Goal: Task Accomplishment & Management: Manage account settings

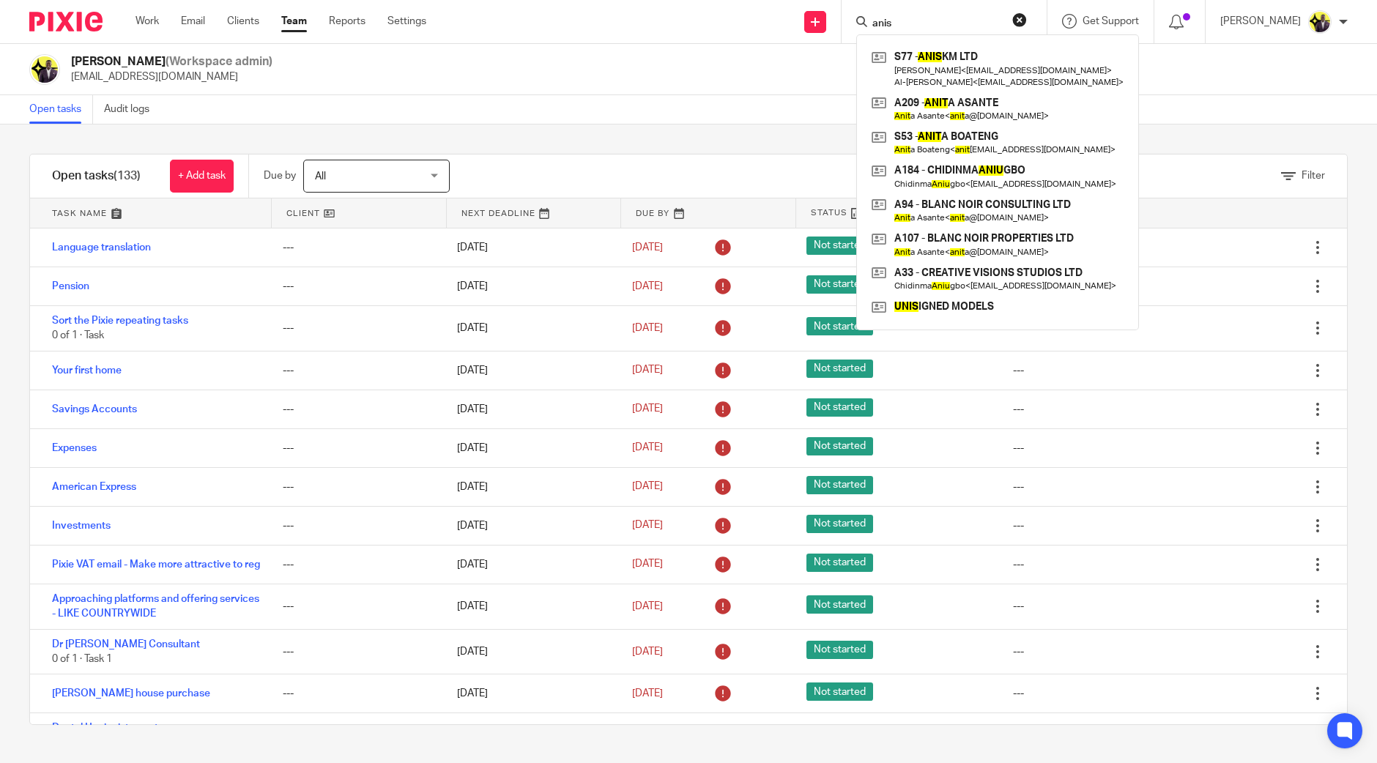
scroll to position [8567, 0]
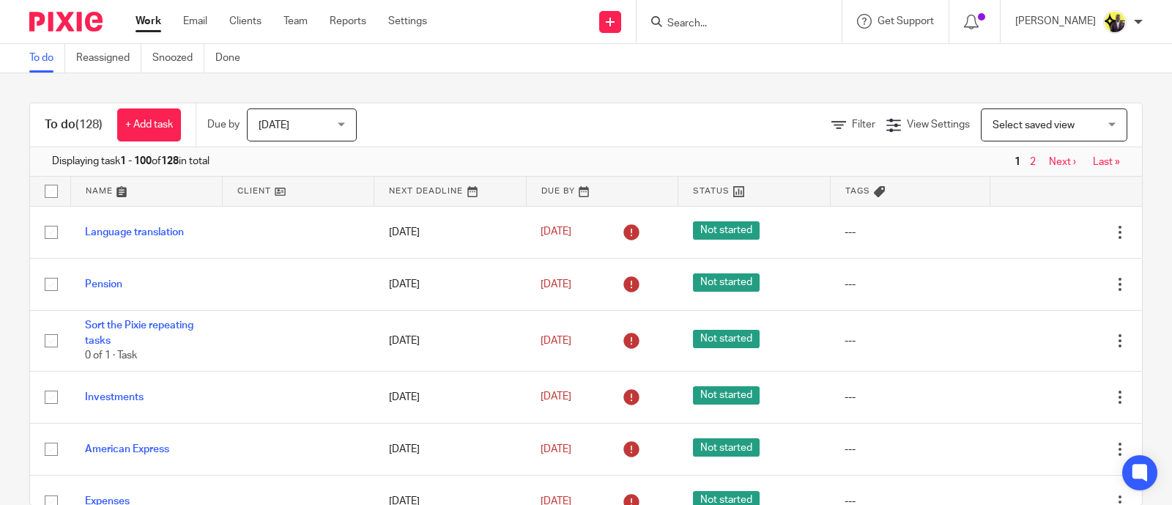
click at [746, 21] on input "Search" at bounding box center [732, 24] width 132 height 13
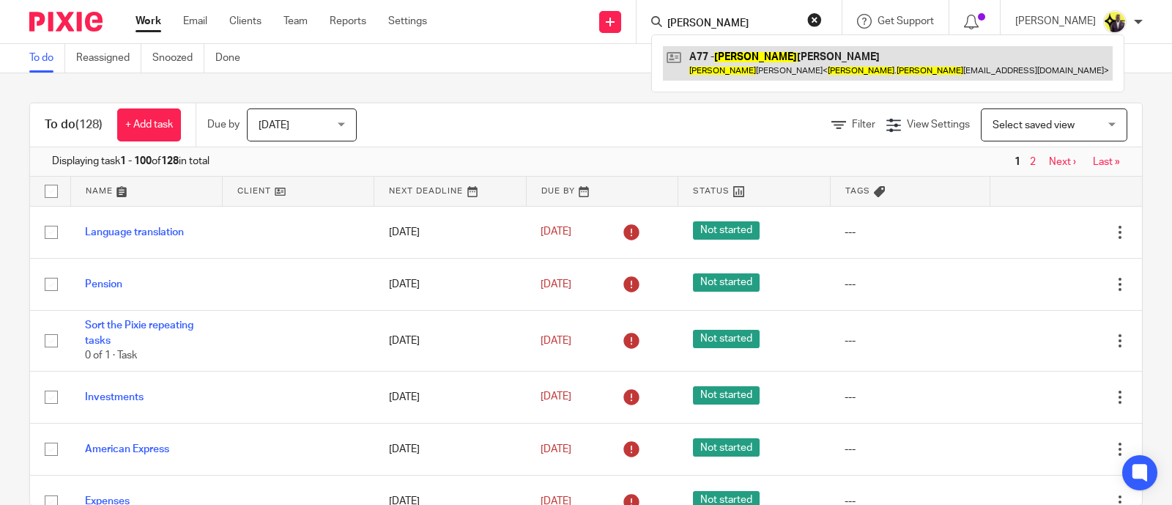
type input "ronita"
click at [760, 53] on link at bounding box center [888, 63] width 450 height 34
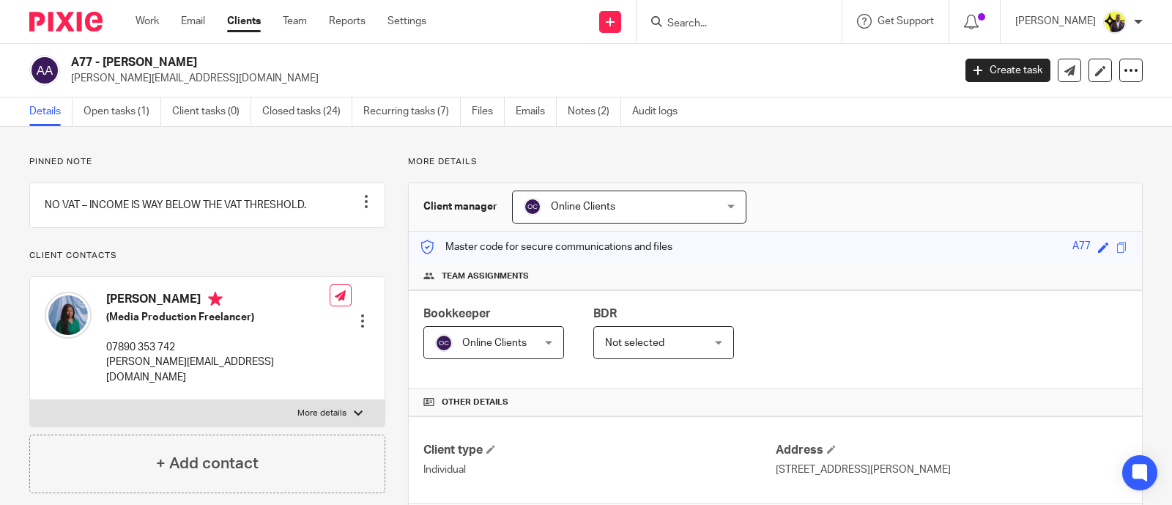
drag, startPoint x: 274, startPoint y: 56, endPoint x: 70, endPoint y: 66, distance: 203.9
click at [71, 66] on h2 "A77 - RONITA AWOONOR-GORDON" at bounding box center [420, 62] width 698 height 15
copy h2 "A77 - RONITA AWOONOR-GORDON"
click at [752, 25] on input "Search" at bounding box center [732, 24] width 132 height 13
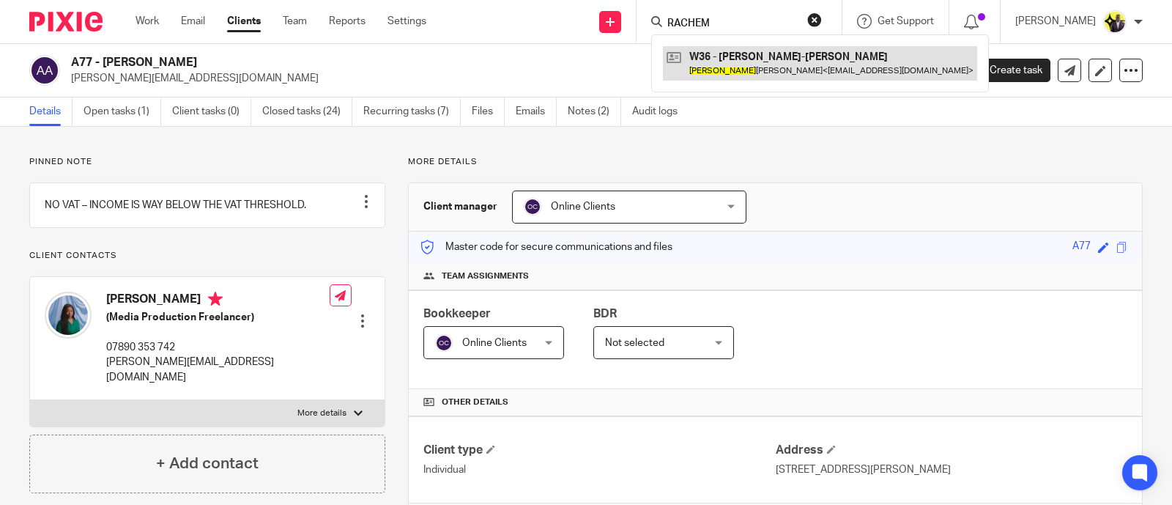
type input "RACHEM"
click at [853, 71] on link at bounding box center [820, 63] width 314 height 34
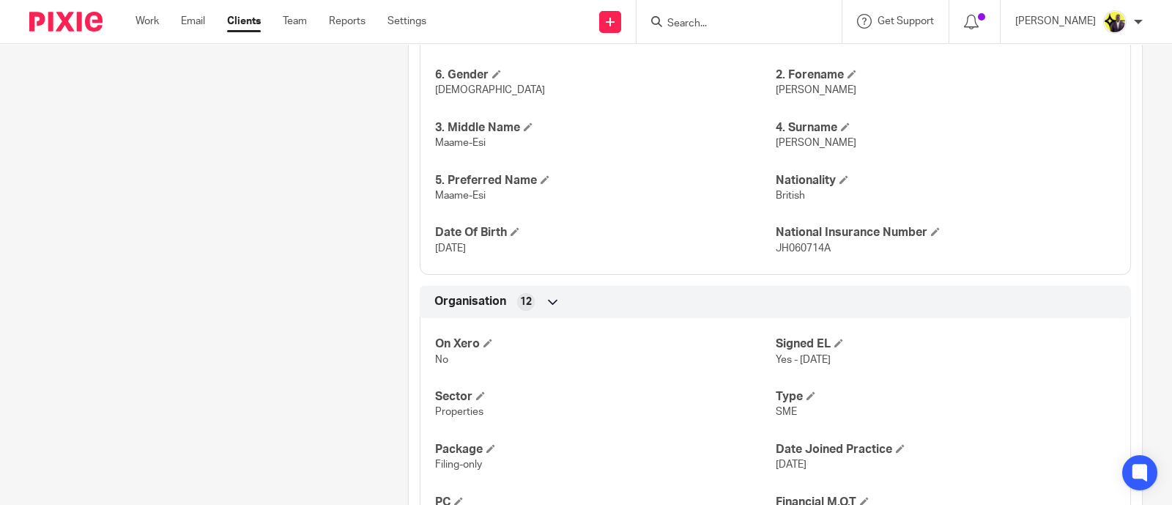
scroll to position [732, 0]
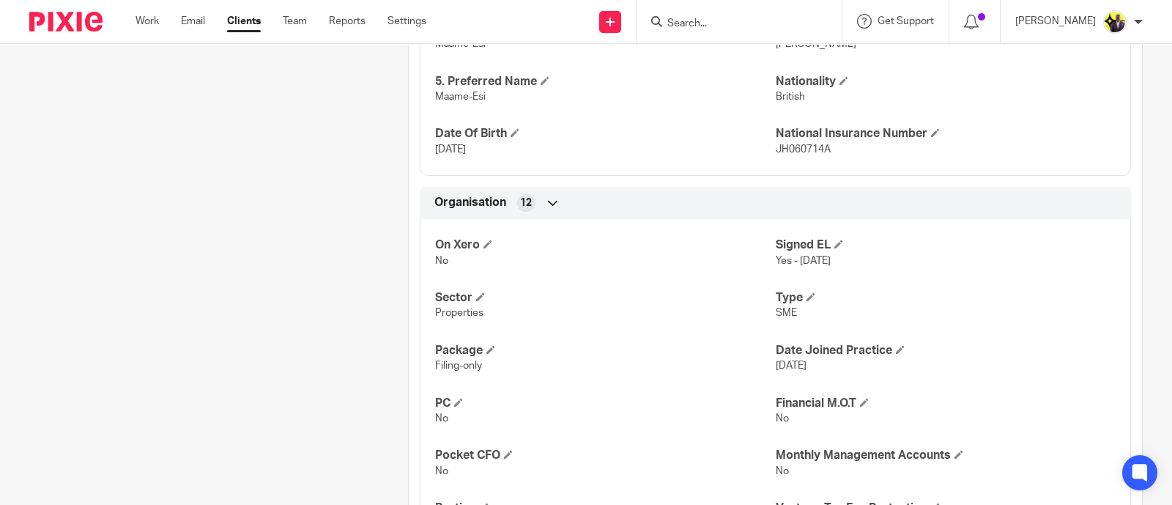
click at [724, 18] on input "Search" at bounding box center [732, 24] width 132 height 13
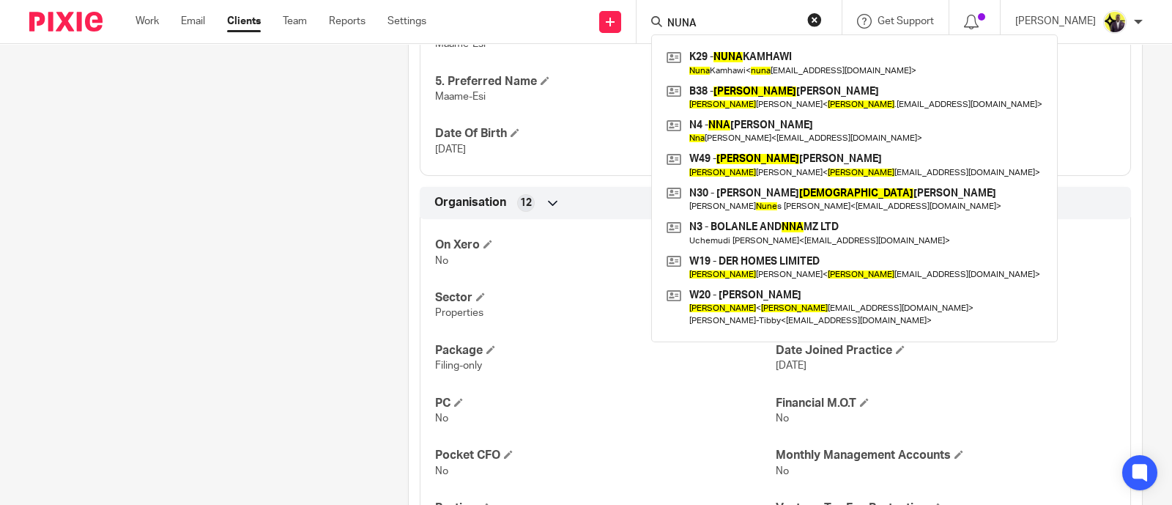
type input "NUNA"
click at [752, 23] on input "NUNA" at bounding box center [732, 24] width 132 height 13
drag, startPoint x: 776, startPoint y: 23, endPoint x: 639, endPoint y: 25, distance: 137.7
click at [639, 25] on div "Send new email Create task Add client Request signature NUNA K29 - NUNA KAMHAWI…" at bounding box center [810, 21] width 724 height 43
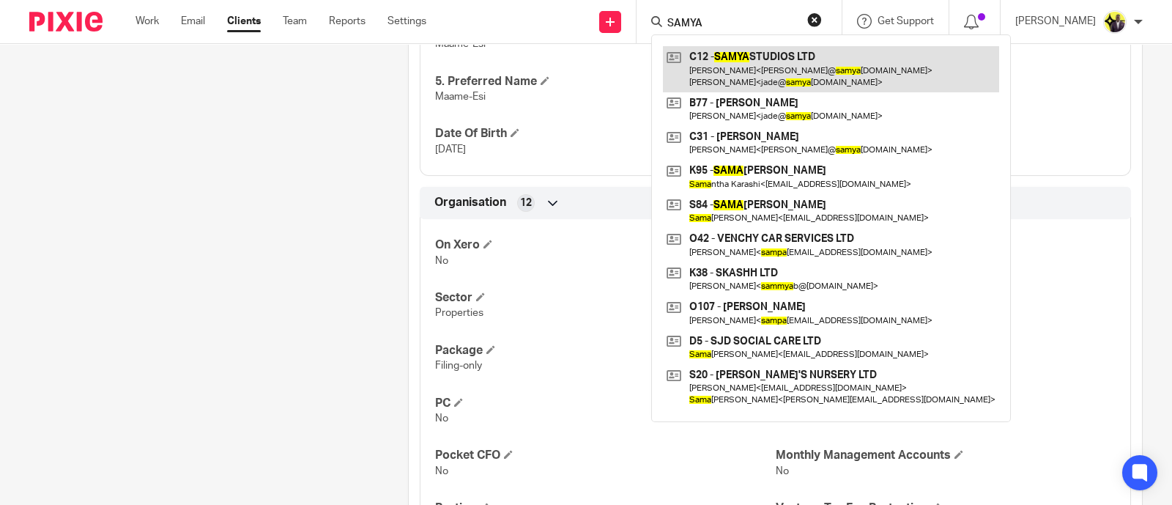
type input "SAMYA"
click at [821, 64] on link at bounding box center [831, 68] width 336 height 45
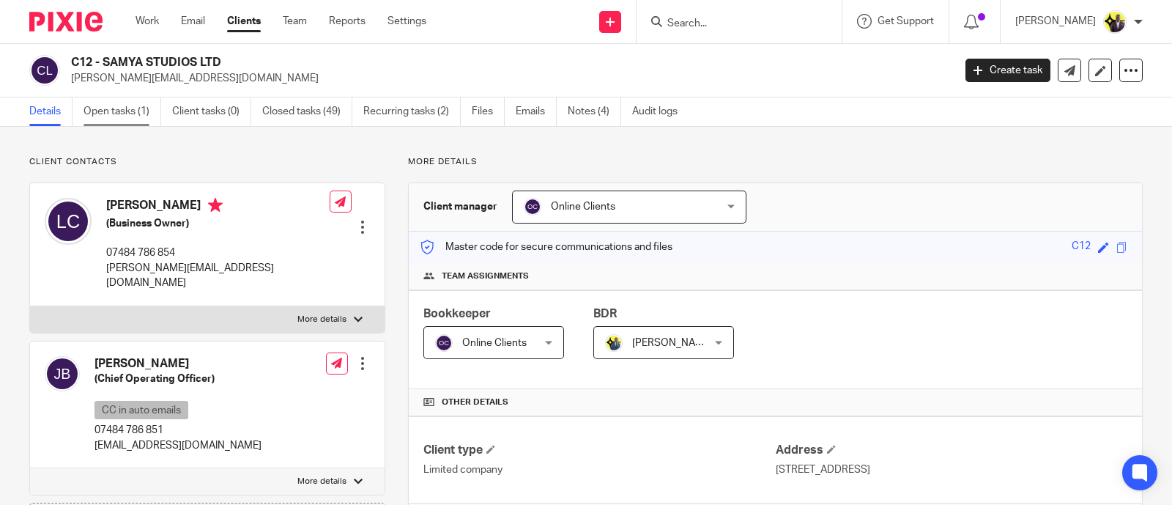
click at [128, 112] on link "Open tasks (1)" at bounding box center [123, 111] width 78 height 29
click at [594, 207] on span "Online Clients" at bounding box center [583, 206] width 64 height 10
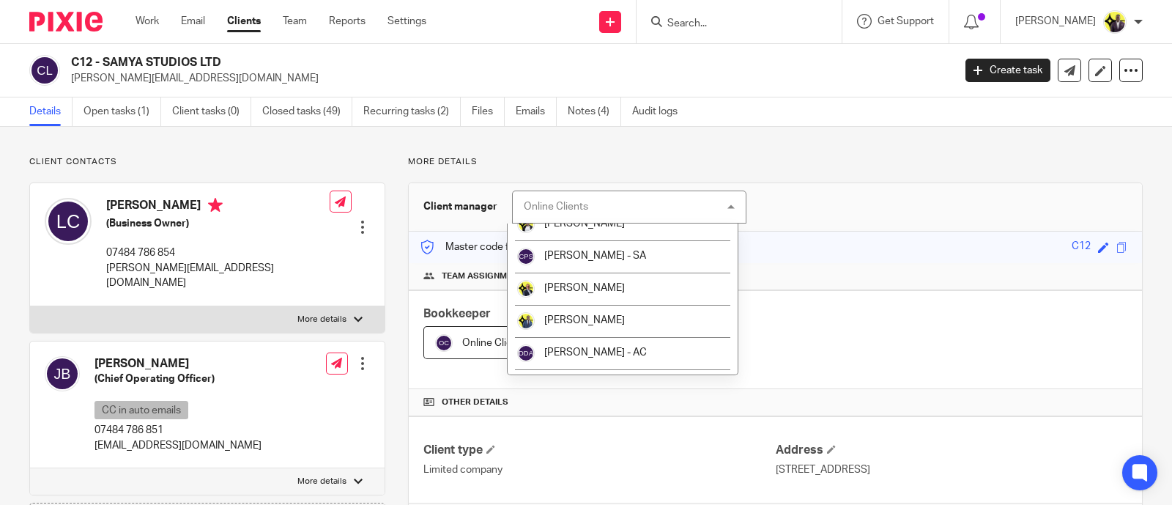
scroll to position [549, 0]
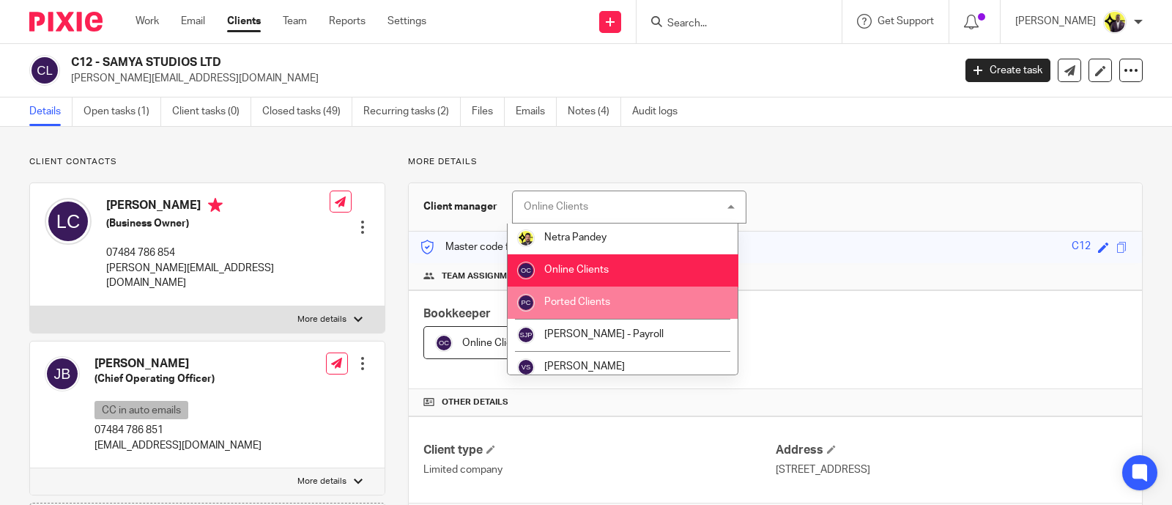
click at [629, 305] on li "Ported Clients" at bounding box center [623, 302] width 230 height 32
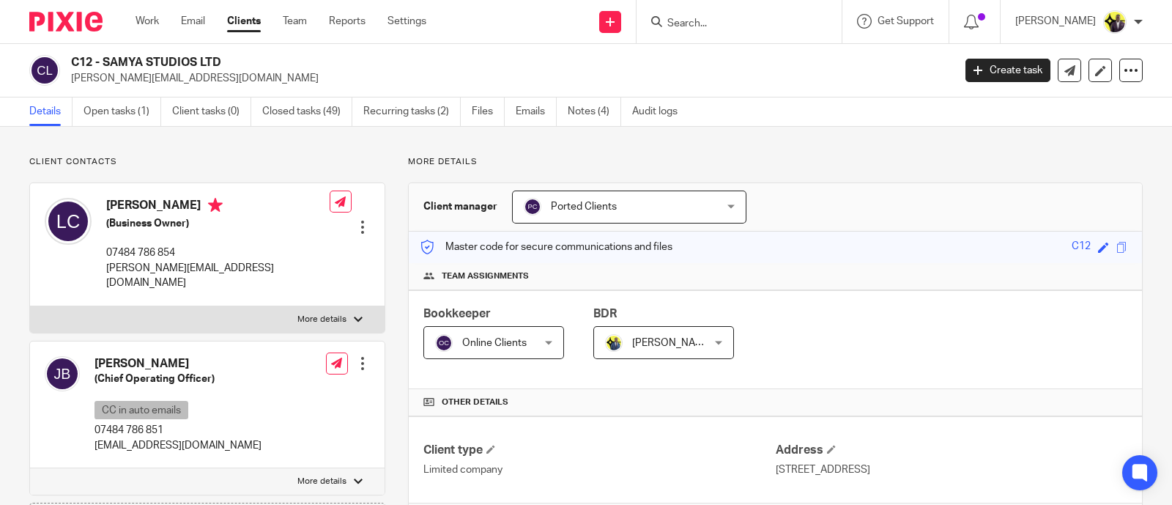
click at [475, 351] on span "Online Clients" at bounding box center [486, 342] width 103 height 31
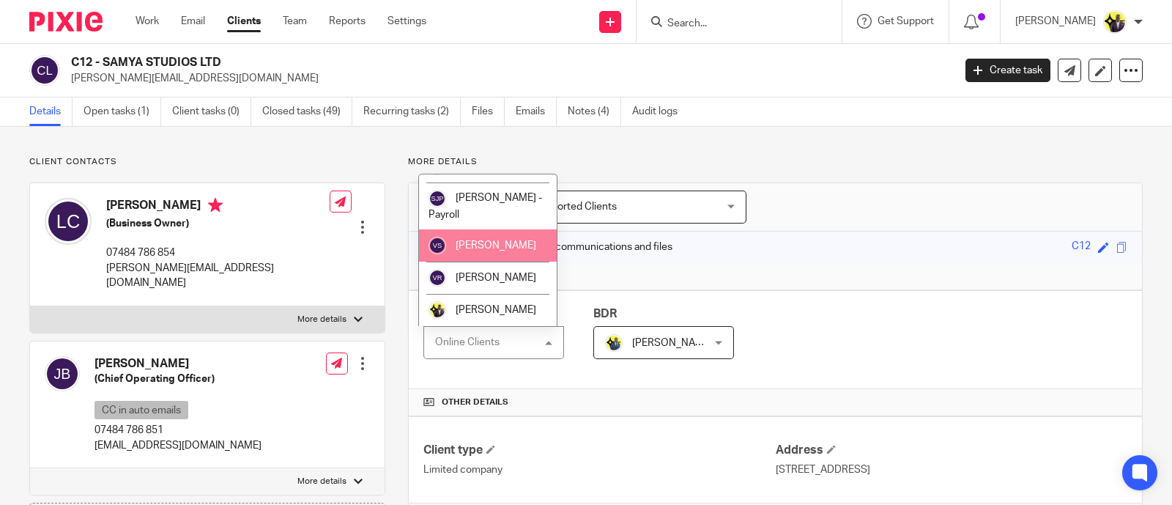
scroll to position [667, 0]
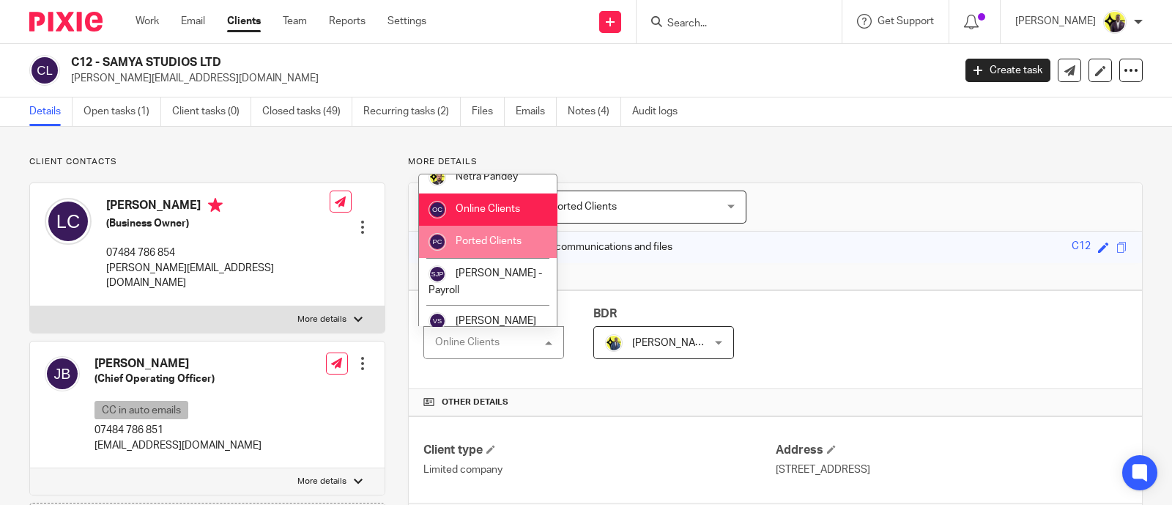
click at [491, 246] on span "Ported Clients" at bounding box center [489, 241] width 66 height 10
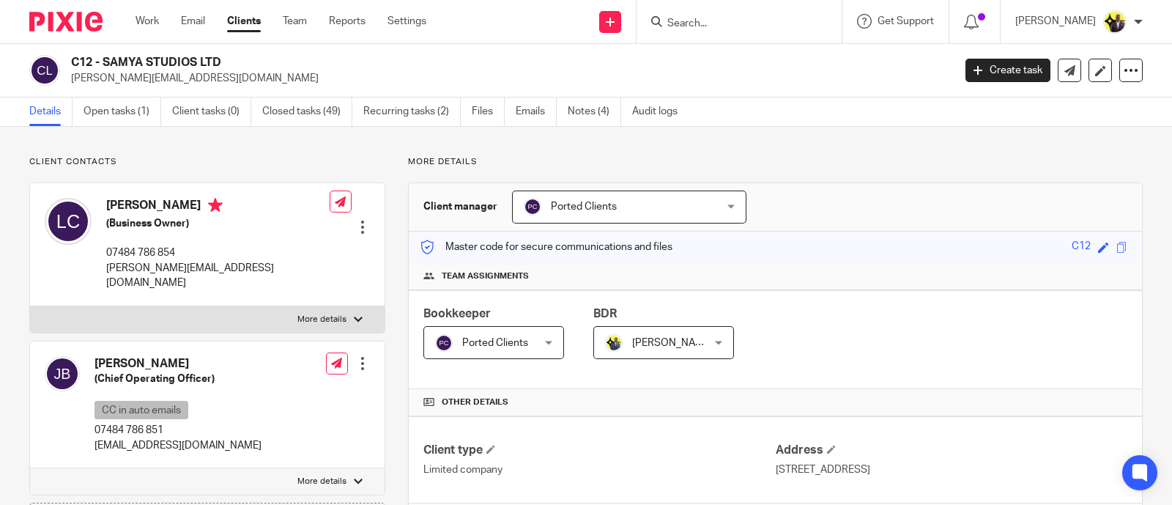
click at [728, 29] on input "Search" at bounding box center [732, 24] width 132 height 13
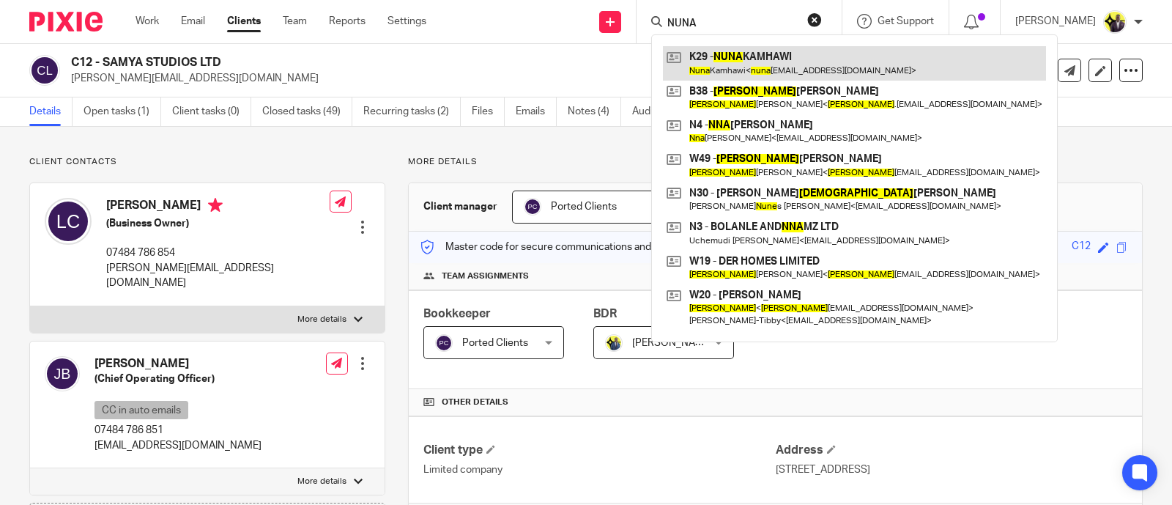
type input "NUNA"
click at [758, 63] on link at bounding box center [854, 63] width 383 height 34
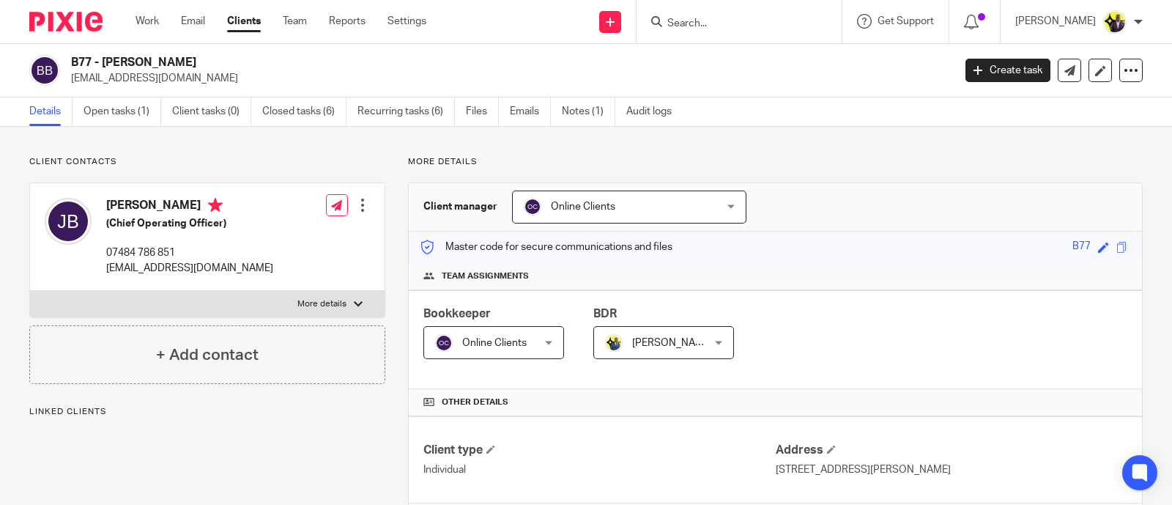
click at [609, 201] on span "Online Clients" at bounding box center [613, 206] width 178 height 31
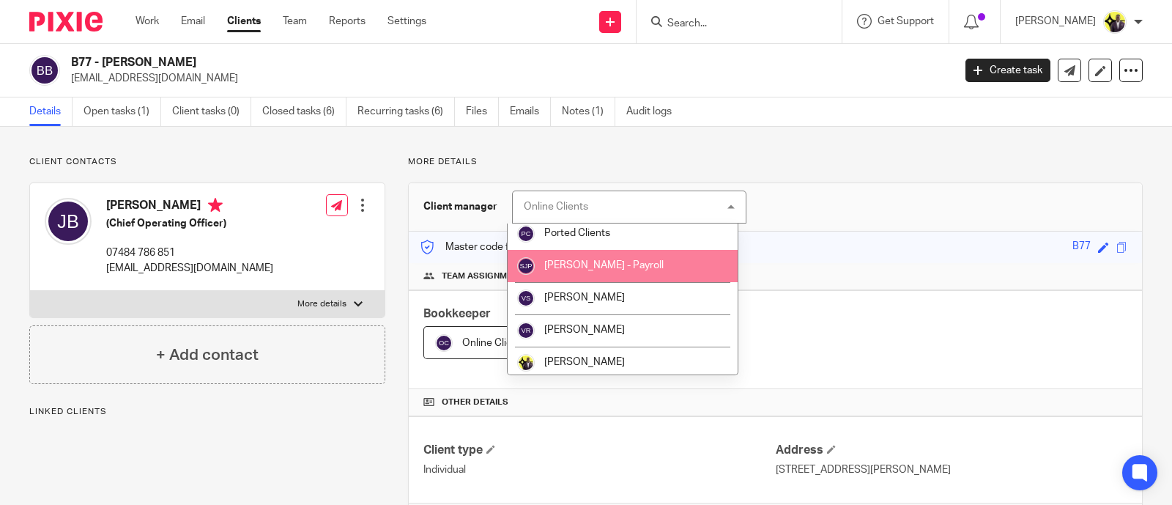
scroll to position [622, 0]
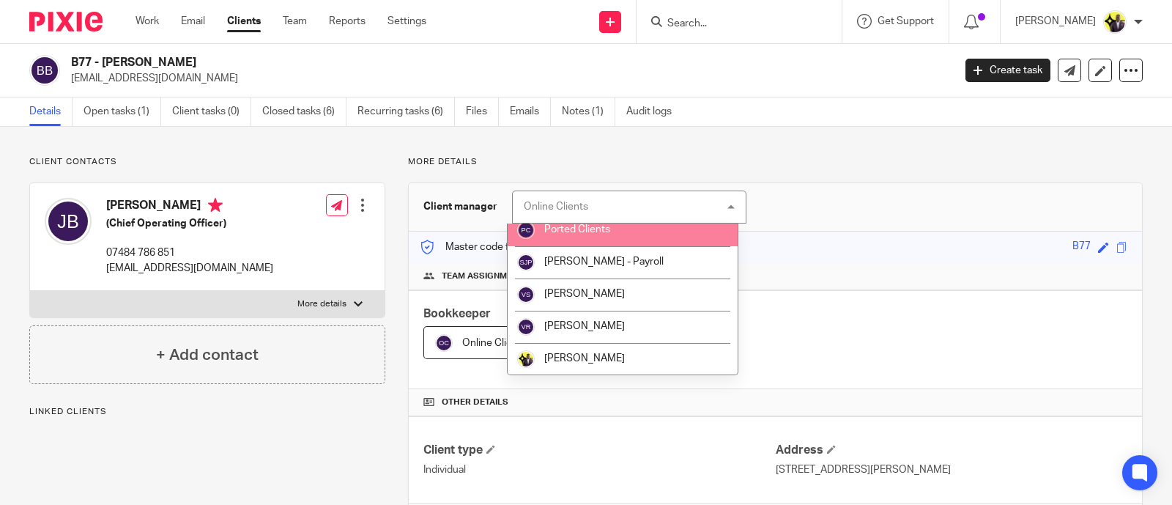
click at [597, 227] on span "Ported Clients" at bounding box center [577, 229] width 66 height 10
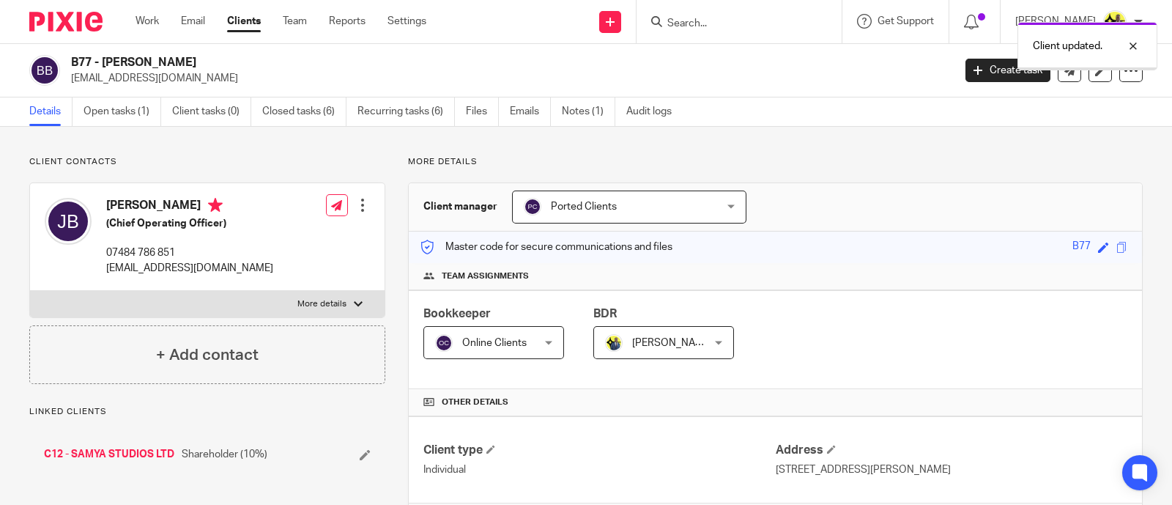
click at [494, 346] on span "Online Clients" at bounding box center [486, 342] width 103 height 31
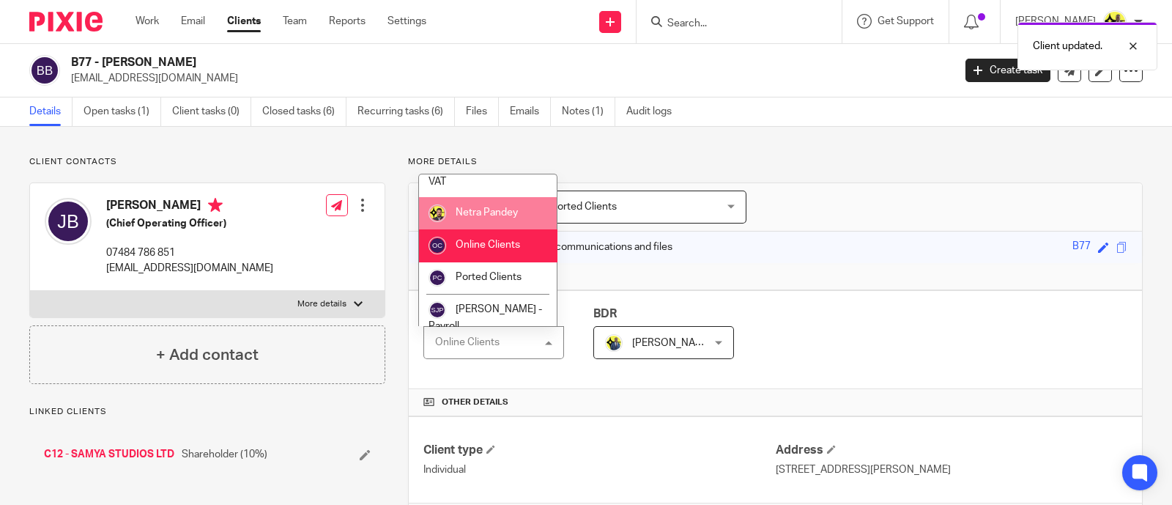
scroll to position [640, 0]
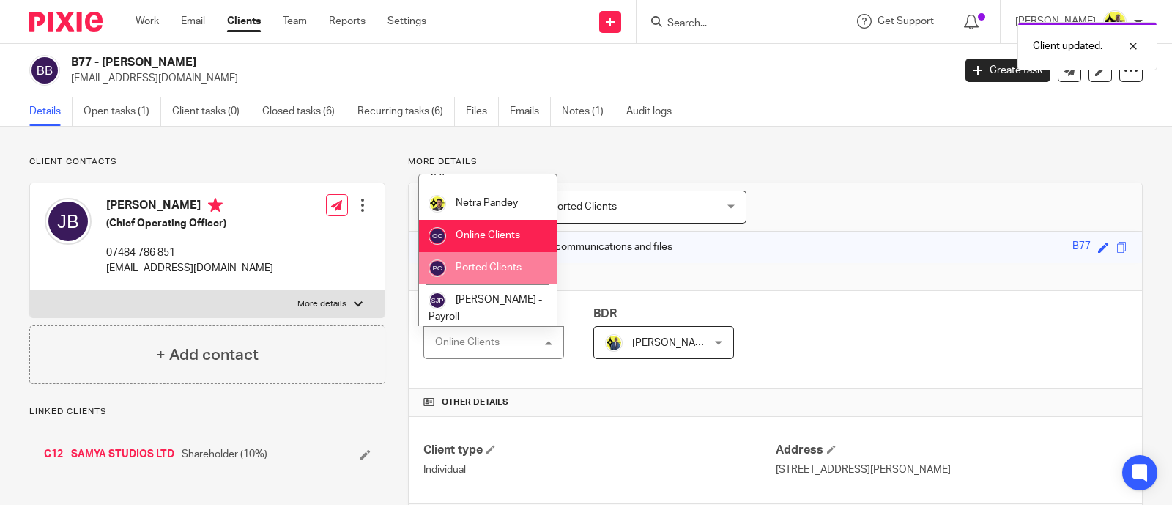
click at [503, 284] on li "Ported Clients" at bounding box center [488, 268] width 138 height 32
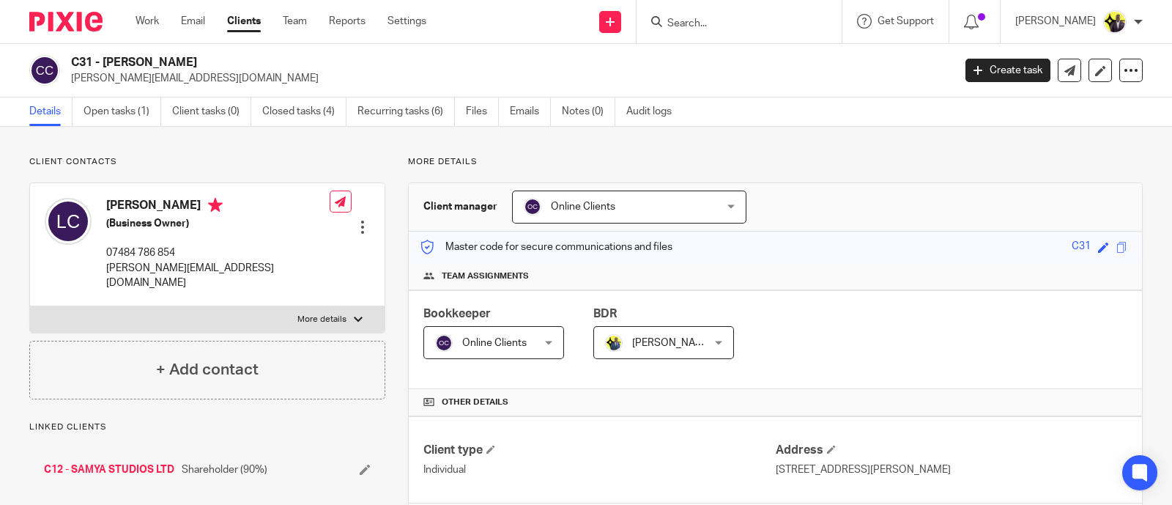
click at [586, 202] on span "Online Clients" at bounding box center [583, 206] width 64 height 10
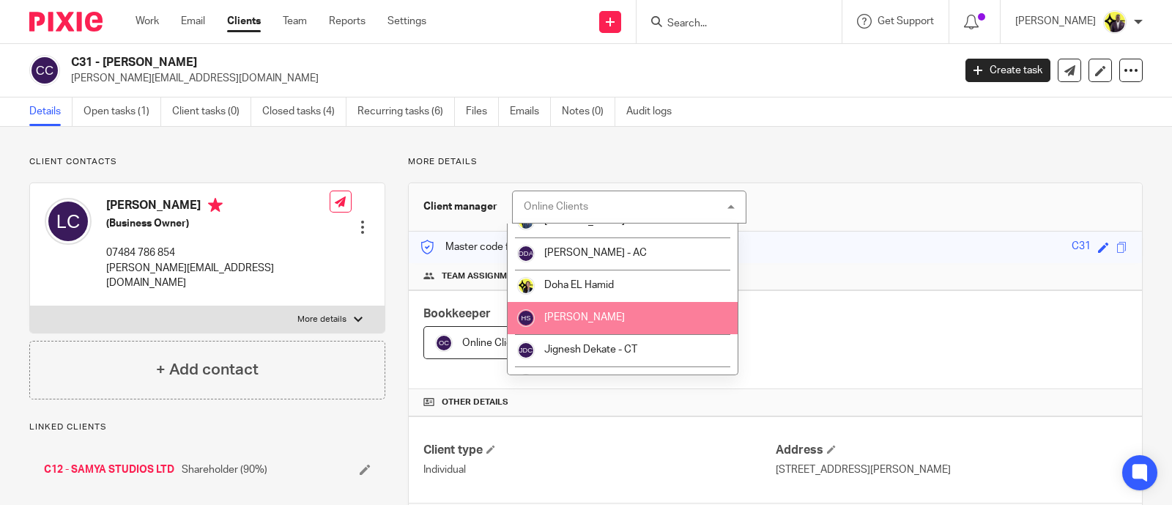
scroll to position [549, 0]
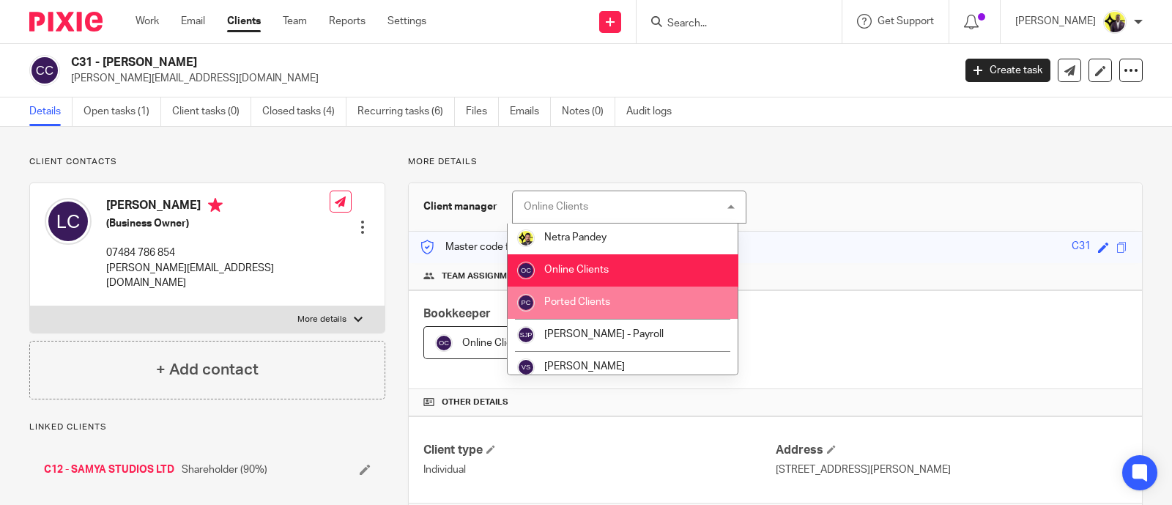
click at [598, 295] on li "Ported Clients" at bounding box center [623, 302] width 230 height 32
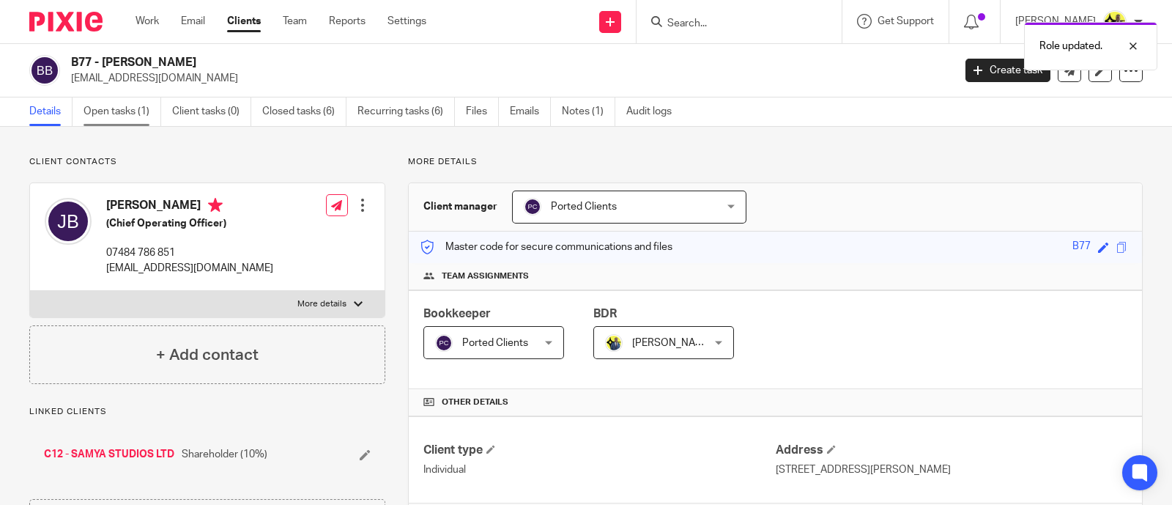
click at [132, 105] on link "Open tasks (1)" at bounding box center [123, 111] width 78 height 29
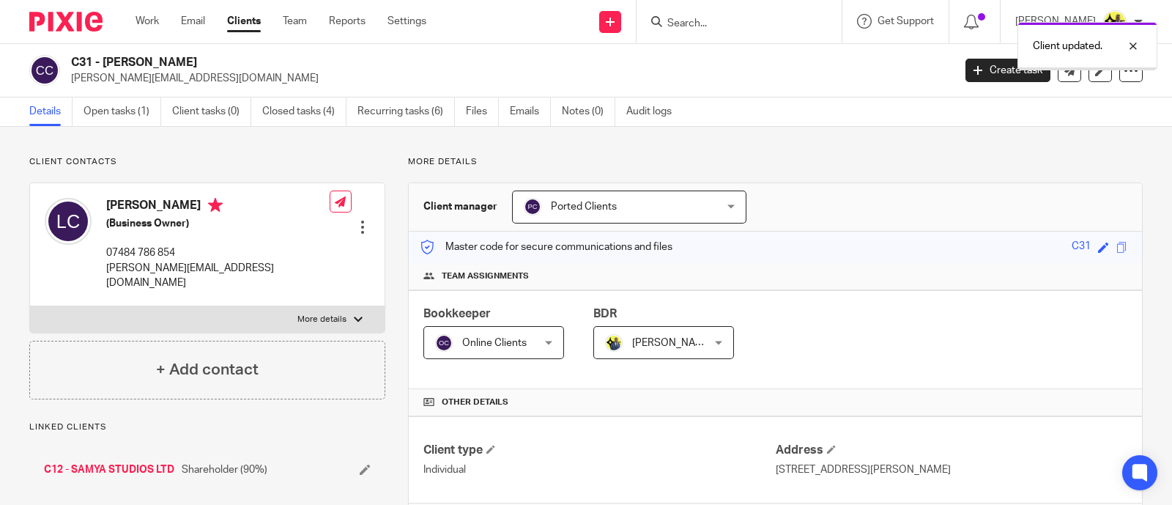
click at [498, 323] on div "Bookkeeper Online Clients Online Clients Not selected Abhay Jayswal Akhil Siby …" at bounding box center [493, 331] width 141 height 53
click at [497, 334] on span "Online Clients" at bounding box center [486, 342] width 103 height 31
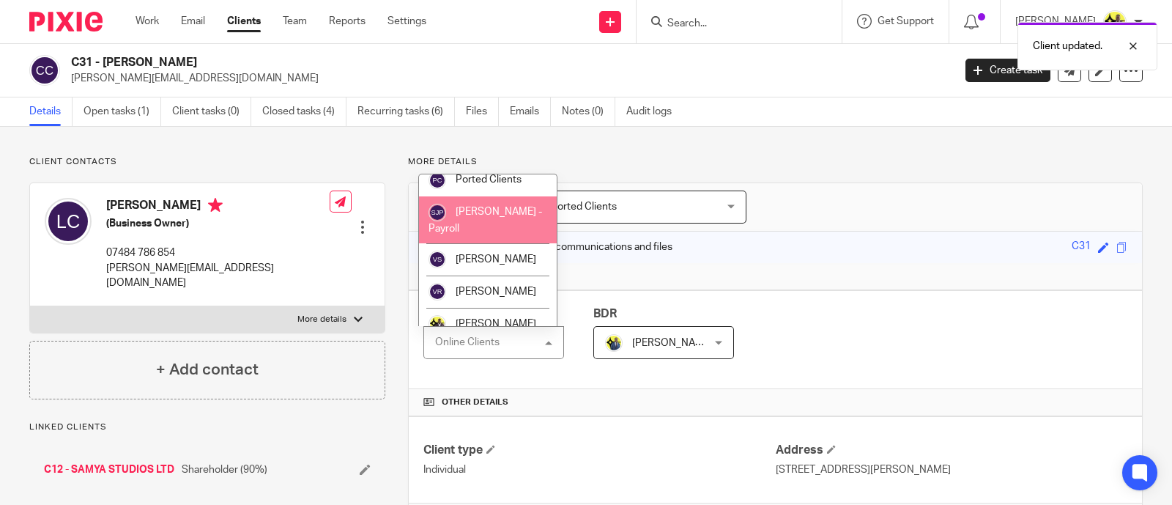
scroll to position [732, 0]
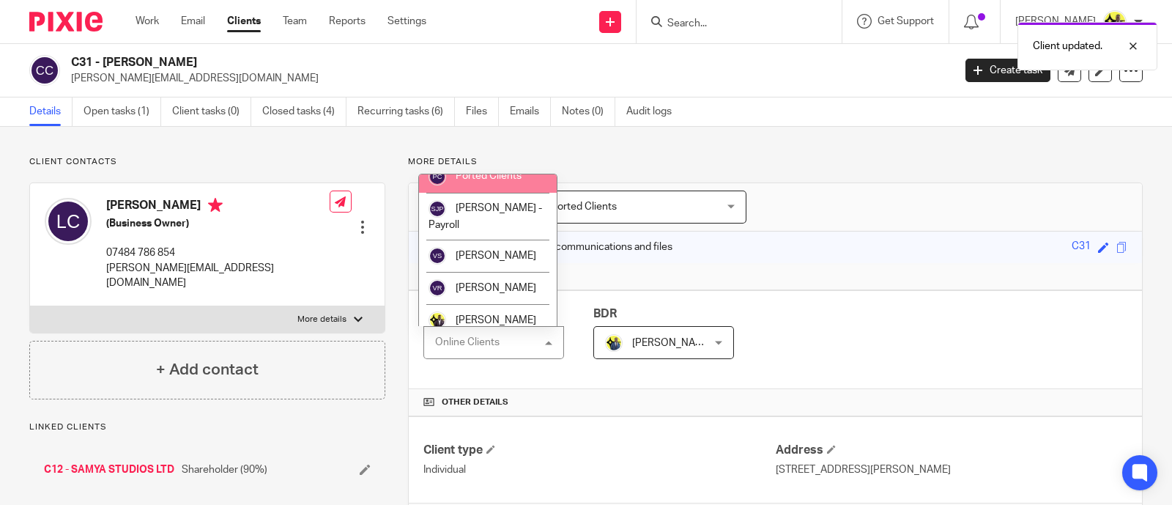
click at [492, 181] on span "Ported Clients" at bounding box center [489, 176] width 66 height 10
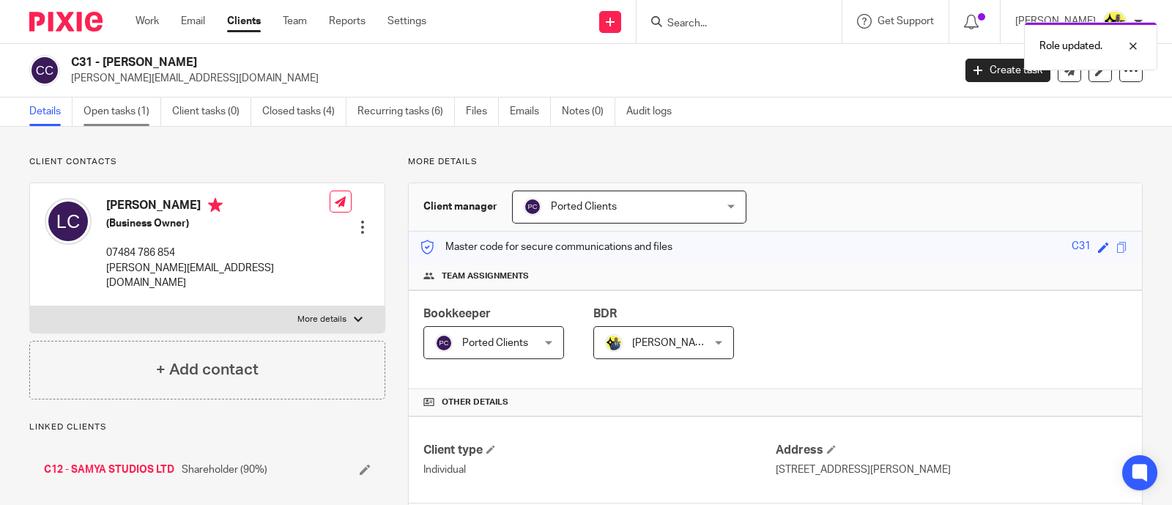
click at [135, 112] on link "Open tasks (1)" at bounding box center [123, 111] width 78 height 29
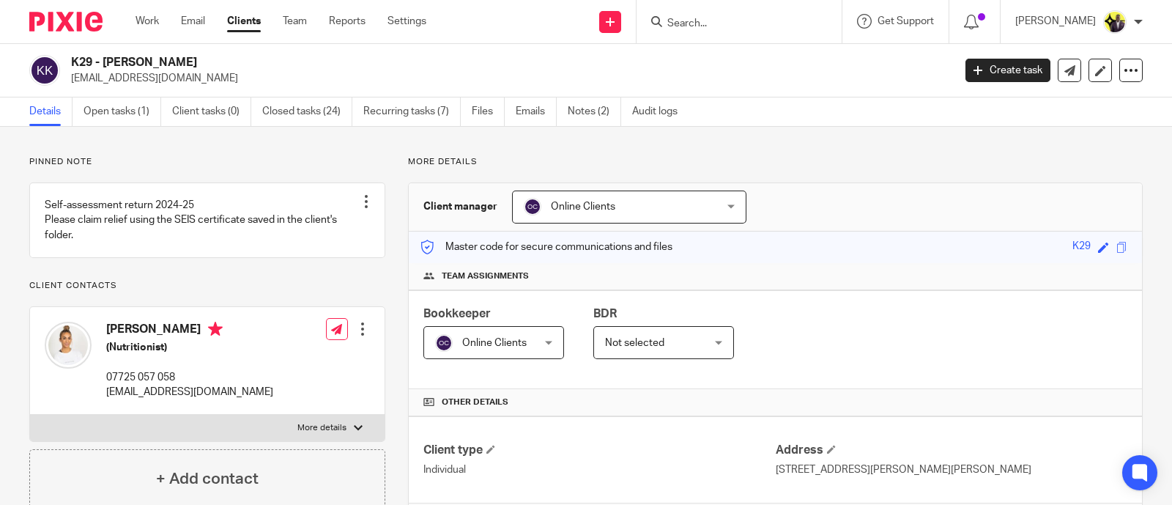
drag, startPoint x: 209, startPoint y: 56, endPoint x: 61, endPoint y: 56, distance: 148.0
click at [61, 56] on div "K29 - NUNA KAMHAWI nunakamhawi@hotmail.co.uk" at bounding box center [486, 70] width 914 height 31
copy div "K29 - NUNA KAMHAWI"
drag, startPoint x: 189, startPoint y: 43, endPoint x: 206, endPoint y: 55, distance: 20.5
click at [189, 42] on div "Work Email Clients Team Reports Settings Work Email Clients Team Reports Settin…" at bounding box center [284, 21] width 327 height 43
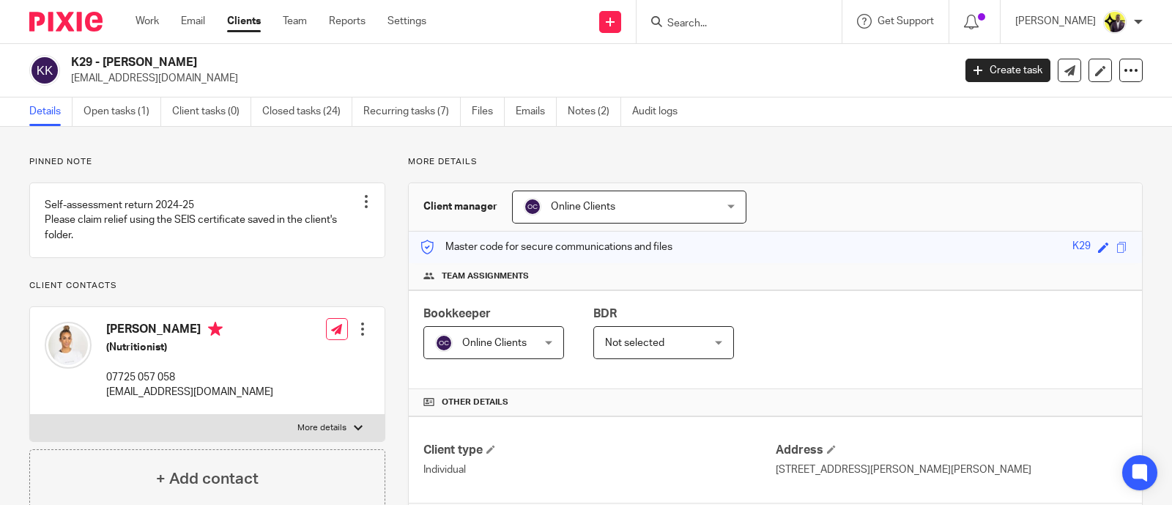
drag, startPoint x: 200, startPoint y: 60, endPoint x: 73, endPoint y: 66, distance: 126.9
click at [73, 66] on h2 "K29 - NUNA KAMHAWI" at bounding box center [420, 62] width 698 height 15
copy h2 "K29 - NUNA KAMHAWI"
click at [739, 27] on input "Search" at bounding box center [732, 24] width 132 height 13
click at [732, 24] on input "Search" at bounding box center [732, 24] width 132 height 13
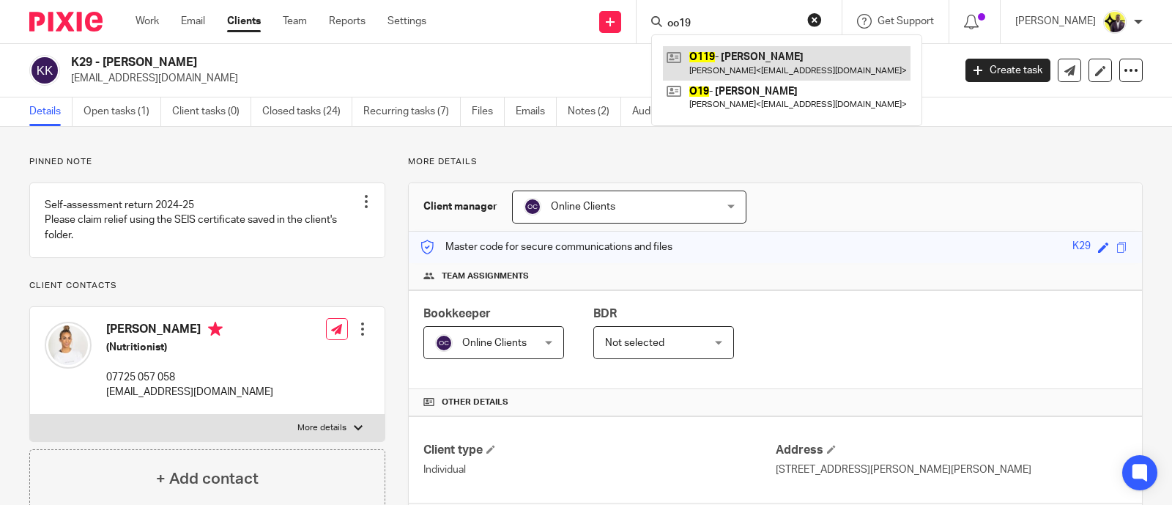
type input "oo19"
click at [759, 56] on link at bounding box center [787, 63] width 248 height 34
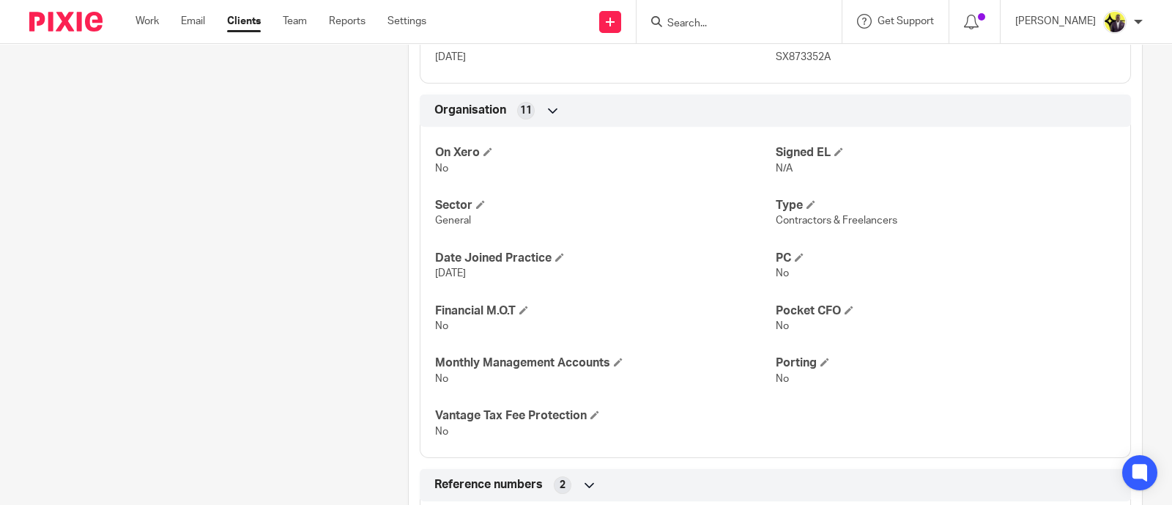
scroll to position [275, 0]
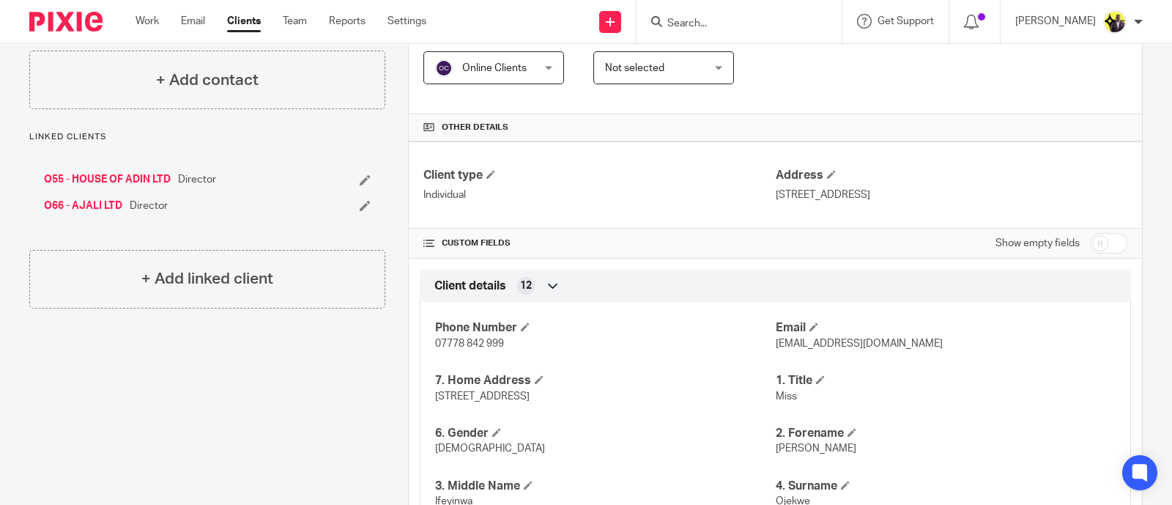
click at [108, 199] on link "O66 - AJALI LTD" at bounding box center [83, 205] width 78 height 15
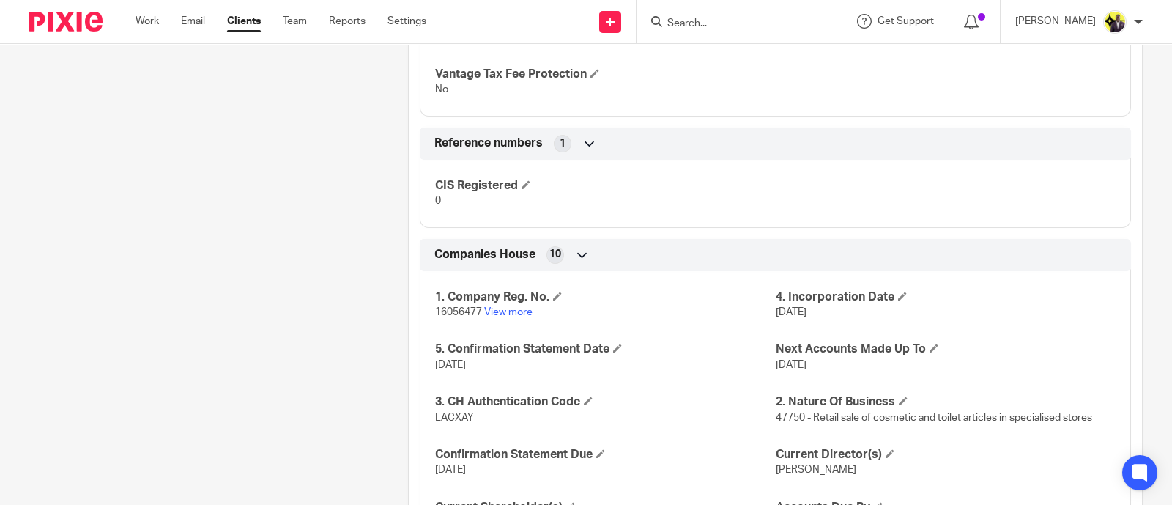
scroll to position [978, 0]
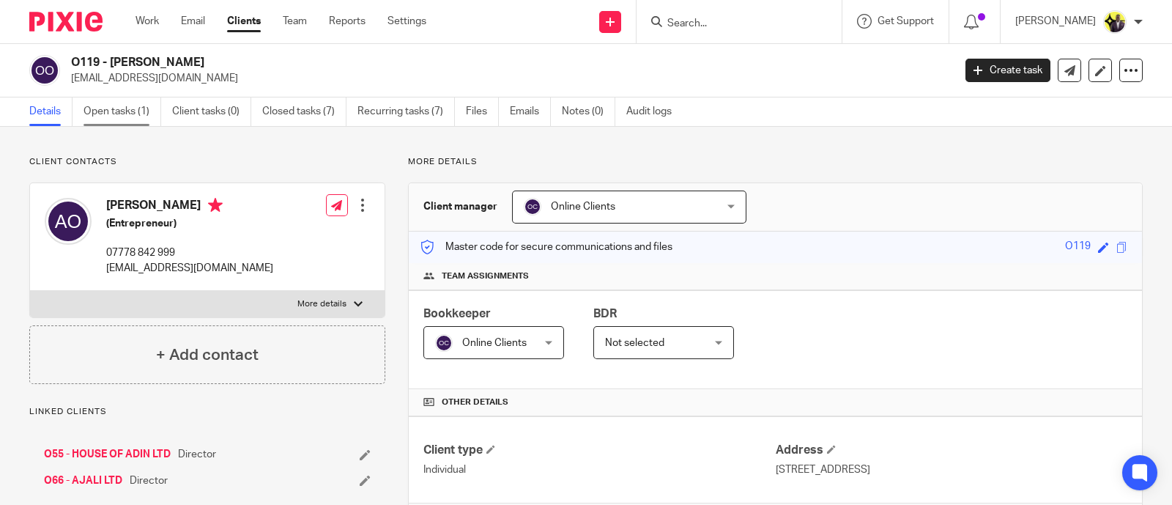
click at [135, 106] on link "Open tasks (1)" at bounding box center [123, 111] width 78 height 29
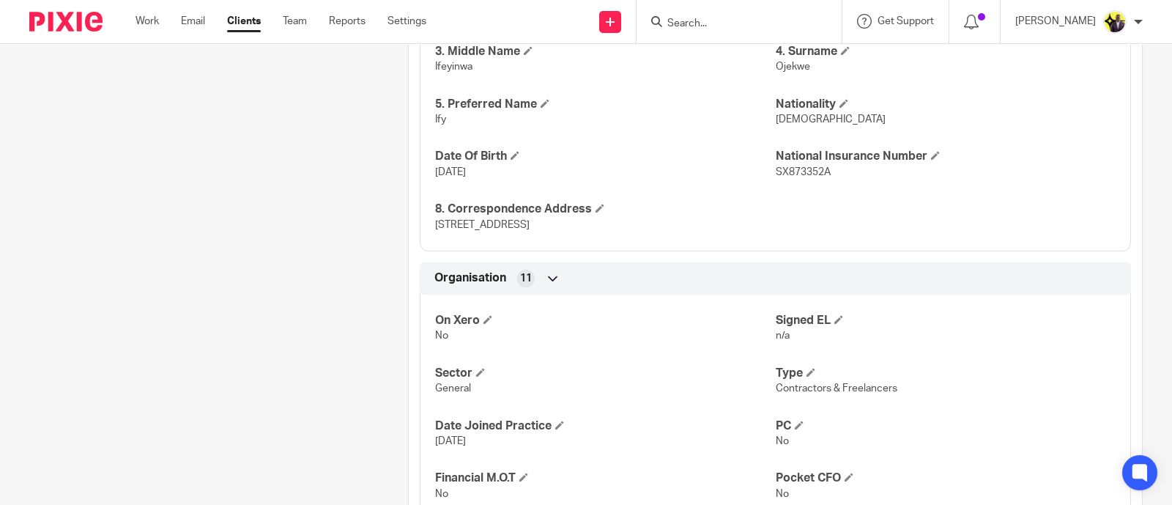
scroll to position [916, 0]
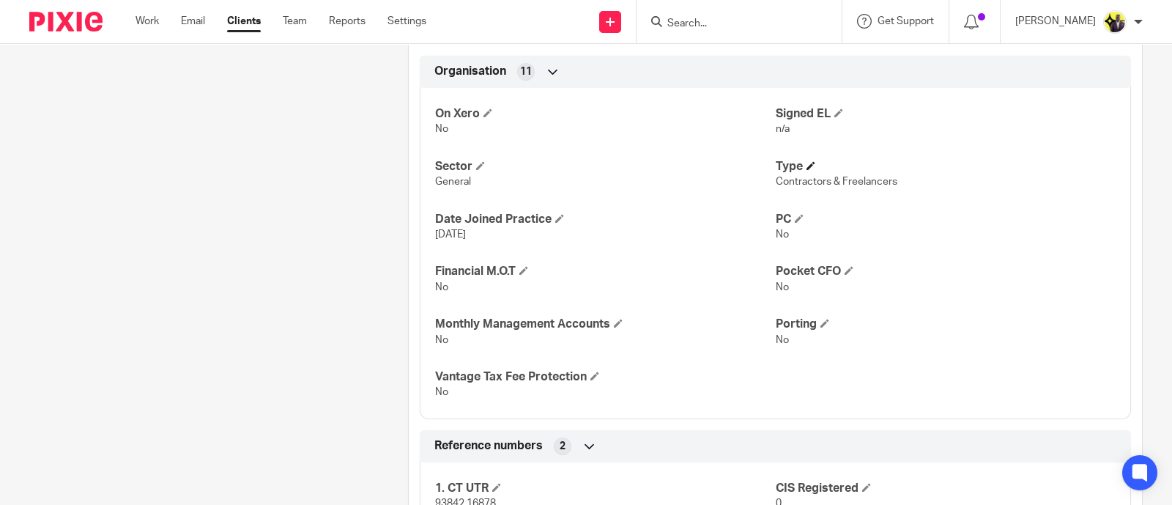
click at [806, 159] on h4 "Type" at bounding box center [946, 166] width 340 height 15
click at [806, 165] on span at bounding box center [810, 165] width 9 height 9
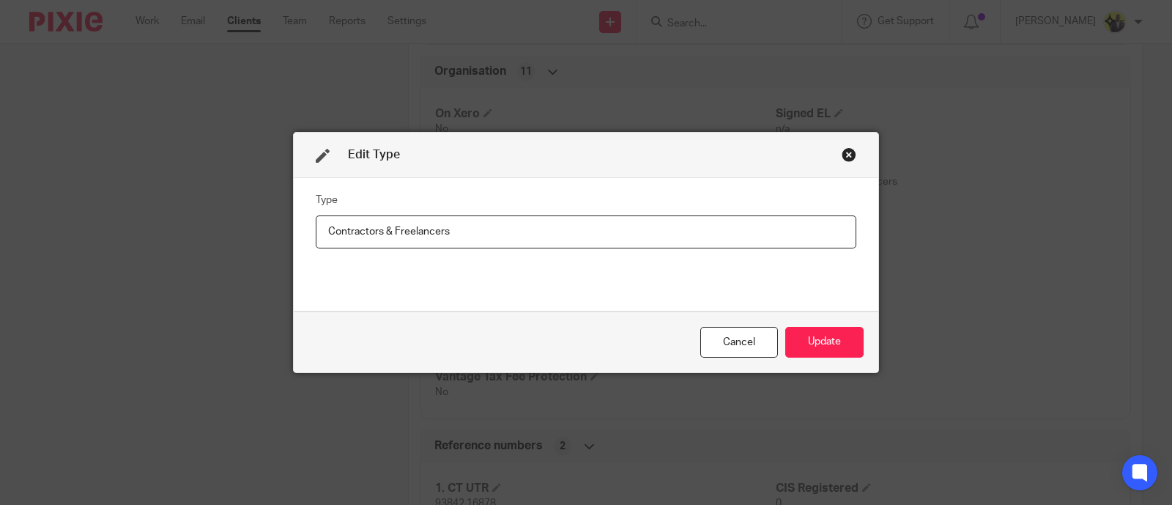
drag, startPoint x: 461, startPoint y: 231, endPoint x: 98, endPoint y: 229, distance: 363.3
click at [62, 231] on div "Edit Type Type Contractors & Freelancers Cancel Update" at bounding box center [586, 252] width 1172 height 505
type input "s"
type input "SME"
click at [813, 336] on button "Update" at bounding box center [824, 342] width 78 height 31
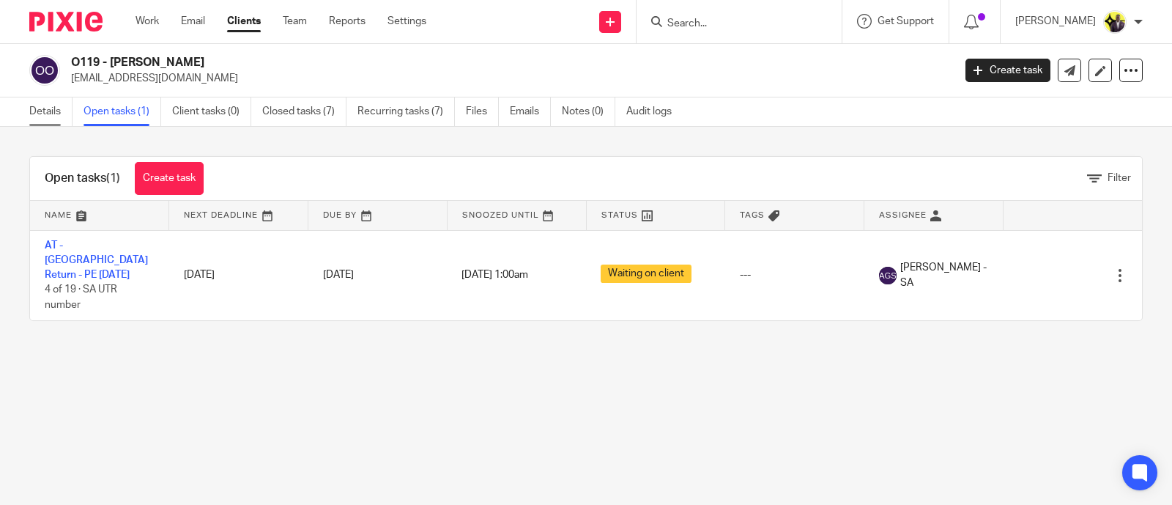
click at [40, 106] on link "Details" at bounding box center [50, 111] width 43 height 29
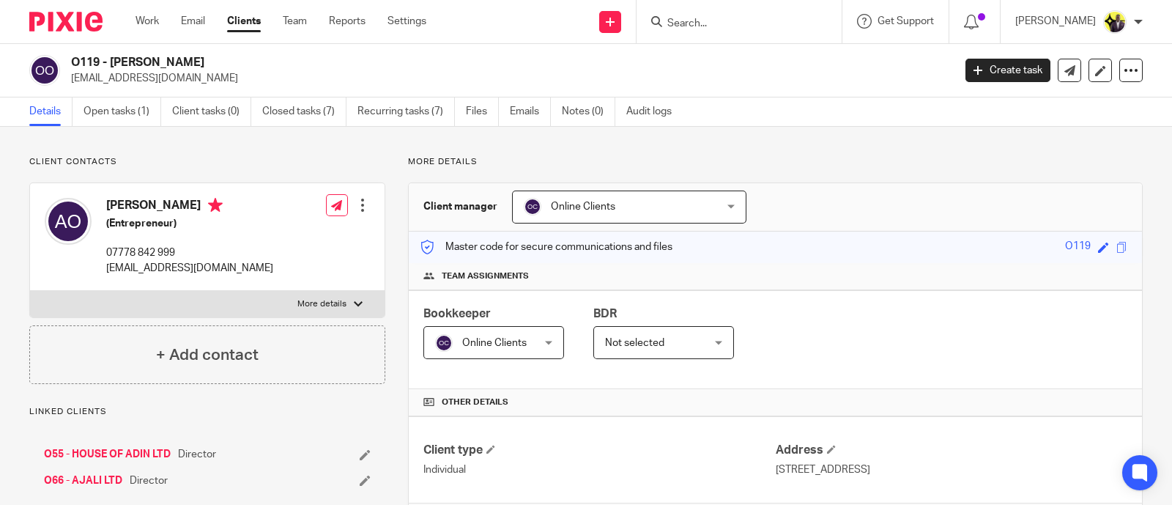
click at [769, 21] on input "Search" at bounding box center [732, 24] width 132 height 13
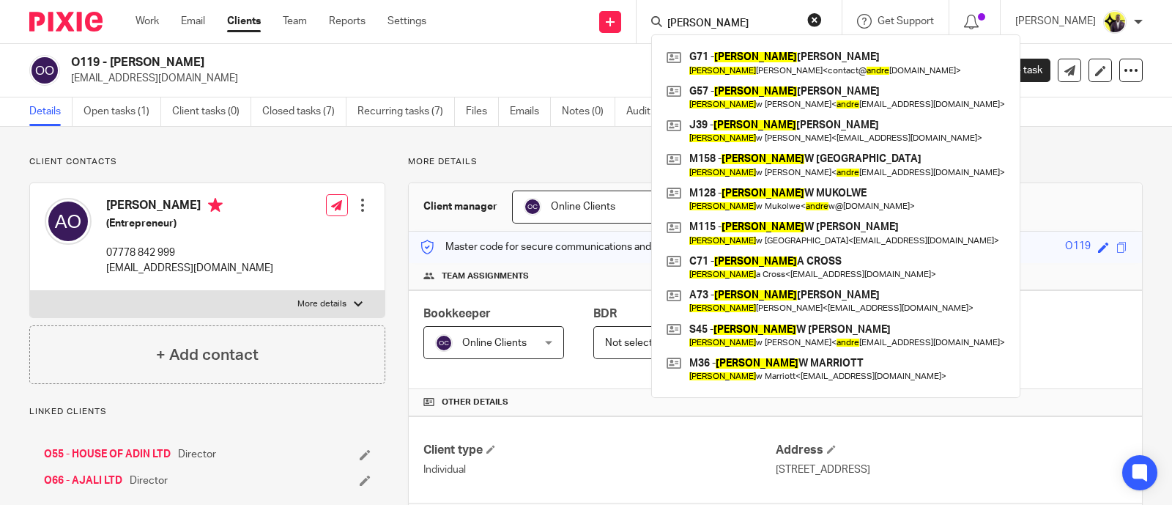
type input "[PERSON_NAME]"
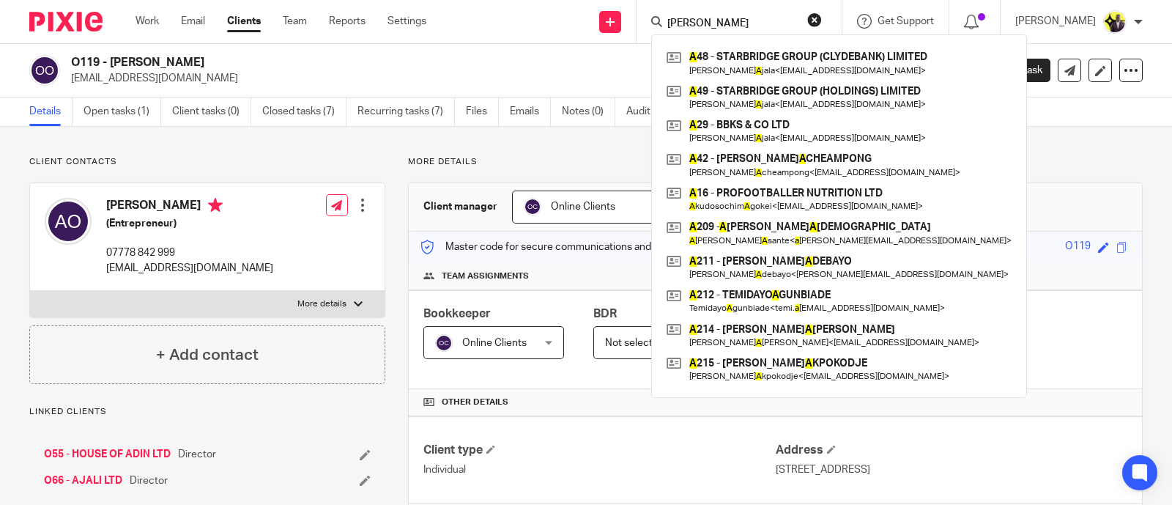
drag, startPoint x: 746, startPoint y: 21, endPoint x: 609, endPoint y: 20, distance: 137.0
click at [611, 20] on div "Send new email Create task Add client Request signature ANDRE A A 48 - STARBRID…" at bounding box center [810, 21] width 724 height 43
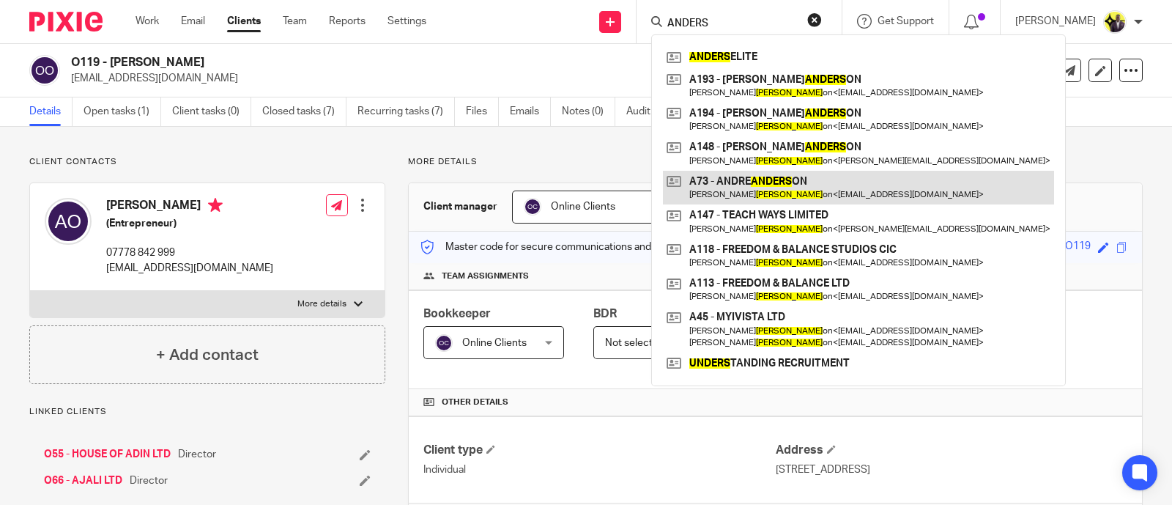
type input "ANDERS"
click at [846, 182] on link at bounding box center [858, 188] width 391 height 34
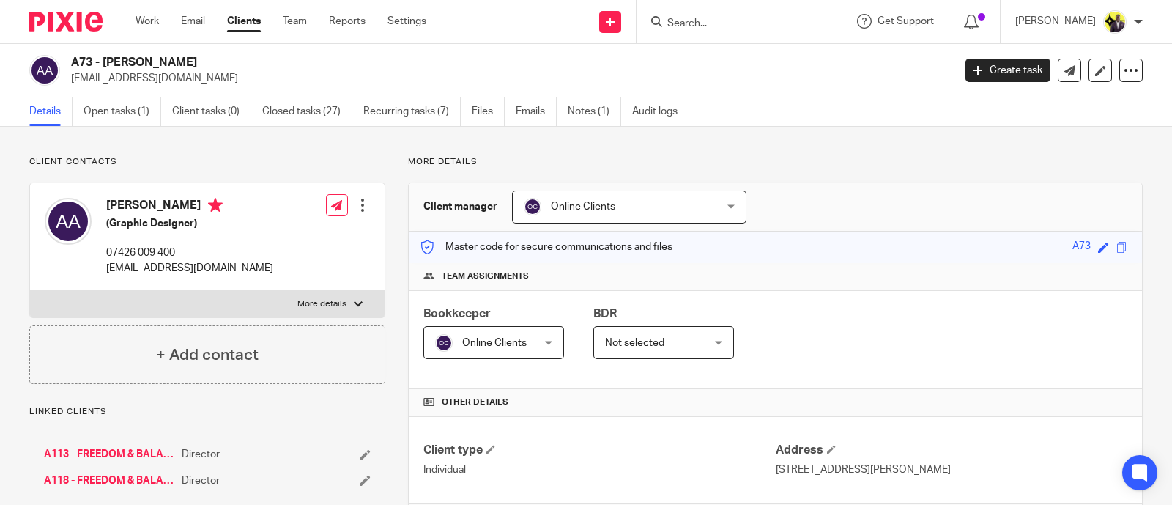
click at [727, 29] on input "Search" at bounding box center [732, 24] width 132 height 13
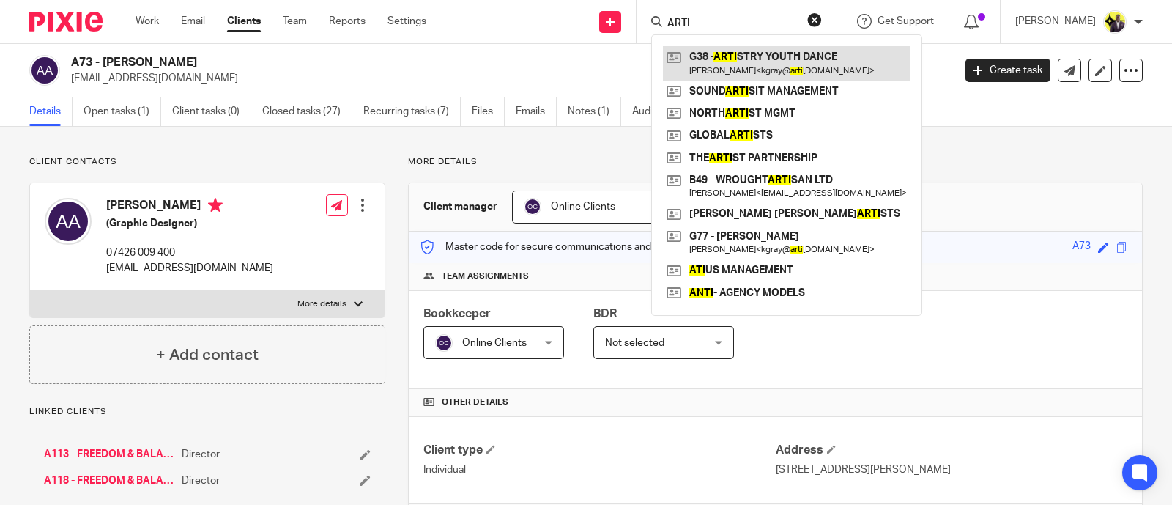
type input "ARTI"
click at [765, 64] on link at bounding box center [787, 63] width 248 height 34
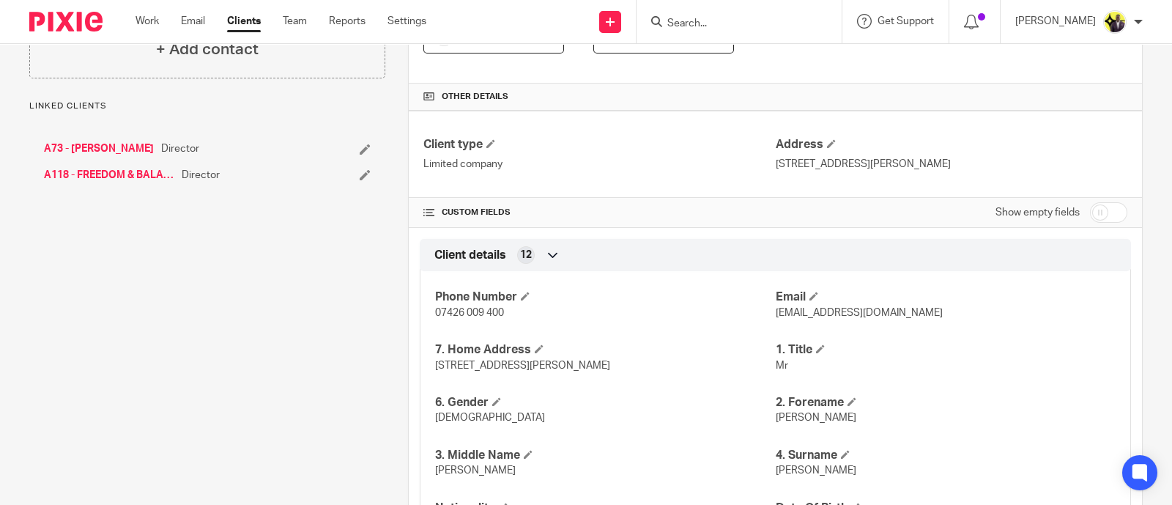
scroll to position [91, 0]
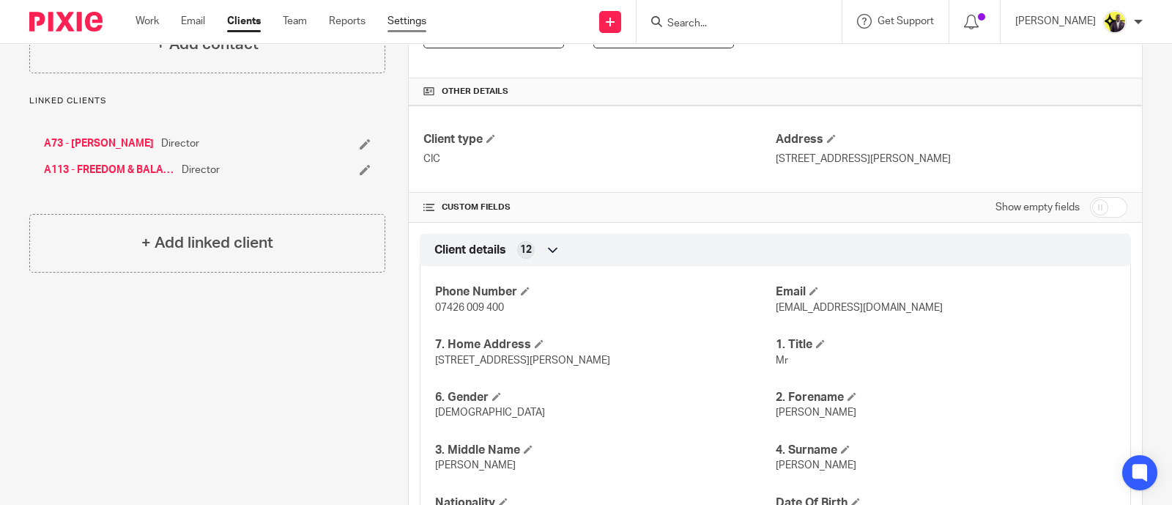
scroll to position [275, 0]
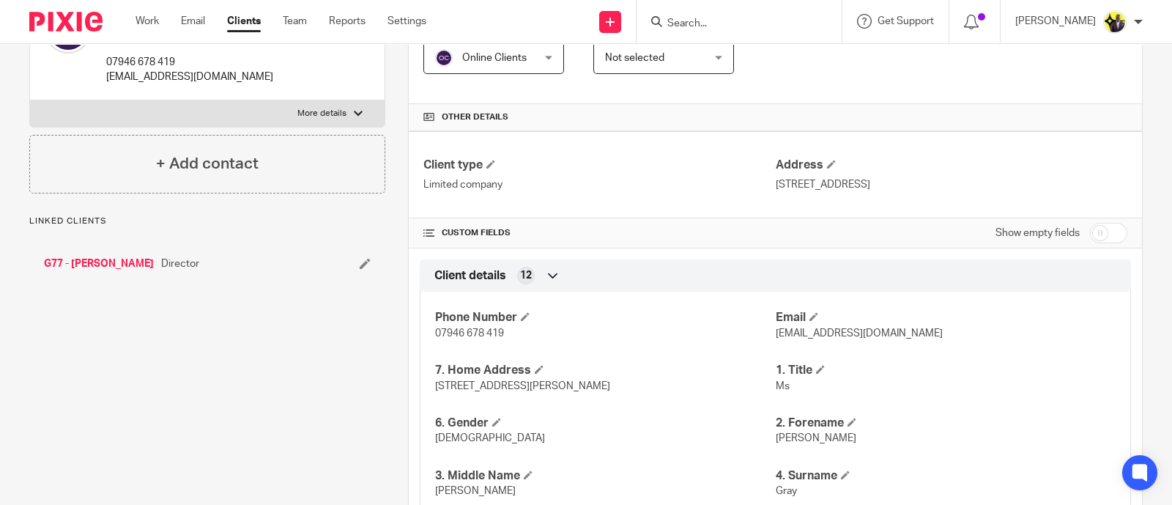
scroll to position [366, 0]
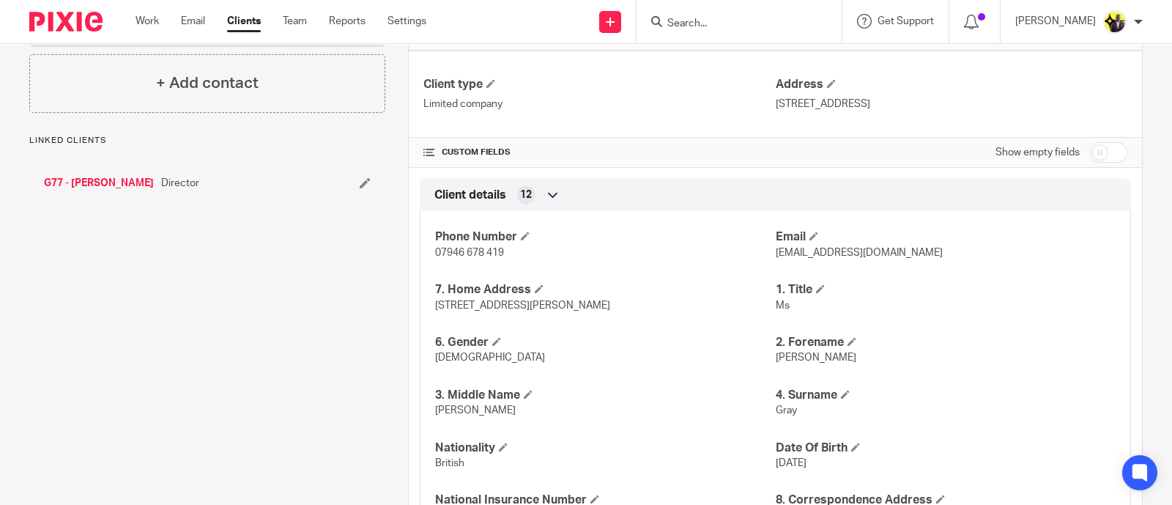
drag, startPoint x: 103, startPoint y: 204, endPoint x: 82, endPoint y: 192, distance: 23.6
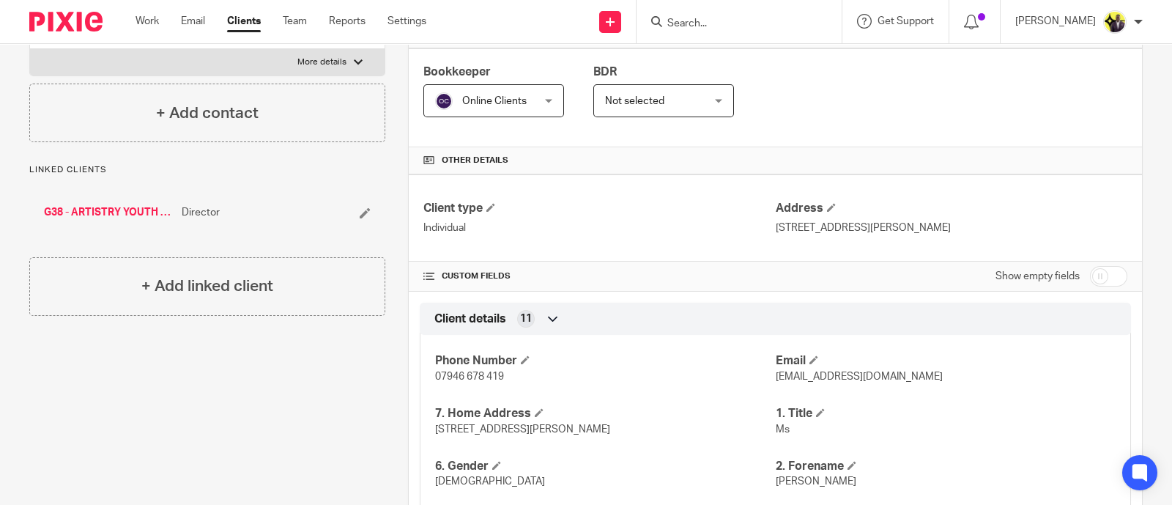
scroll to position [275, 0]
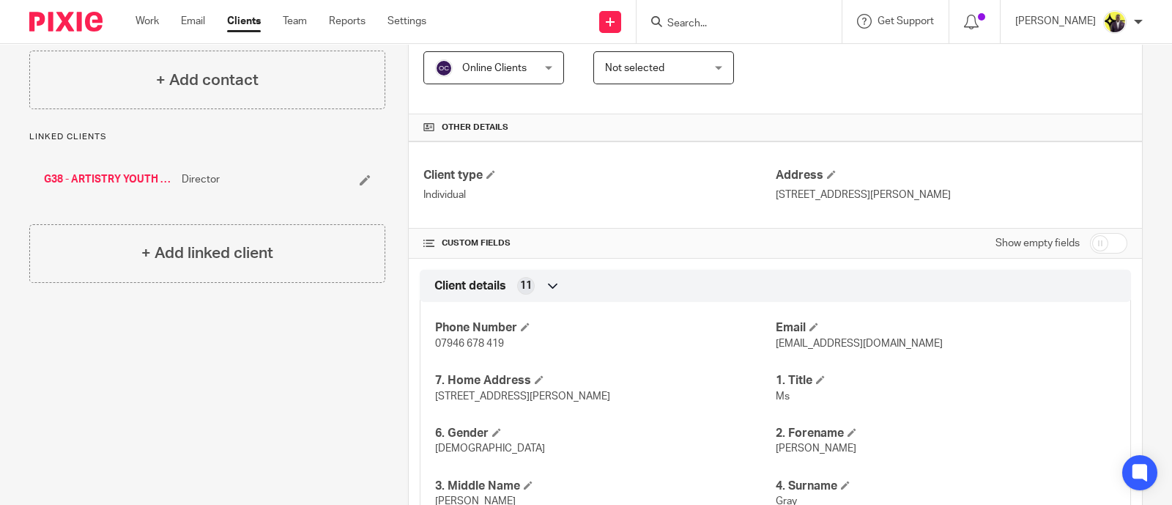
click at [1105, 243] on input "checkbox" at bounding box center [1108, 243] width 37 height 21
checkbox input "true"
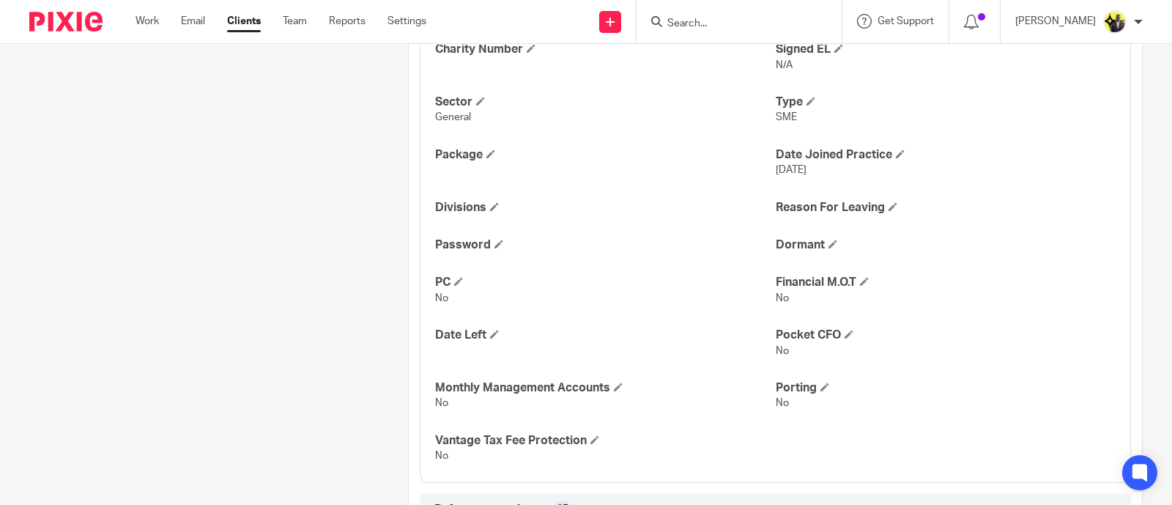
scroll to position [1099, 0]
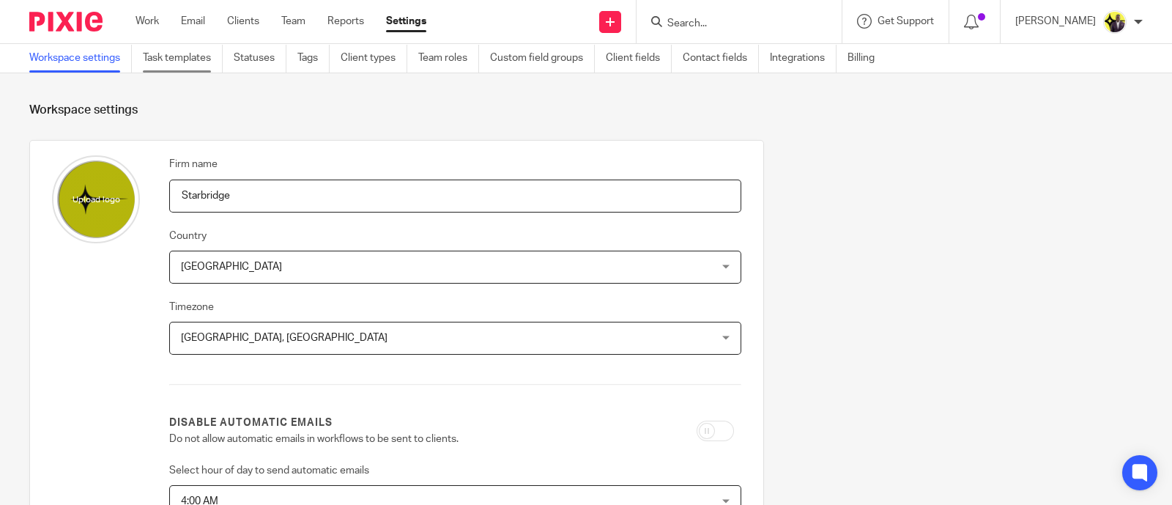
click at [196, 56] on link "Task templates" at bounding box center [183, 58] width 80 height 29
click at [649, 59] on link "Client fields" at bounding box center [639, 58] width 66 height 29
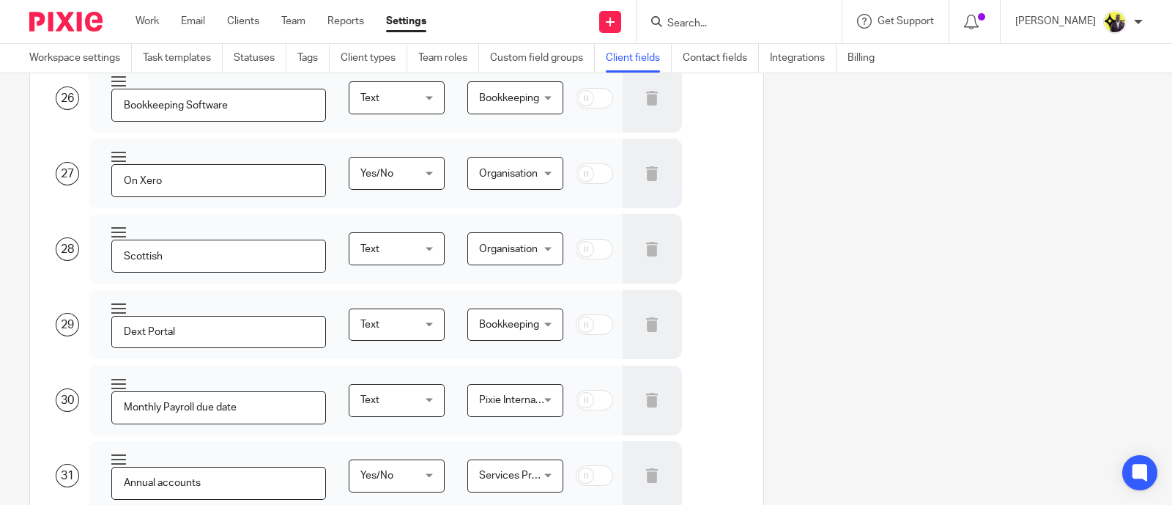
scroll to position [2484, 0]
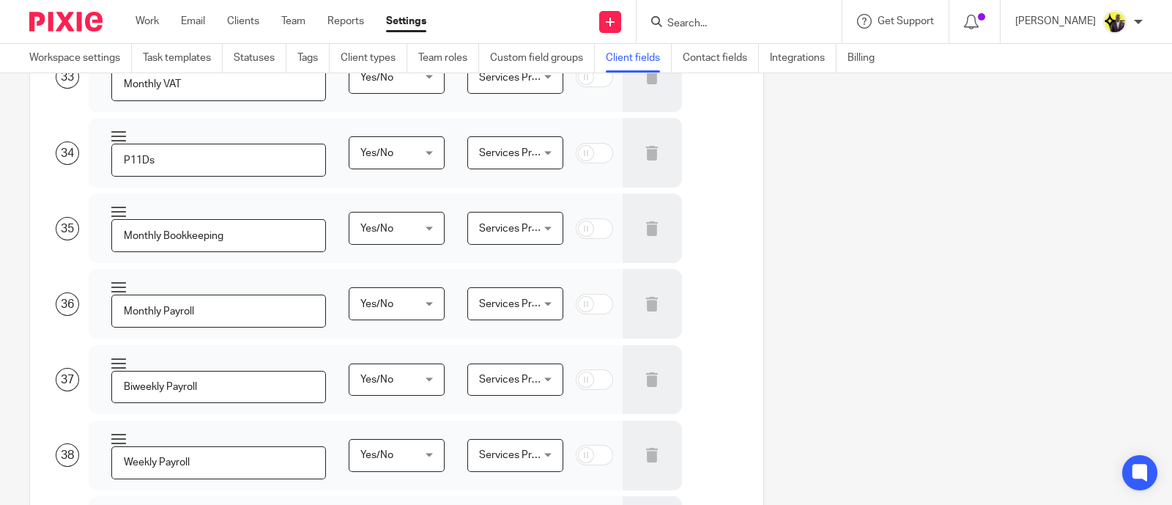
scroll to position [2667, 0]
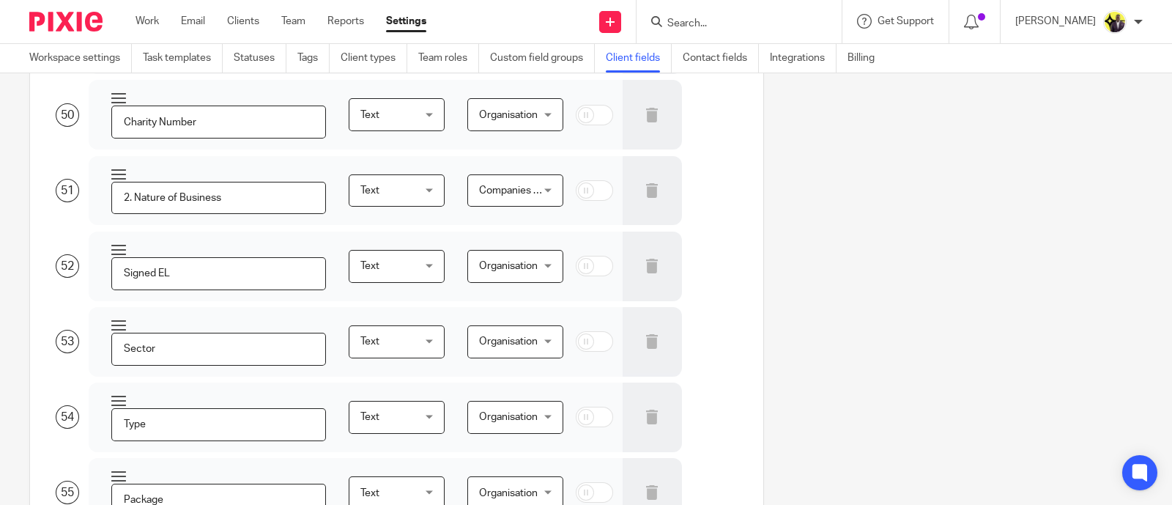
scroll to position [4418, 0]
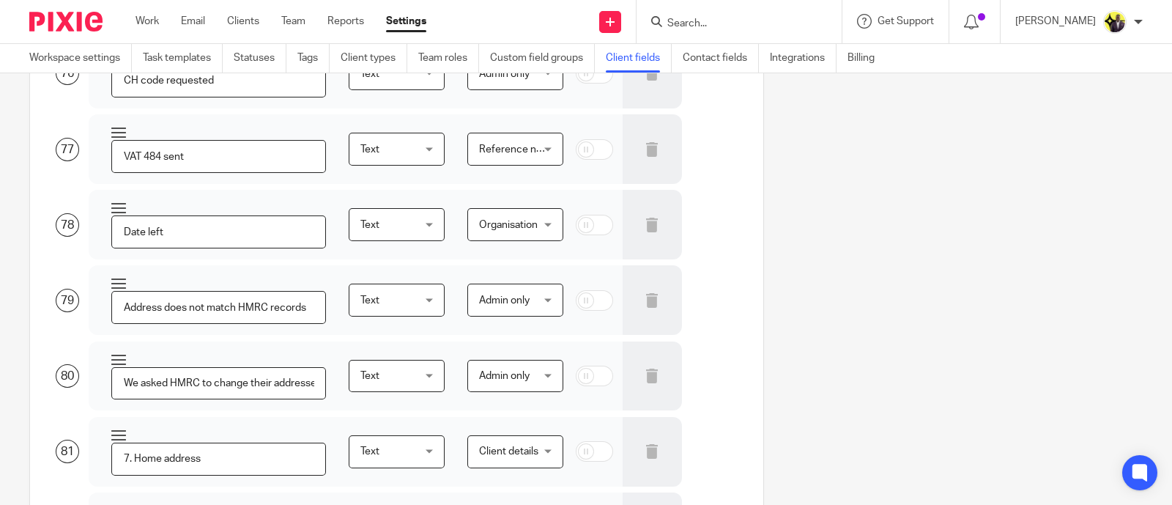
scroll to position [6299, 0]
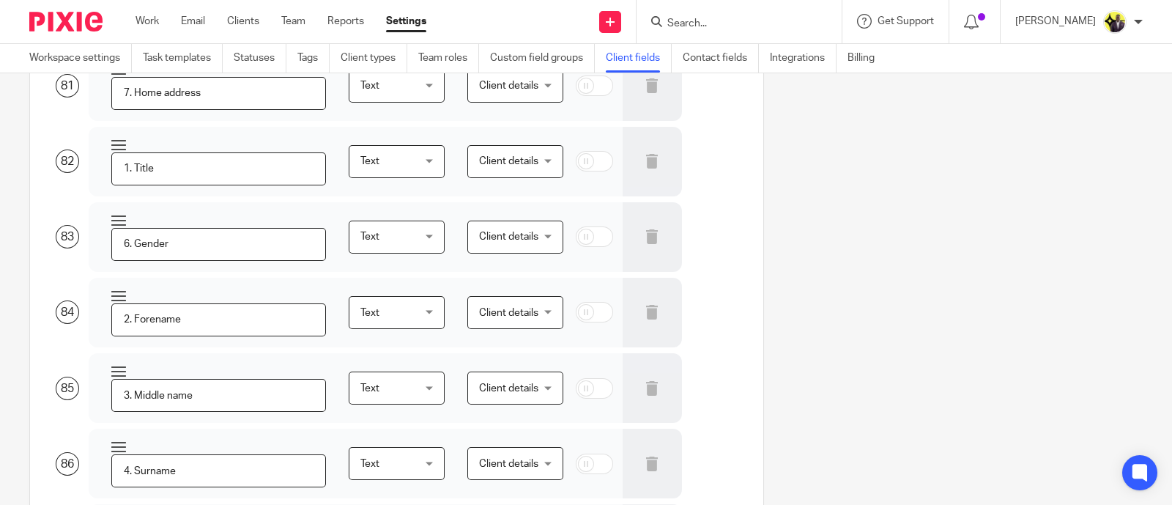
drag, startPoint x: 908, startPoint y: 305, endPoint x: 905, endPoint y: 298, distance: 7.9
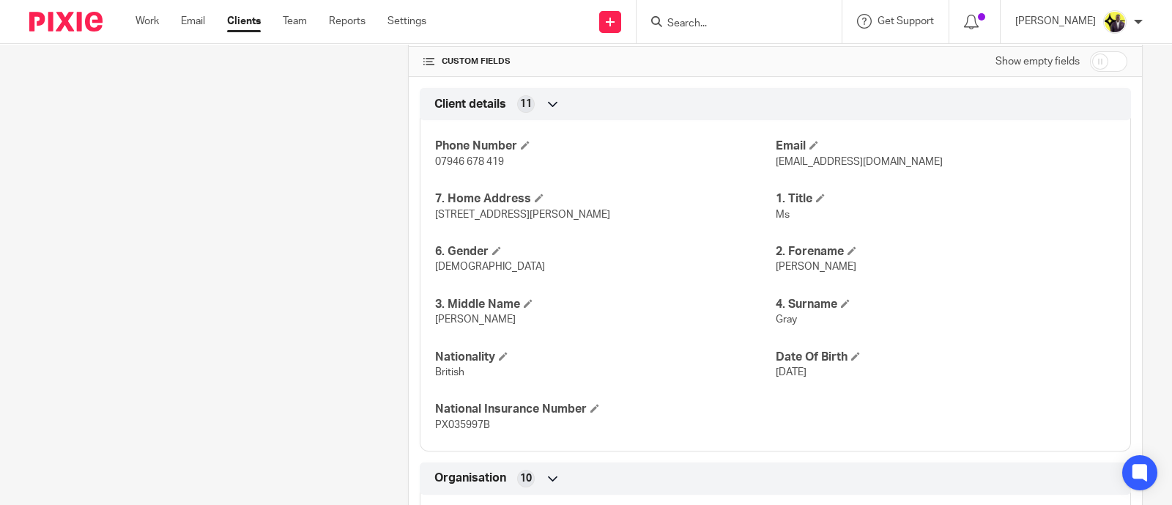
scroll to position [458, 0]
click at [1100, 53] on input "checkbox" at bounding box center [1108, 60] width 37 height 21
checkbox input "true"
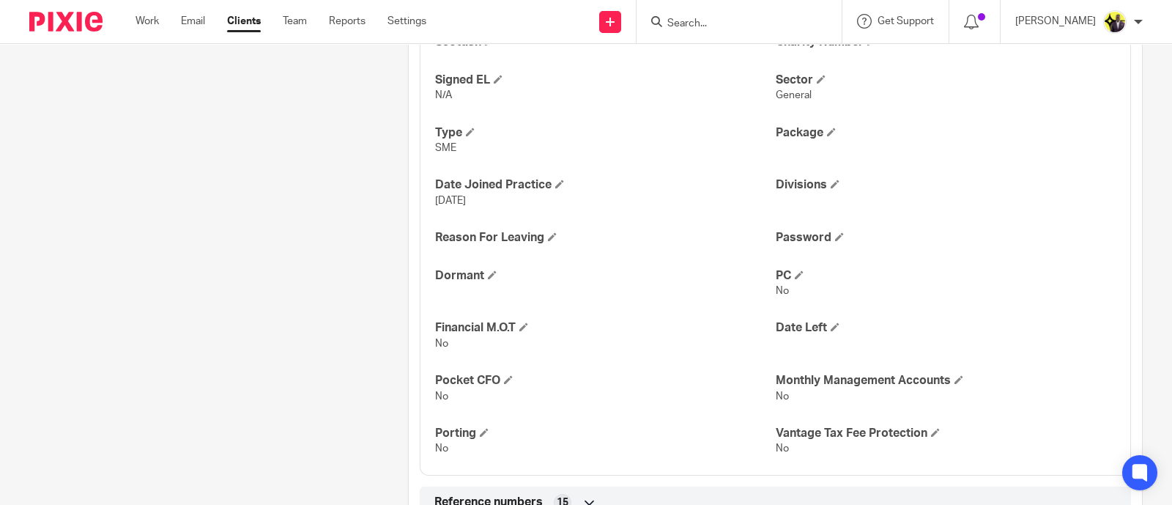
scroll to position [1007, 0]
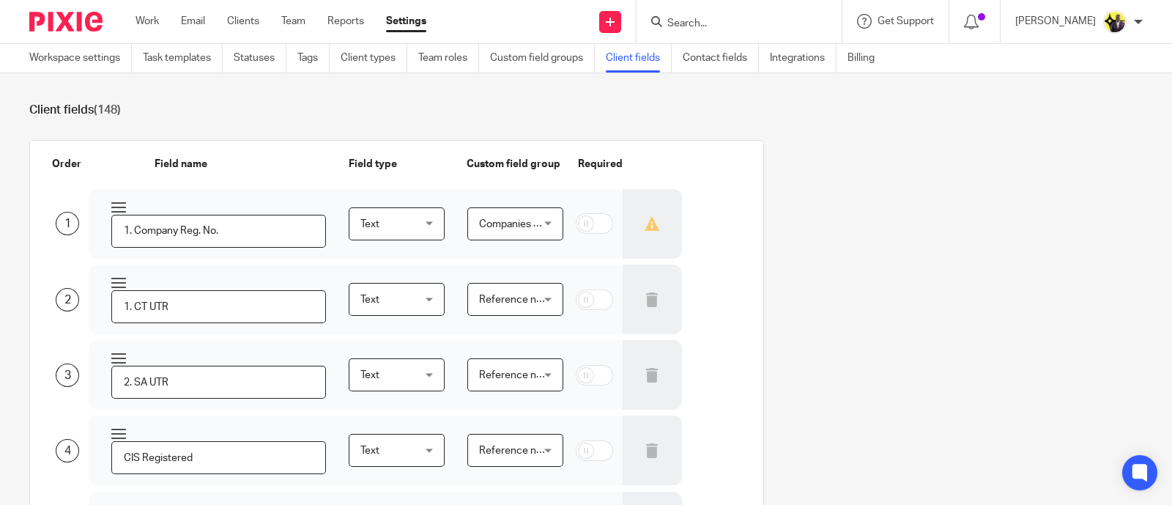
scroll to position [3823, 0]
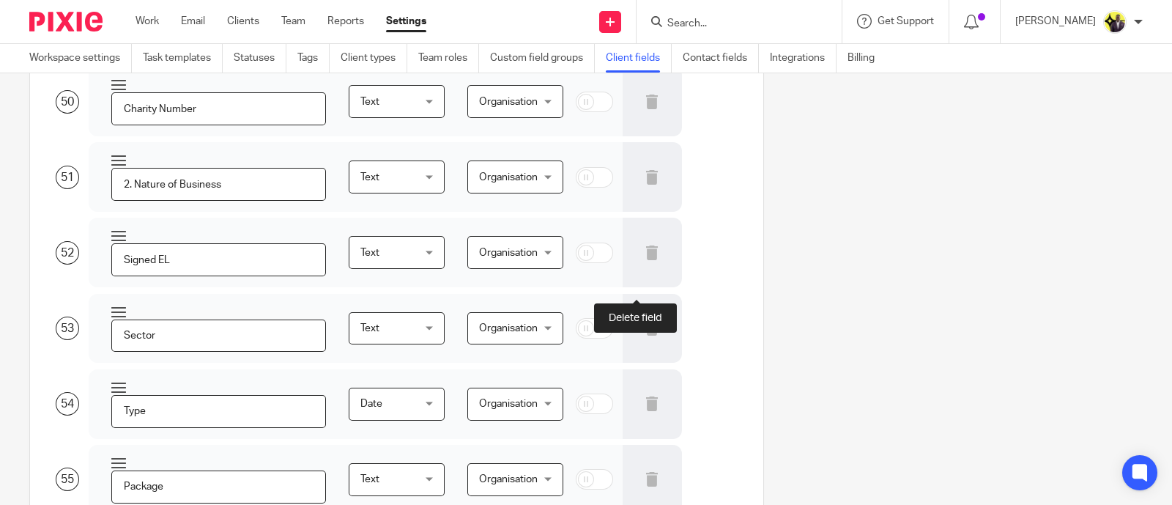
type input "Scottish"
type input "Dext Portal"
type input "Monthly Payroll due date"
type input "Annual accounts"
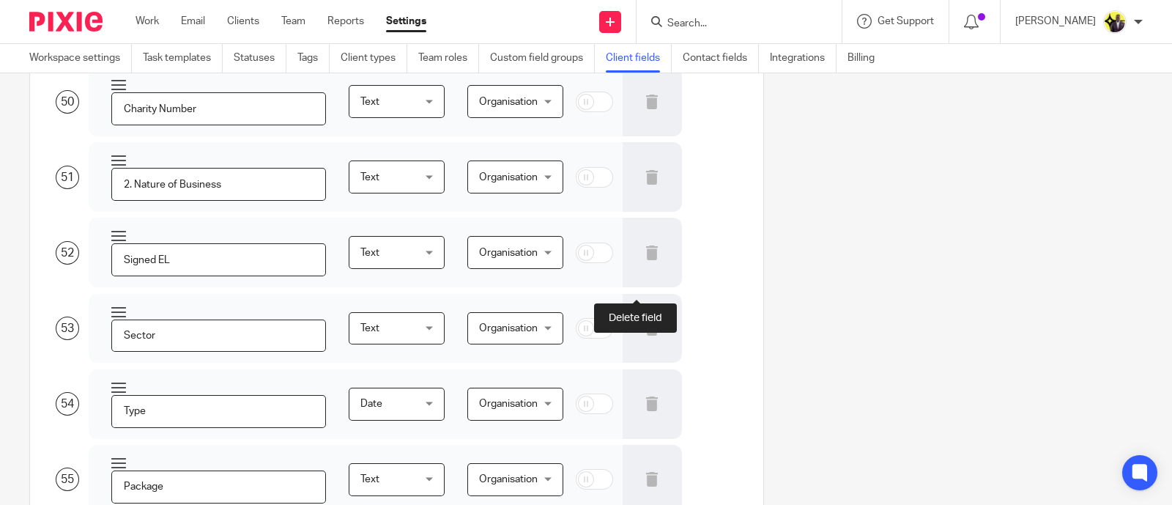
type input "Quarterly VAT"
type input "Monthly VAT"
type input "P11Ds"
type input "Monthly Bookkeeping"
type input "Monthly Payroll"
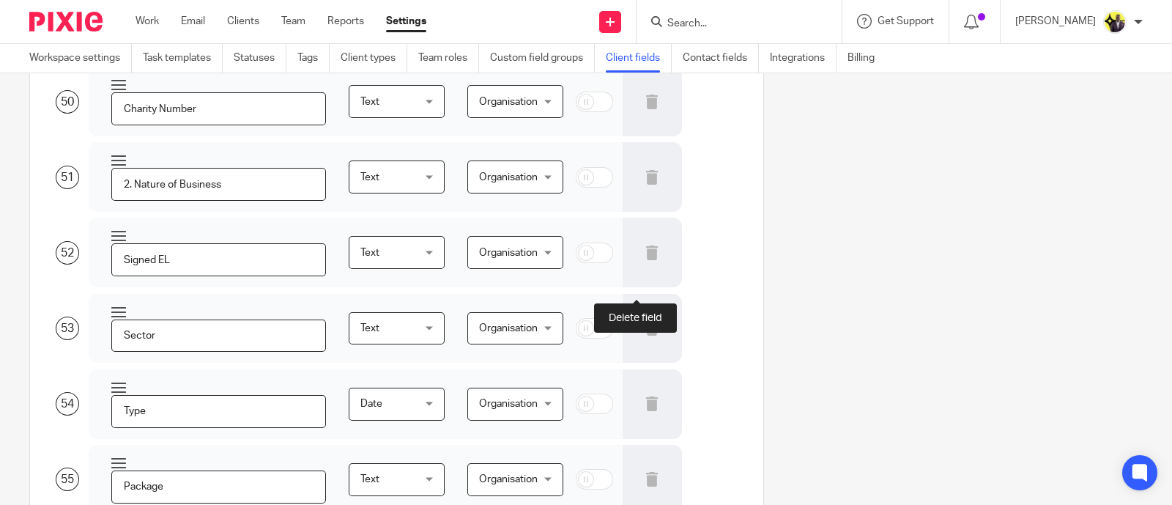
type input "Biweekly Payroll"
type input "Weekly Payroll"
type input "Payroll - CIS"
type input "Weekly Bookkeeping"
type input "Daily Bookkeeping"
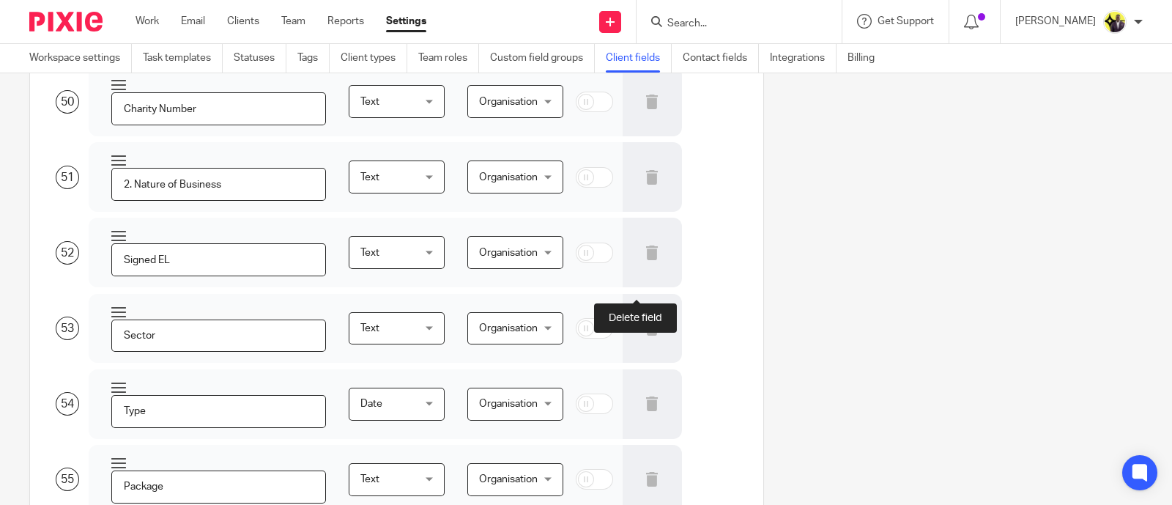
type input "Management Accounts"
type input "Annual Budgets"
type input "Quarterly Budgets"
type input "Personal Tax"
type input "SmartSearch Text Sent"
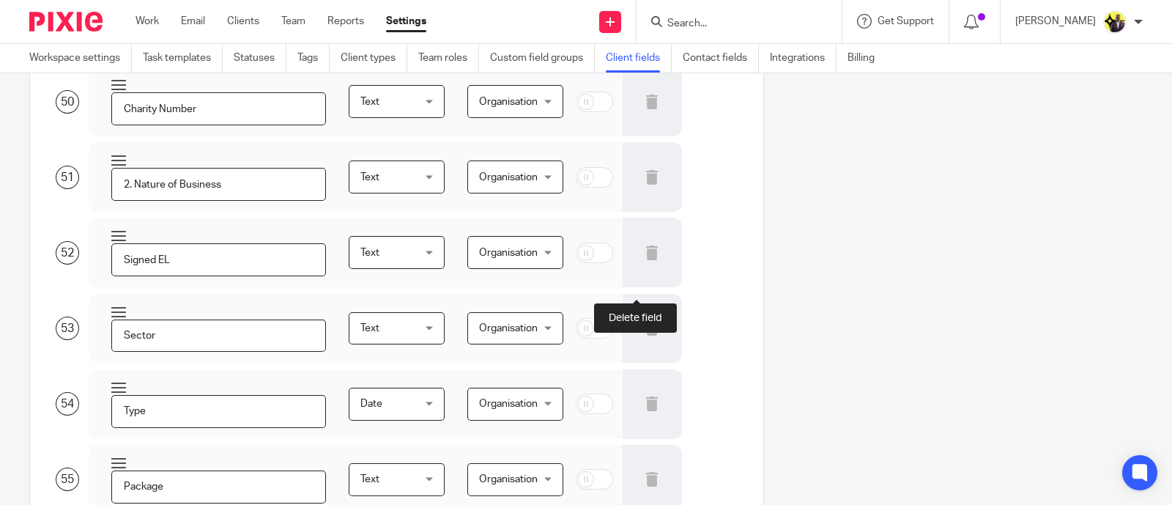
type input "Proof of ID Captured"
type input "Proof of Address Verified"
type input "Charity Number"
type input "2. Nature of Business"
type input "Signed EL"
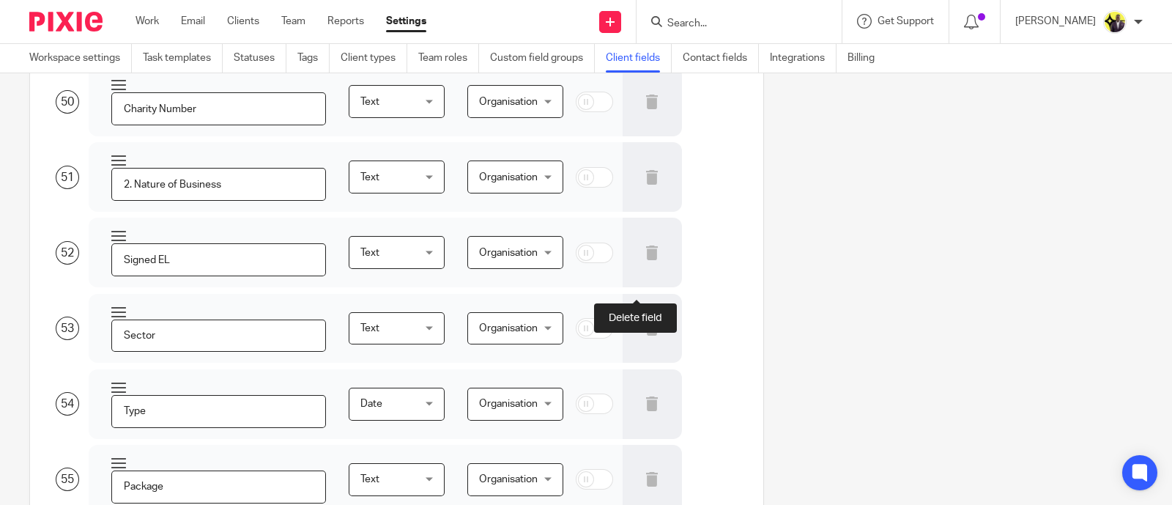
type input "Sector"
type input "Type"
type input "Package"
type input "Date Joined Practice"
type input "Divisions"
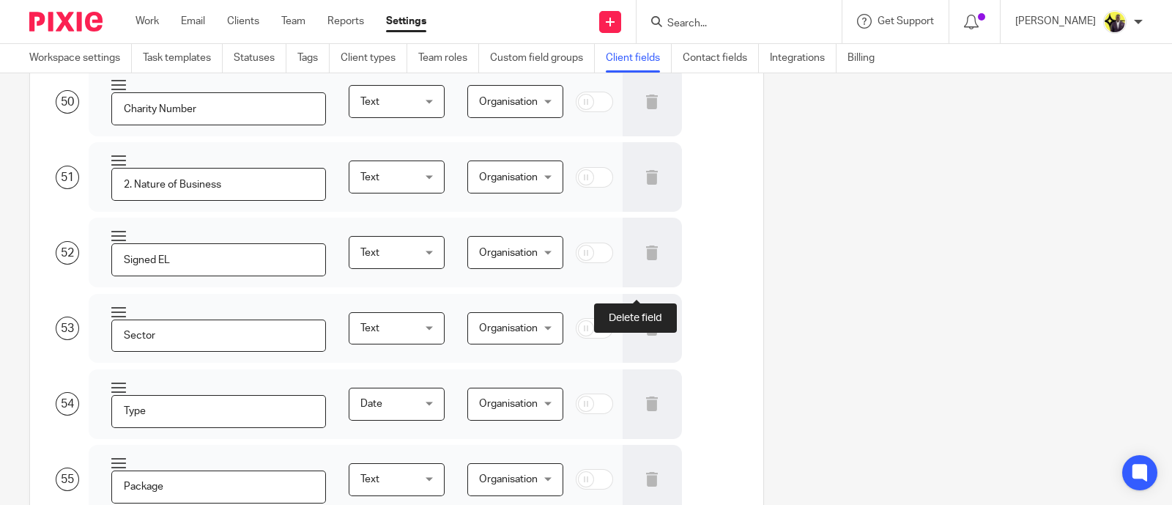
type input "Reason for leaving"
type input "Password"
type input "QEs - Monthly"
type input "6. VAT registration date"
type input "5. VAT number"
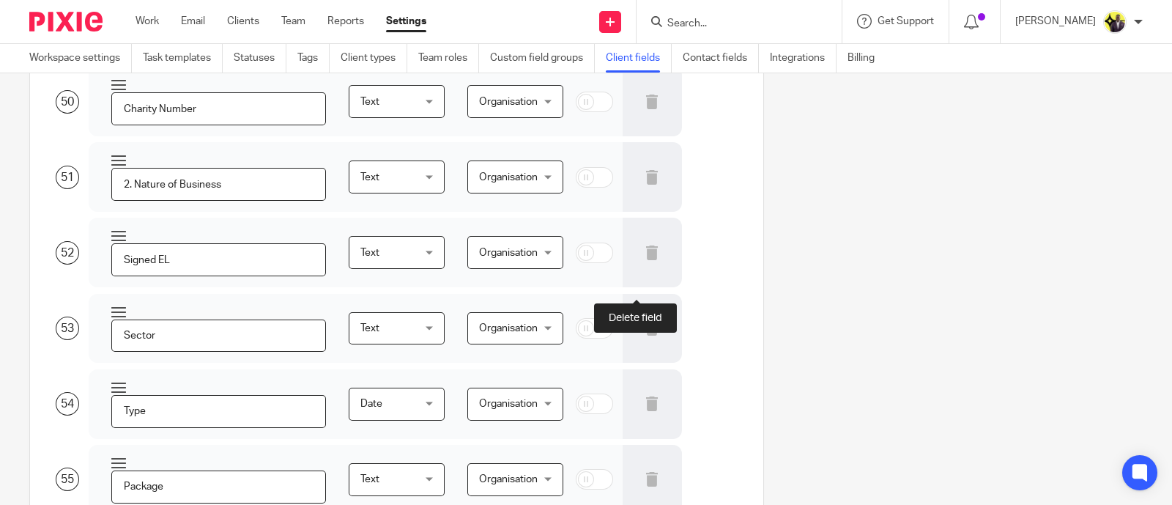
type input "Standard Scheme"
type input "7. Accounting Ref. Date"
type input "Dormant"
type input "Pixie- First VAT Return"
type input "PC"
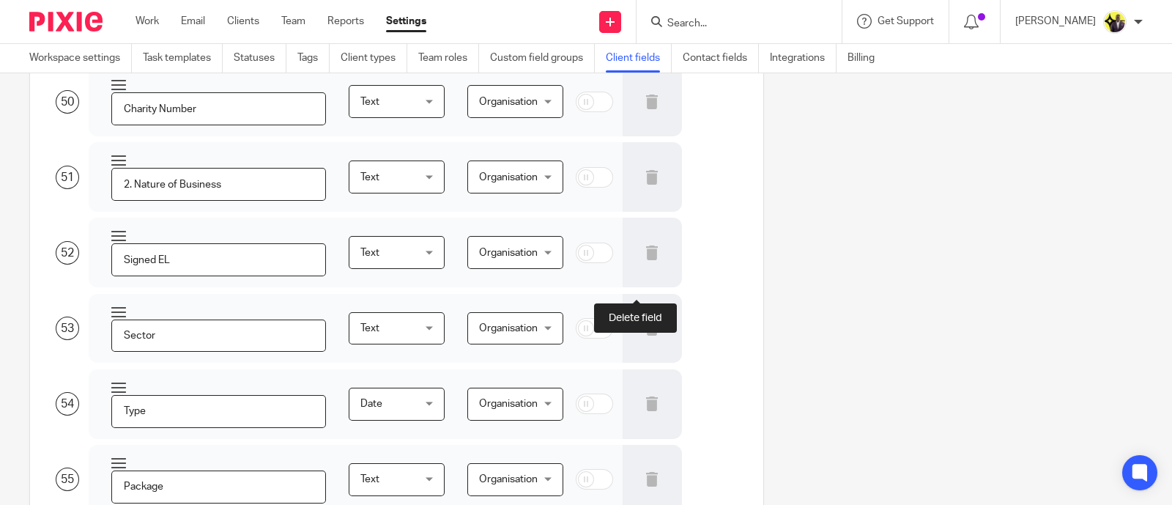
type input "Phone number"
type input "Alternative phone number"
type input "Email"
type input "Alternative email"
type input "Google"
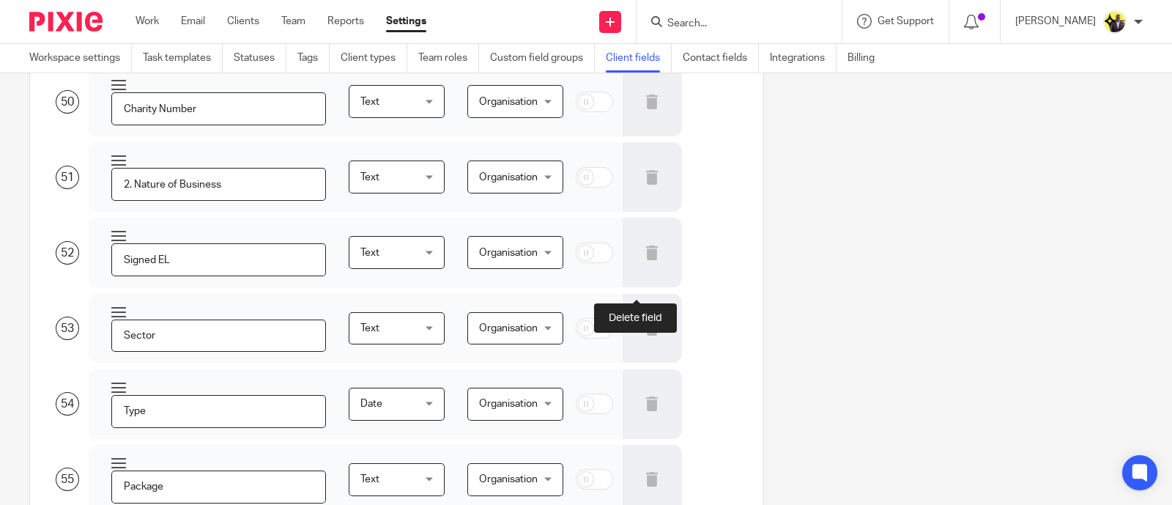
type input "Feefo"
type input "Financial M.O.T"
type input "AD01 requested"
type input "CH code requested"
type input "VAT 484 sent"
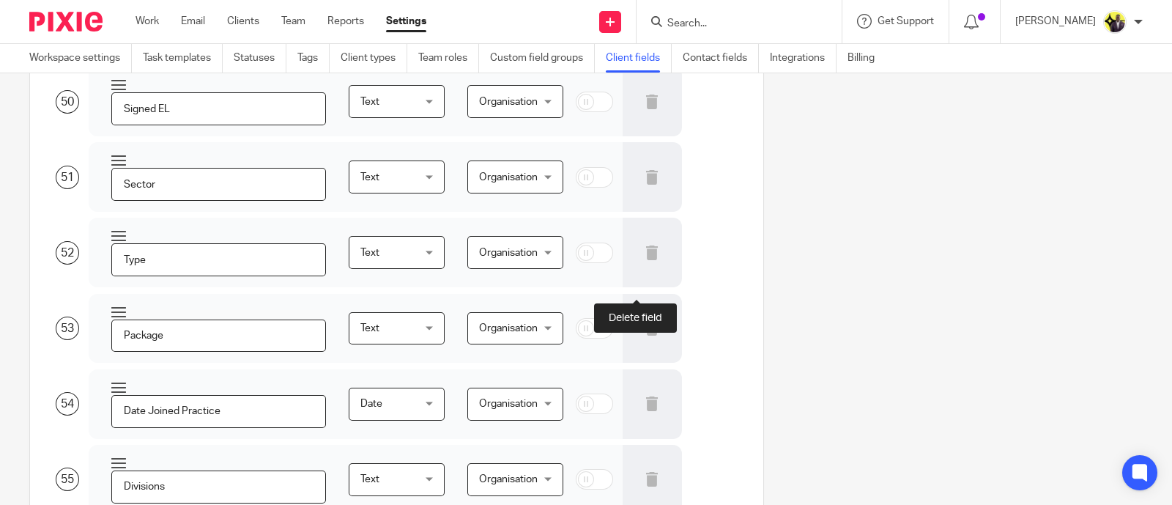
type input "Date left"
type input "Address does not match HMRC records"
type input "We asked HMRC to change their addresses, once we get SA Auth change address aga…"
type input "7. Home address"
type input "1. Title"
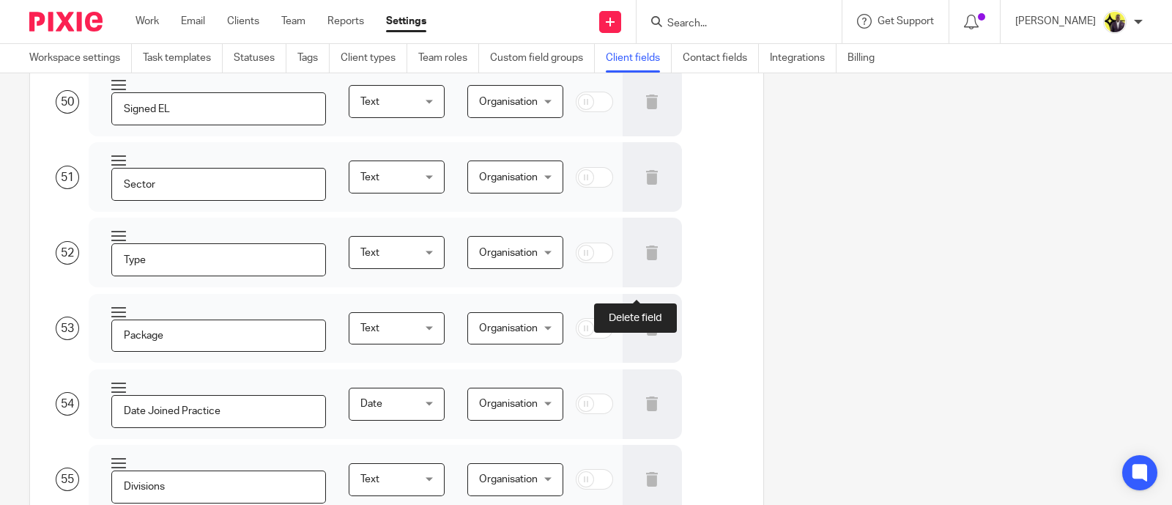
type input "6. Gender"
type input "2. Forename"
type input "3. Middle name"
type input "4. Surname"
type input "5. preferred name"
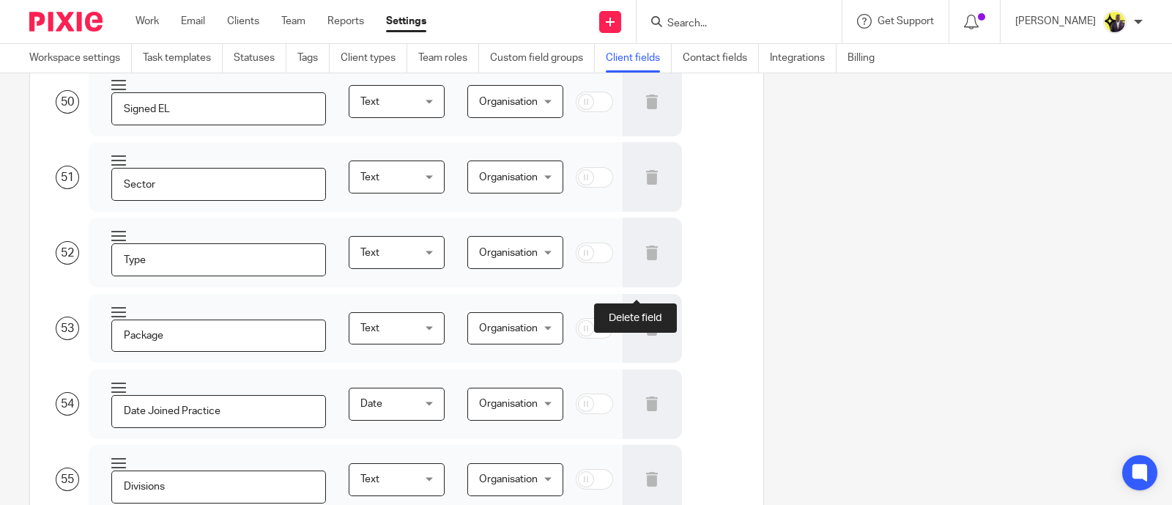
type input "Any Former Names"
type input "Nationality"
type input "Date of Birth"
type input "National insurance Number"
type input "Yell"
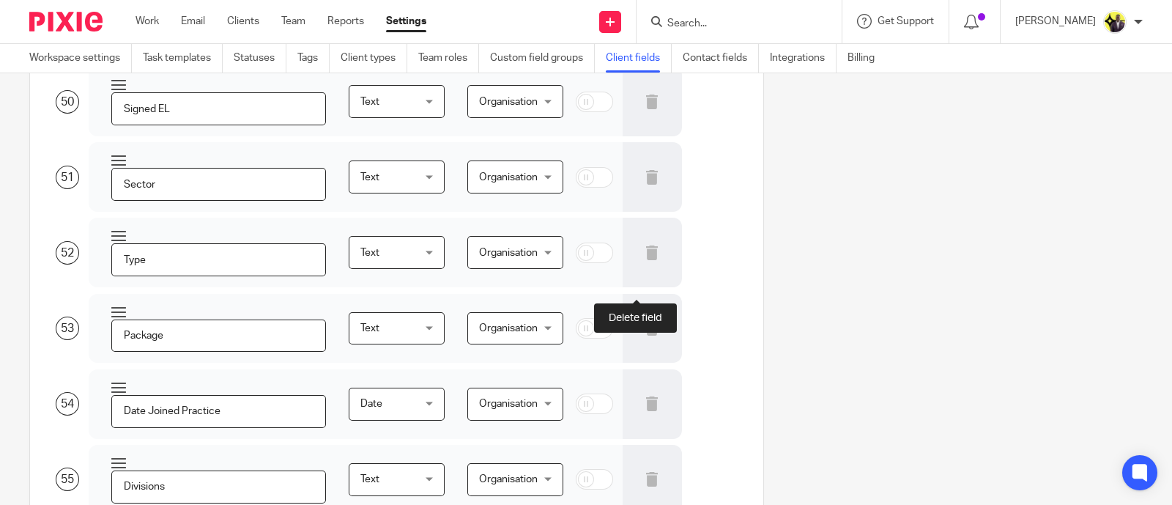
type input "AML Check completed"
type input "8. Correspondence address"
type input "CIS CT auth requested"
type input "CIS SA auth requested"
type input "Bookkeeping Frequency - Monthly"
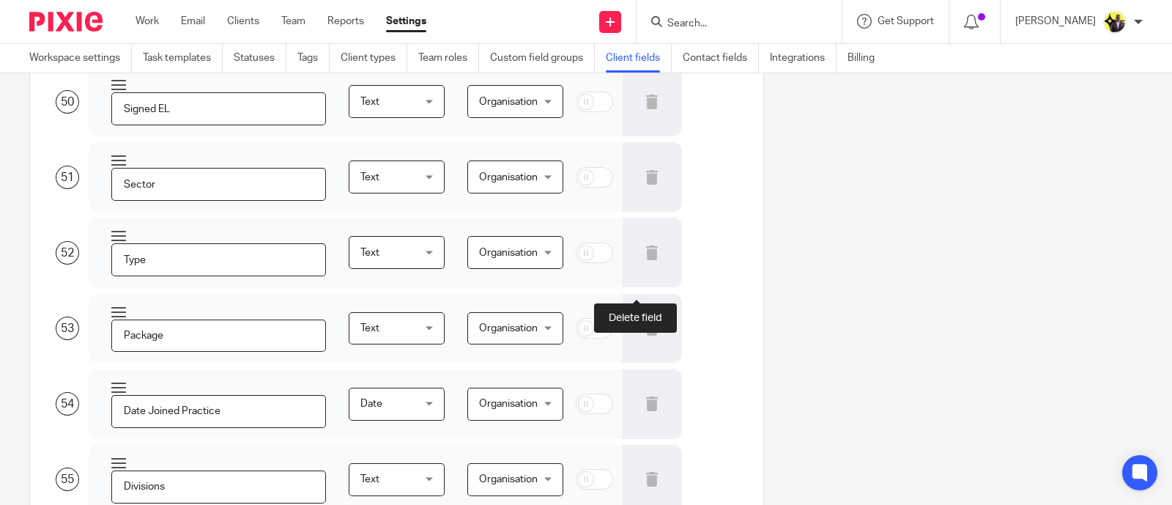
type input "Bookkeeping Frequency - Quarterly"
type input "Bookkeeping Frequency - Annually"
type input "First VAT Return"
type input "Confirmation Statement due"
type input "Current Director(s)"
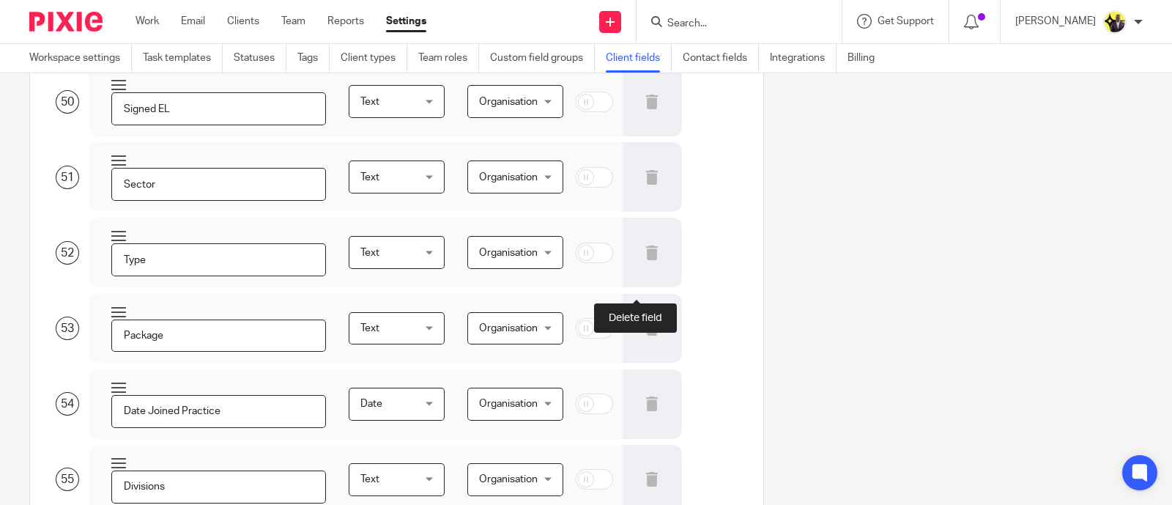
type input "Current Shareholder(s)"
type input "Accounts due by"
type input "Pocket CFO"
type input "Monthly Management Accounts"
type input "CIS SA Auth Confirmed"
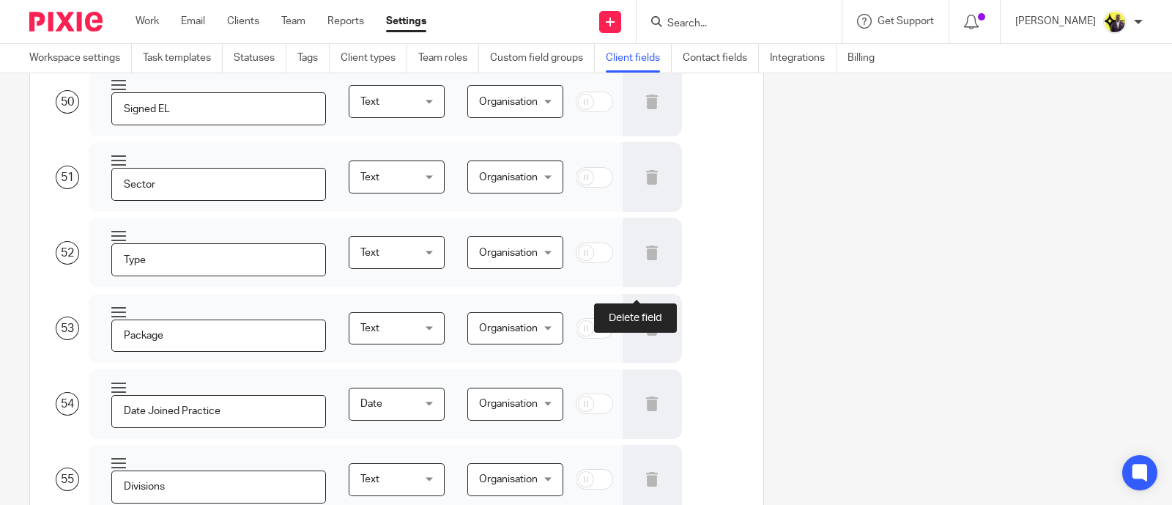
type input "6. SA Auth Confirmed"
type input "Additional 1 Clients Name"
type input "Additional DOB 1"
type input "Additional 1 - SA UTR"
type input "Additional 2 Clients Name"
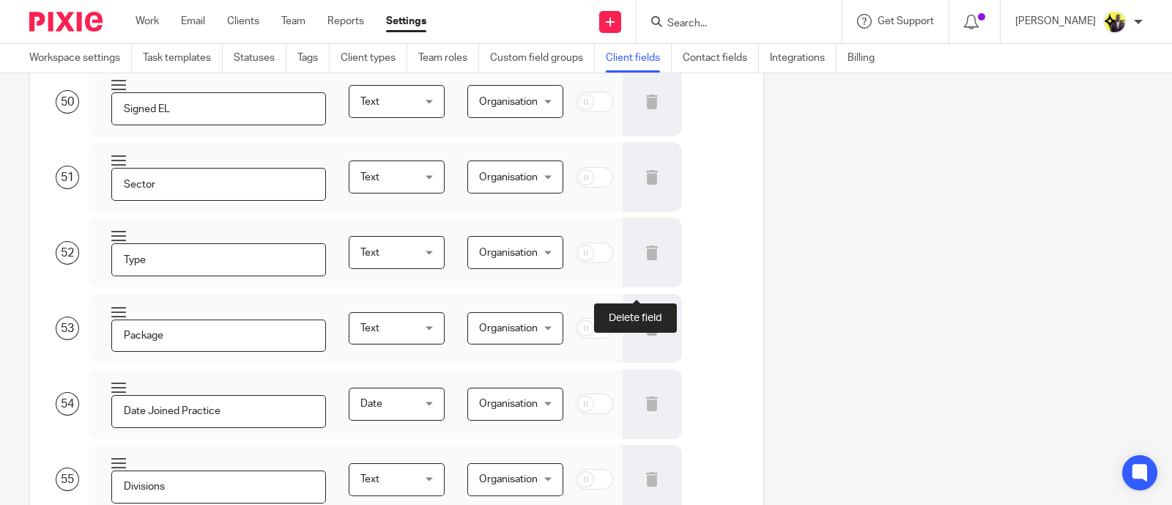
type input "Additional 2 - SA UTR"
type input "Additional DOB 2"
type input "Additional 3 Clients Name"
type input "Additional 3 - SA UTR"
type input "Additional DOB 3"
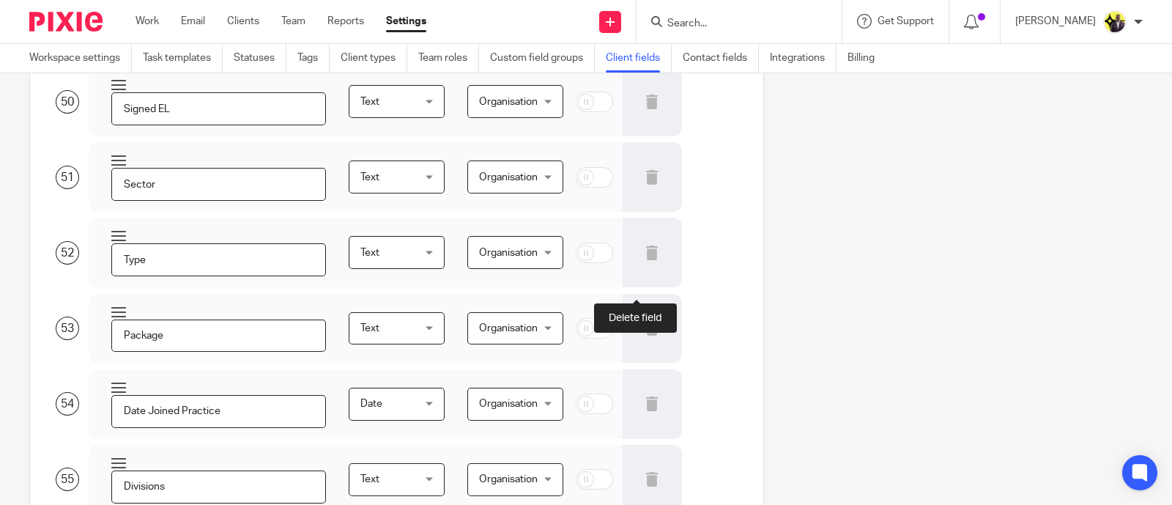
type input "Additional 4 Clients Name"
type input "Additional 4 - SA UTR"
type input "9. CWF1 Reg"
type input "Porting"
type input "Personal VAT number"
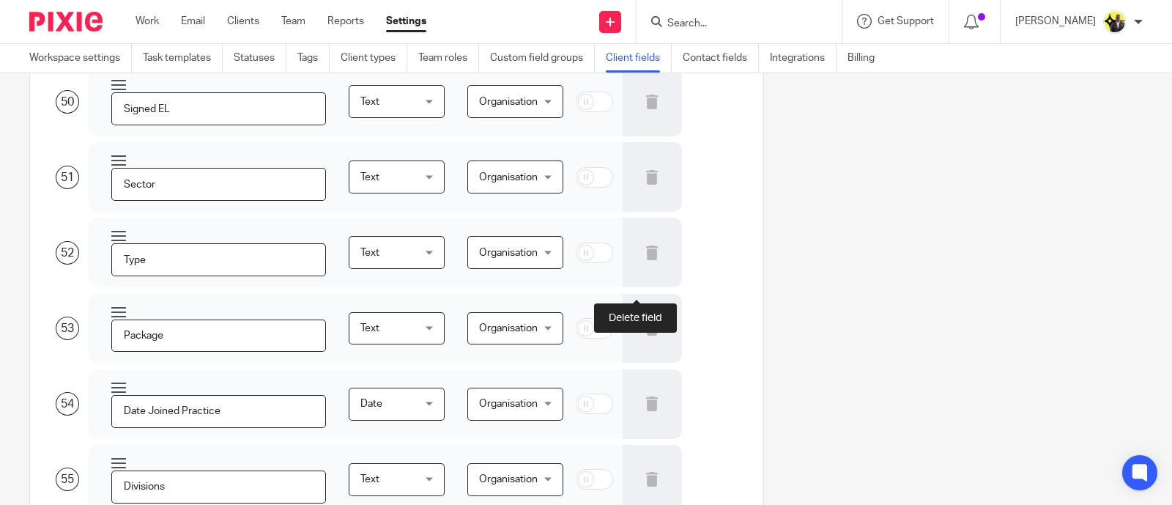
type input "QEs - Mar/Jun/Sep/Dec"
type input "QEs - Jan/Apr/Jul/Oct"
type input "QEs - Feb/May/Aug/Nov"
type input "VAT Registration Date"
type input "Flat Rate Scheme Percentage"
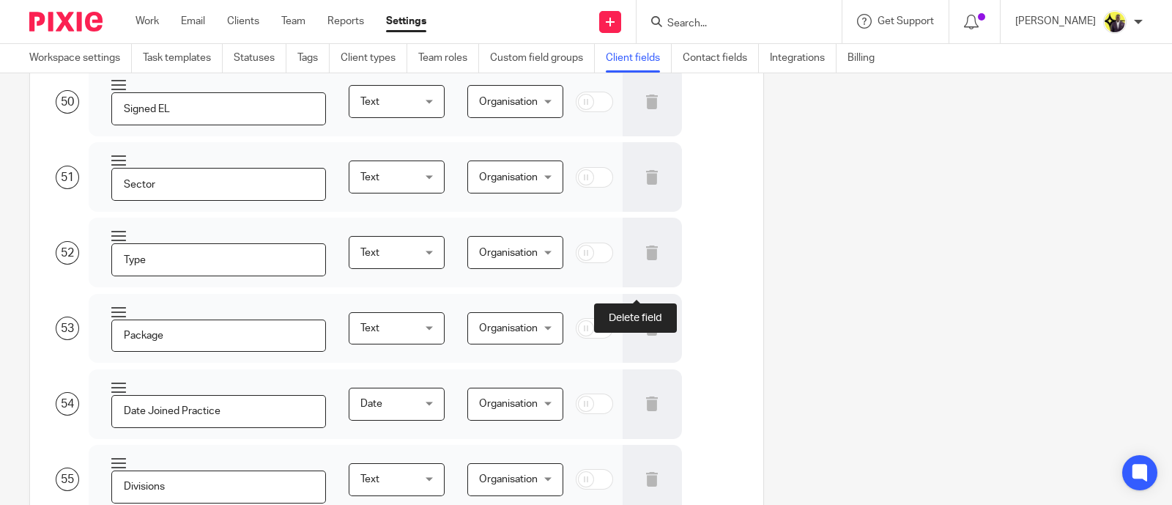
type input "Standard Scheme"
type input "Vantage Tax Fee Protection"
type input "Additional DOB 4"
type input "Joined PROOF"
type input "MTD 2026 CRITERIA; SE and/or rental income over £50,000"
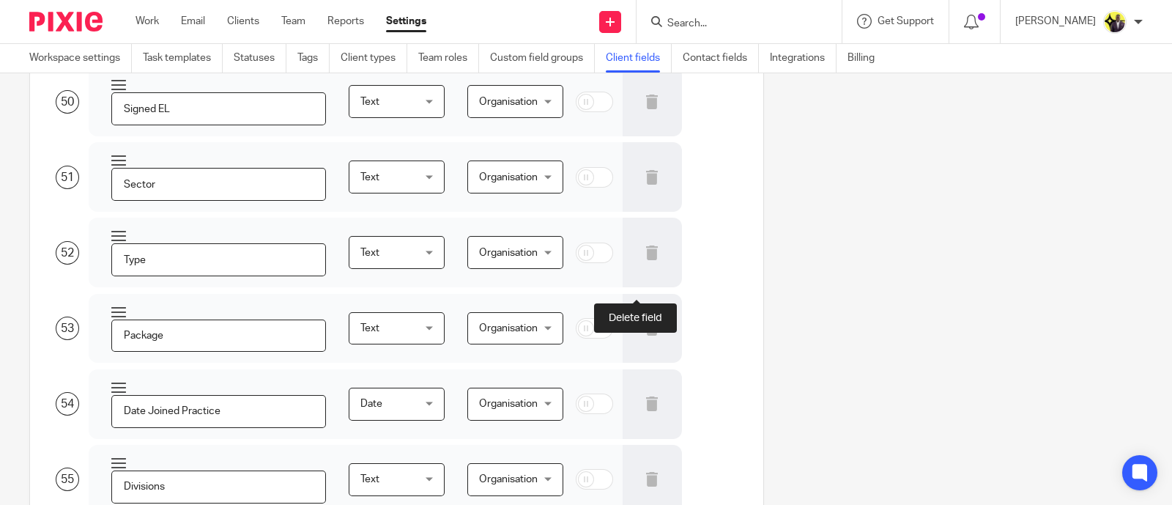
type input "MTD 2027 CRITERIA; SE and/or rental income over £30,000"
type input "Alternative Archved Clients"
type input "1. Property"
type input "2. Emergency cash fund"
type input "3. Protection"
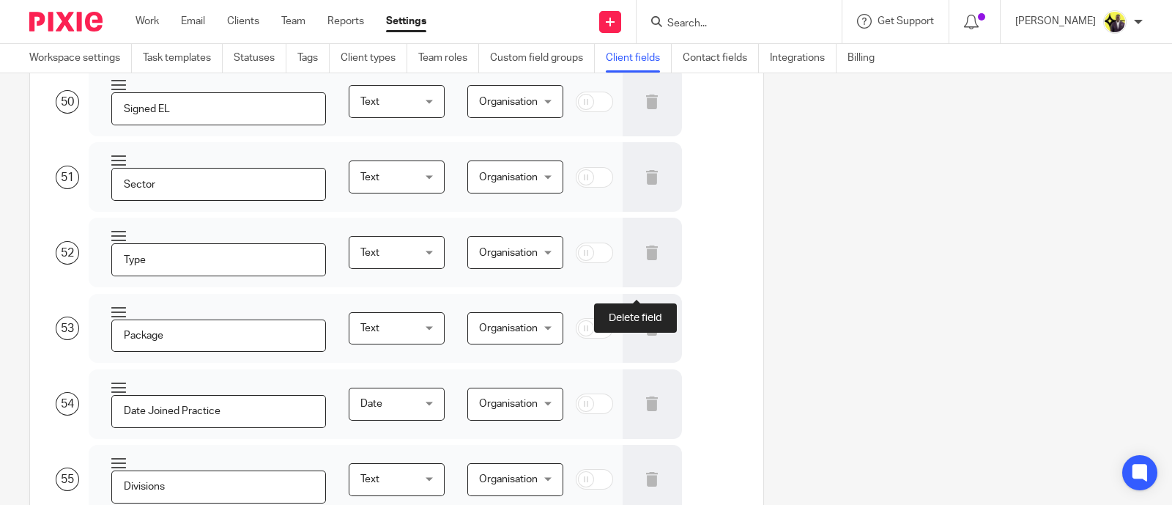
type input "4. Will"
type input "5. Pension"
type input "6. ISAs"
type input "7. Investments"
type input "Companies House Personal Code"
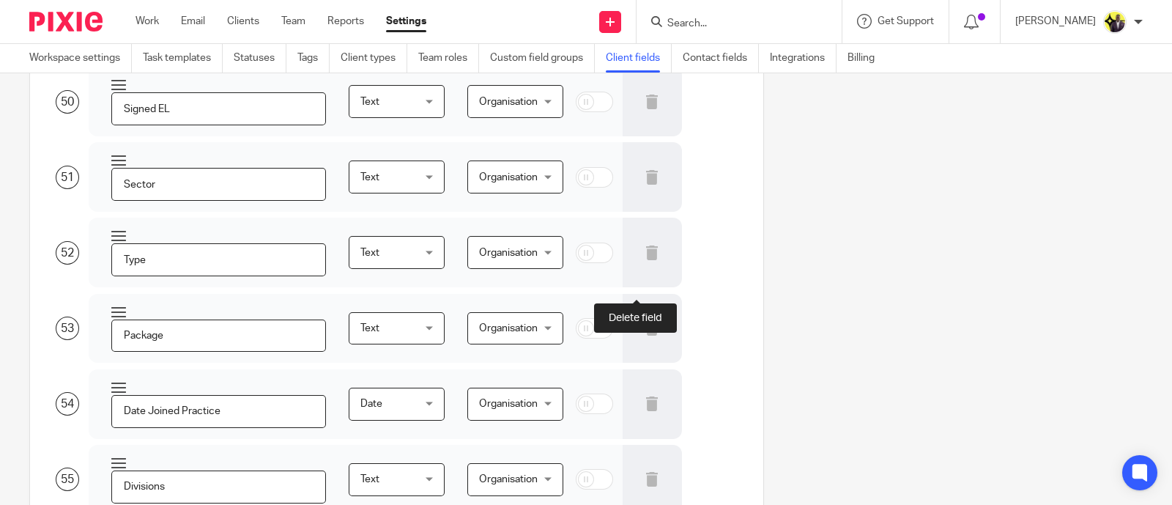
type input "AML Risk Assessment Completed"
type input "Politically Exposed Person (PEP)"
type input "Overall Identity Risk (Low, Normal, High)"
type input "Overall Transactional Risk (Low, Normal, High)"
type input "Overall Geographical Risk (Low, Normal, High)"
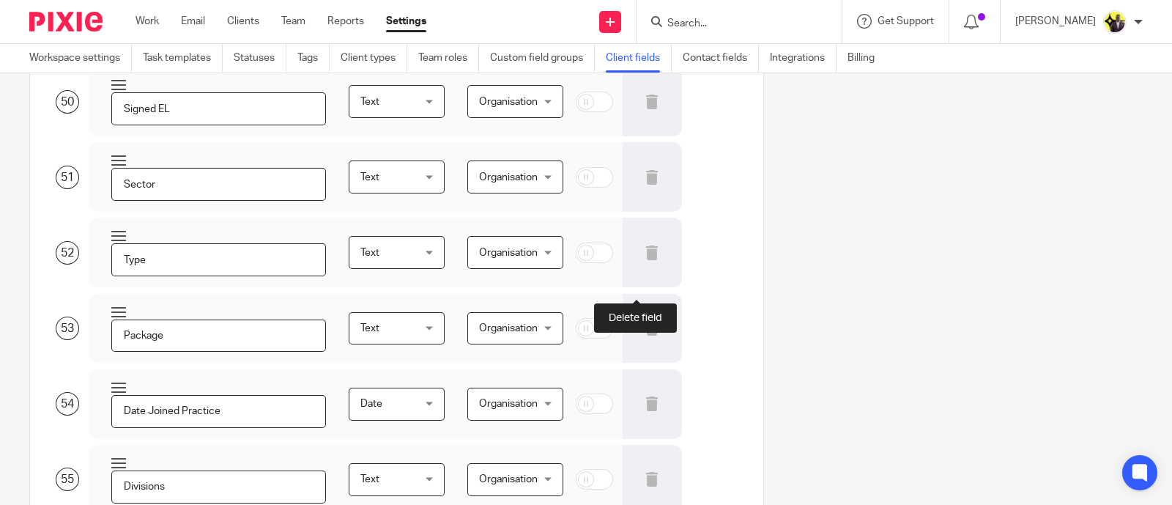
type input "Overall Products and Services Risk (Low, Normal, High)"
type input "Overall Delivery Channel Risk (Low, Normal, High)"
type input "Enhanced Due Diligence (EDD) Completed"
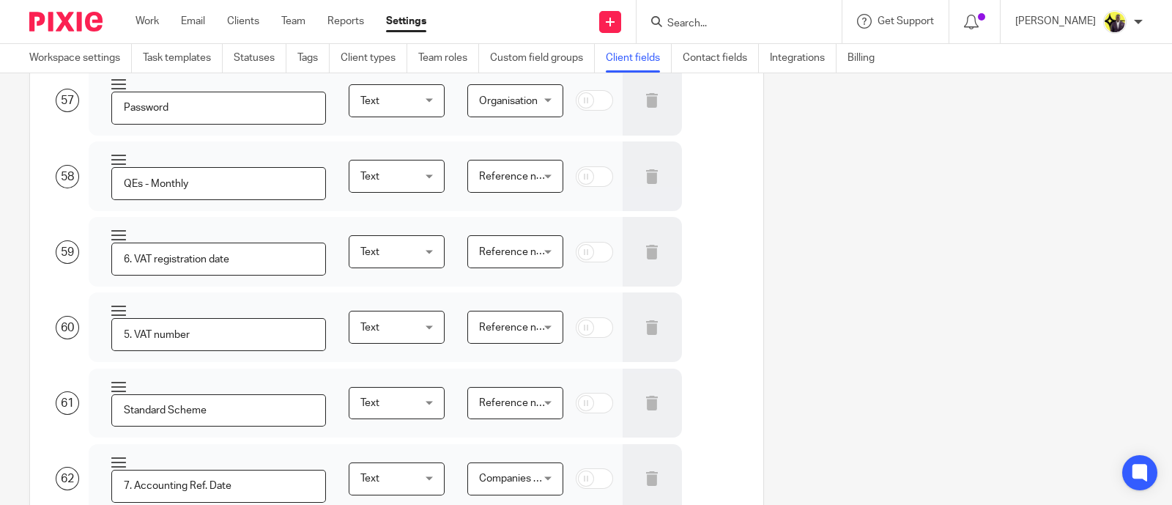
scroll to position [3215, 0]
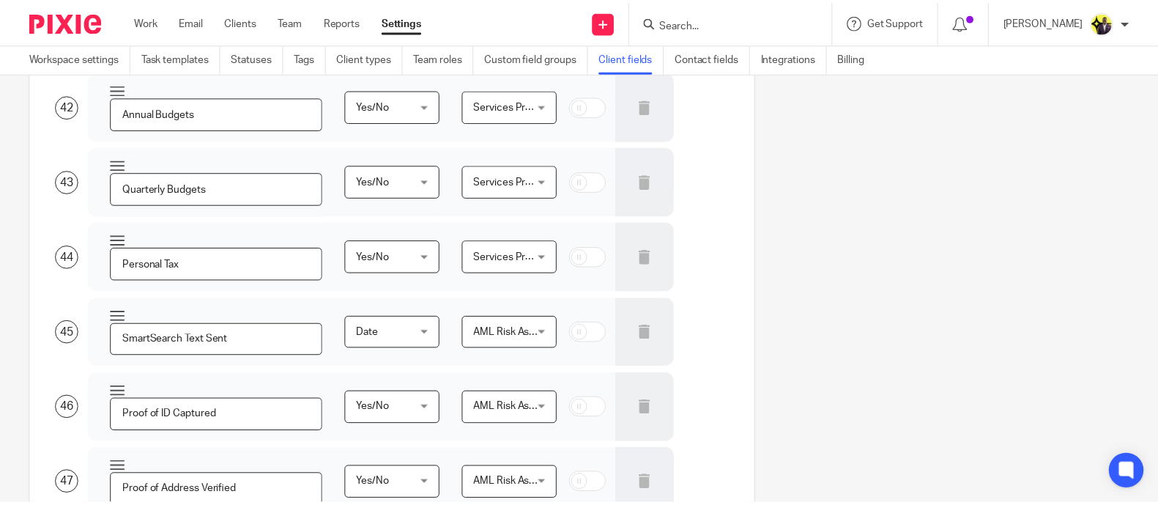
scroll to position [8867, 0]
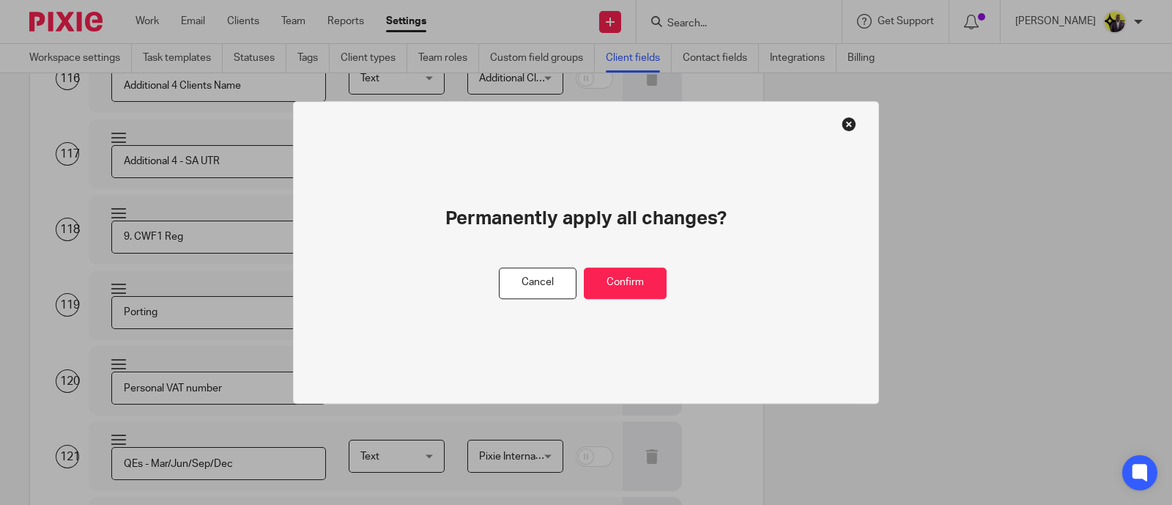
drag, startPoint x: 615, startPoint y: 302, endPoint x: 643, endPoint y: 280, distance: 35.5
click at [616, 300] on div "Permanently apply all changes? Cancel Confirm" at bounding box center [586, 252] width 586 height 303
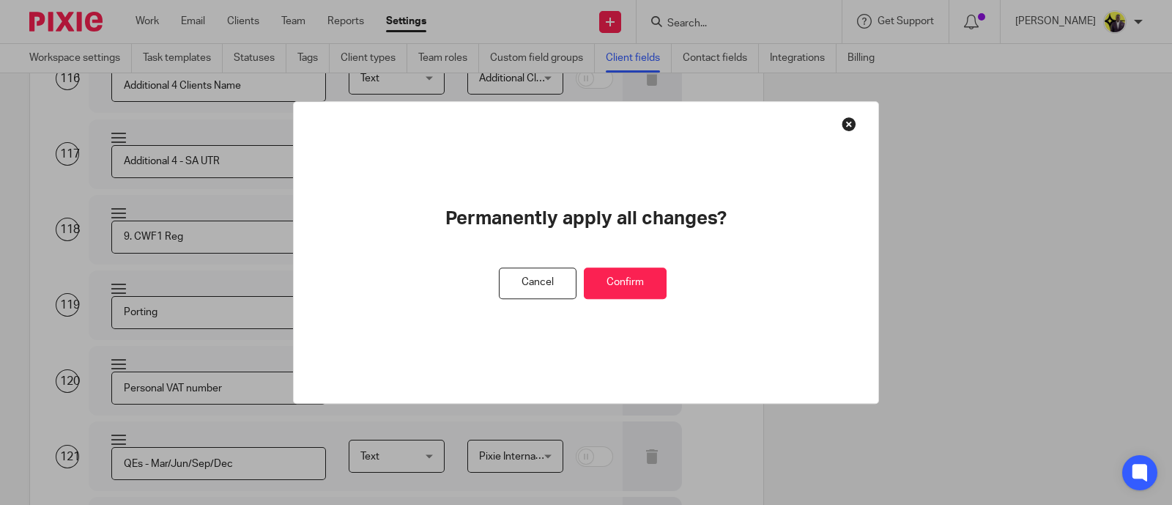
click at [644, 280] on button "Confirm" at bounding box center [625, 282] width 83 height 31
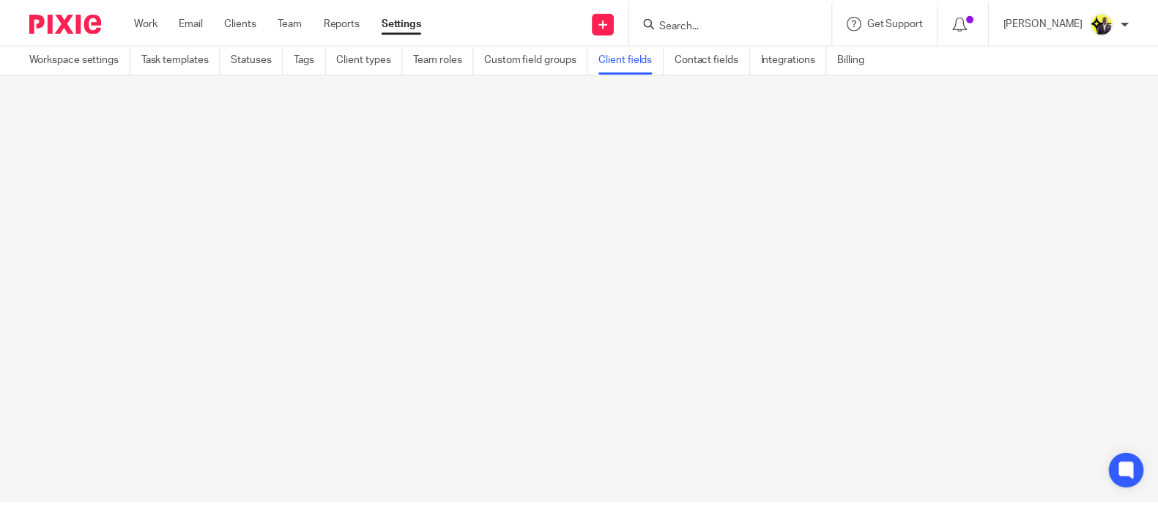
scroll to position [0, 0]
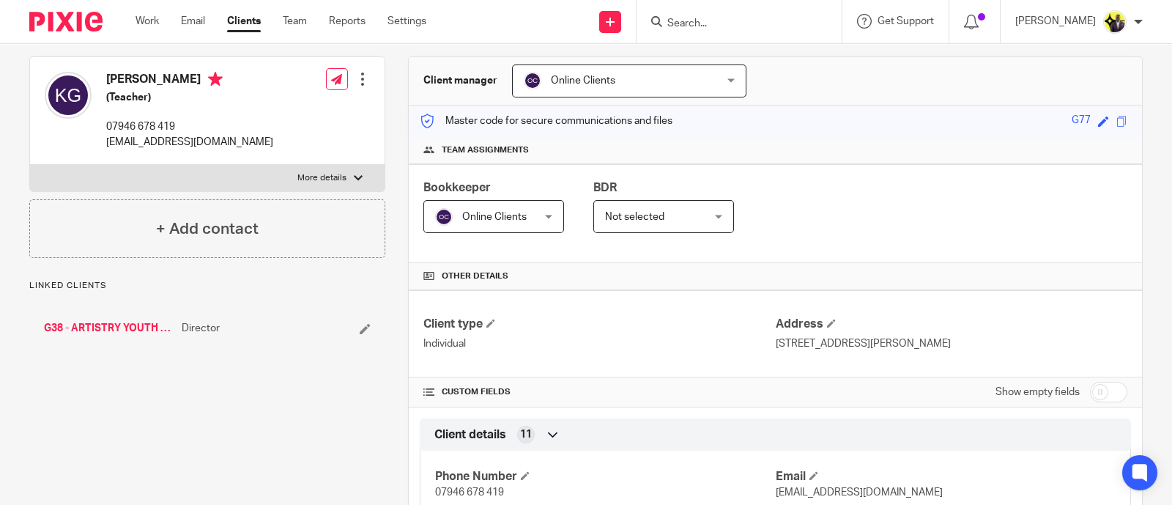
scroll to position [366, 0]
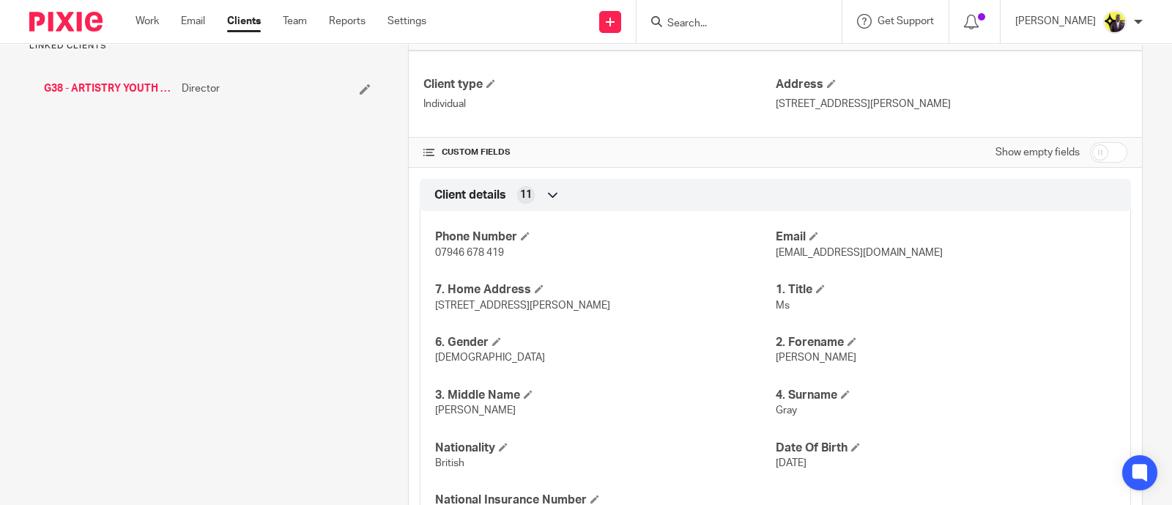
click at [1094, 150] on input "checkbox" at bounding box center [1108, 152] width 37 height 21
checkbox input "true"
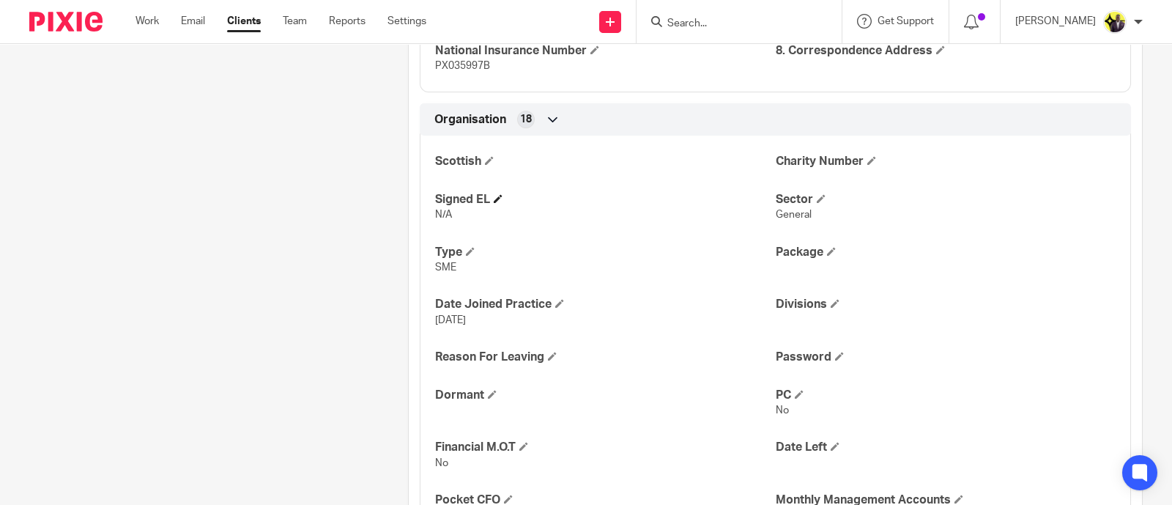
scroll to position [1007, 0]
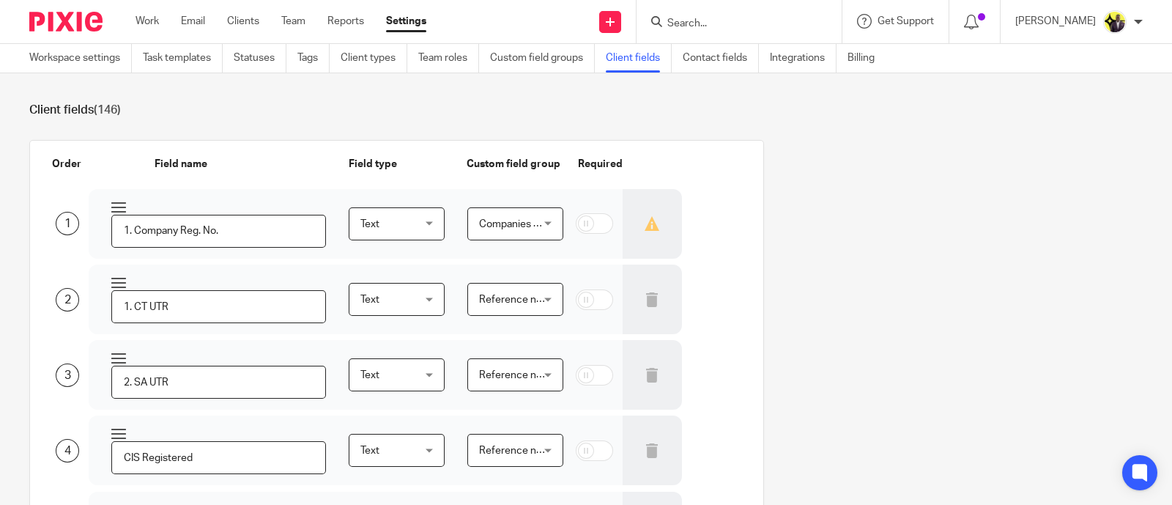
scroll to position [3702, 0]
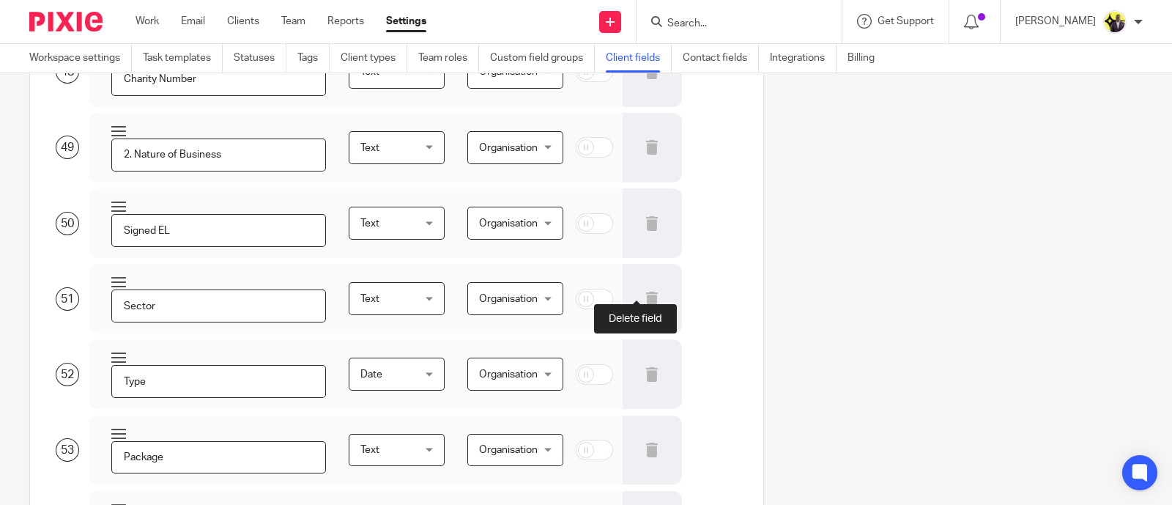
type input "Personal Tax"
type input "SmartSearch Text Sent"
type input "Proof of ID Captured"
type input "Proof of Address Verified"
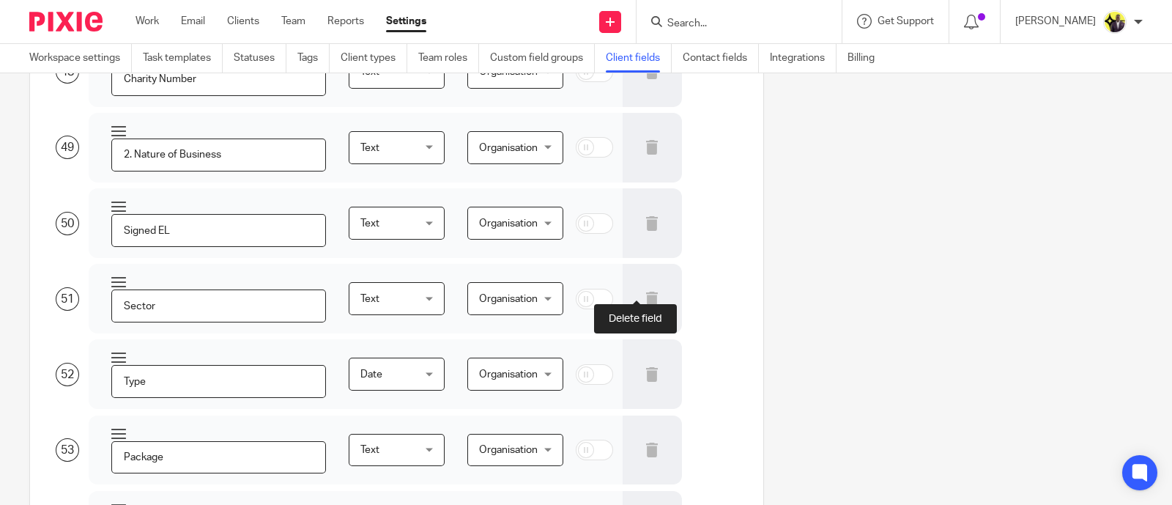
type input "Charity Number"
type input "2. Nature of Business"
type input "Signed EL"
type input "Sector"
type input "Type"
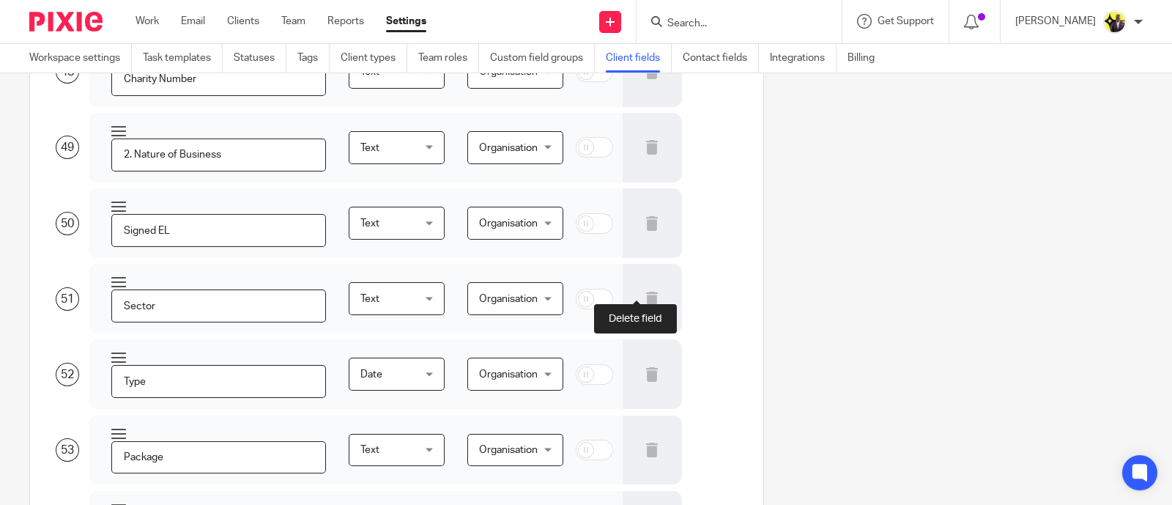
type input "Package"
type input "Date Joined Practice"
type input "Divisions"
type input "Reason for leaving"
type input "Password"
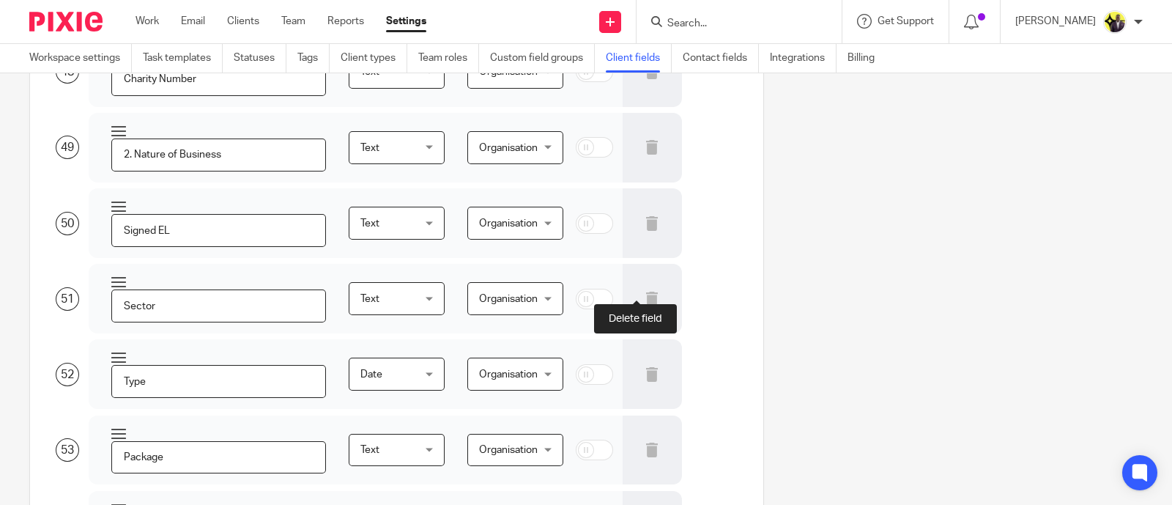
type input "QEs - Monthly"
type input "6. VAT registration date"
type input "5. VAT number"
type input "Standard Scheme"
type input "7. Accounting Ref. Date"
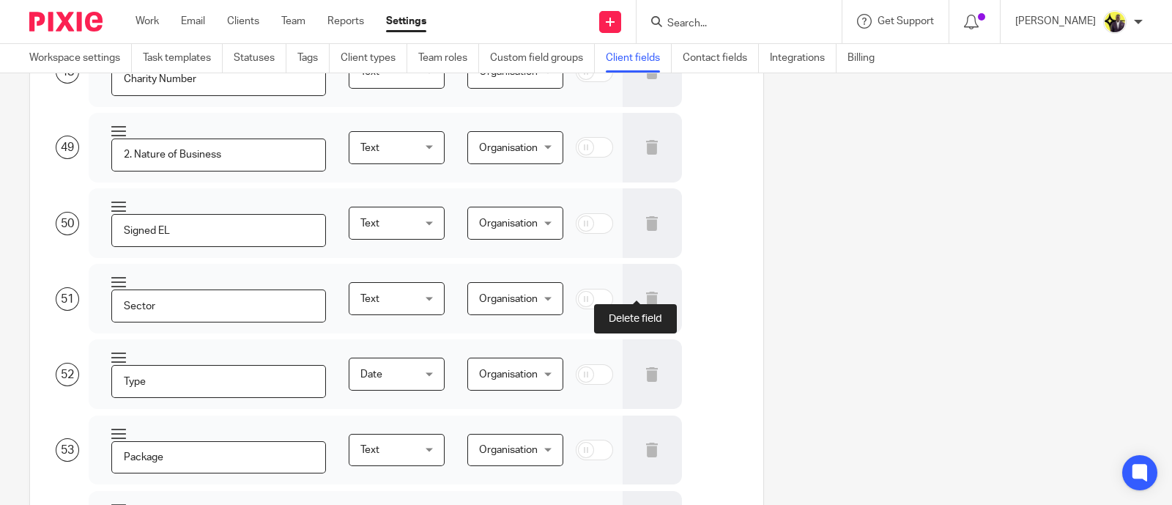
type input "Dormant"
type input "Pixie- First VAT Return"
type input "PC"
type input "Phone number"
type input "Alternative phone number"
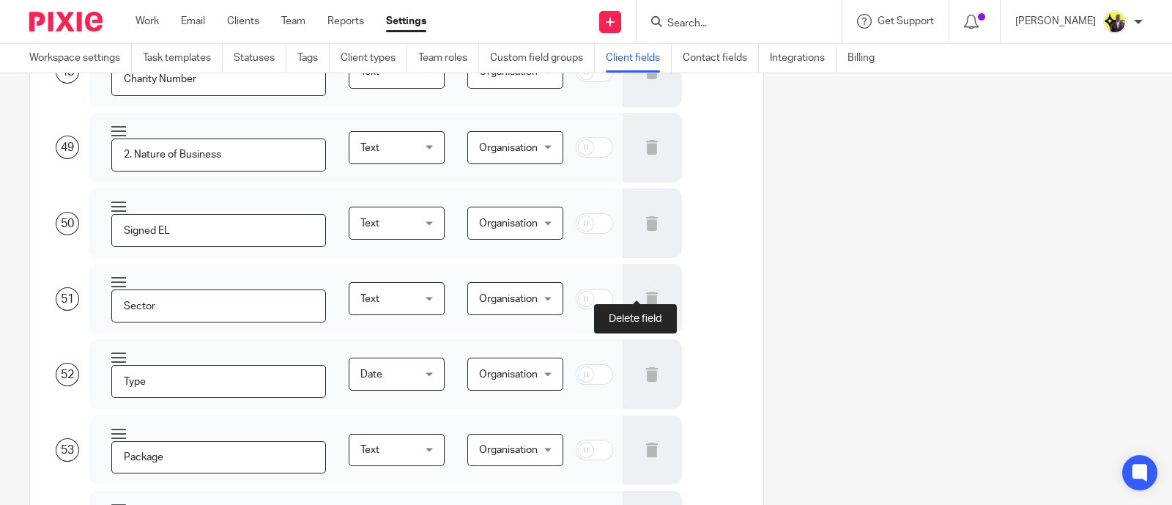
type input "Email"
type input "Alternative email"
type input "Google"
type input "Feefo"
type input "Financial M.O.T"
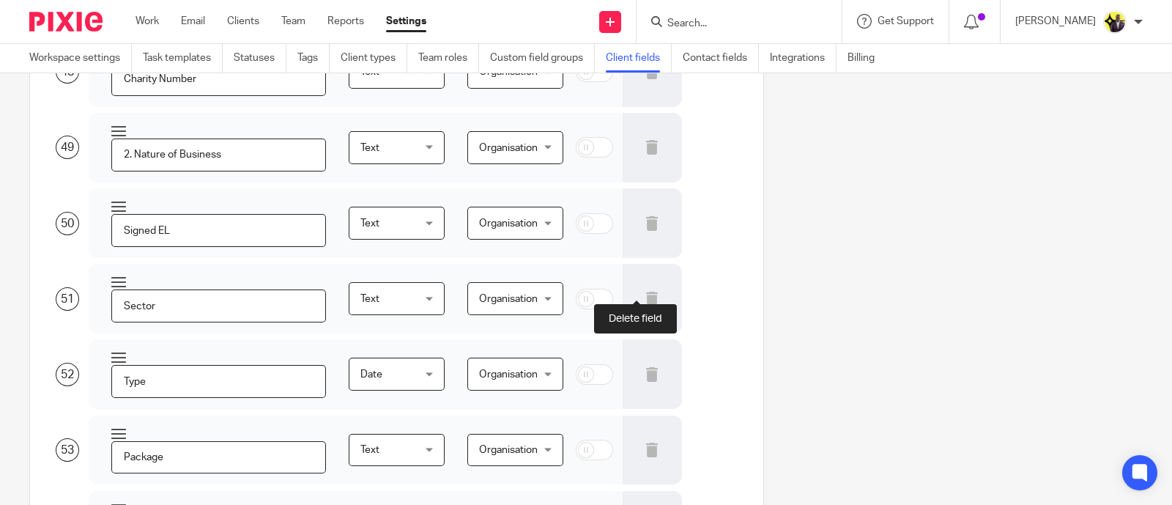
type input "AD01 requested"
type input "CH code requested"
type input "VAT 484 sent"
type input "Date left"
type input "Address does not match HMRC records"
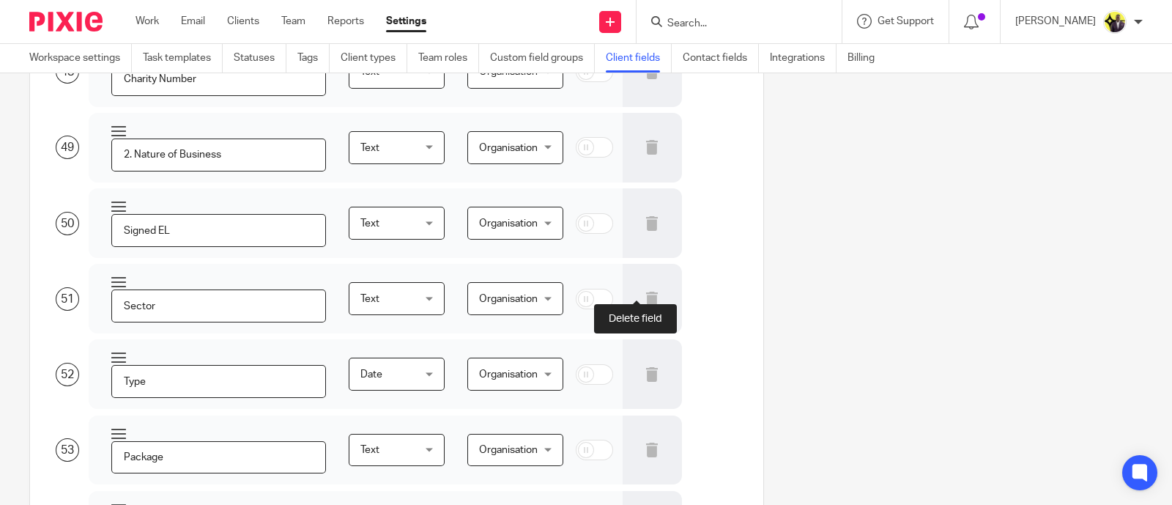
type input "We asked HMRC to change their addresses, once we get SA Auth change address aga…"
type input "7. Home address"
type input "1. Title"
type input "6. Gender"
type input "2. Forename"
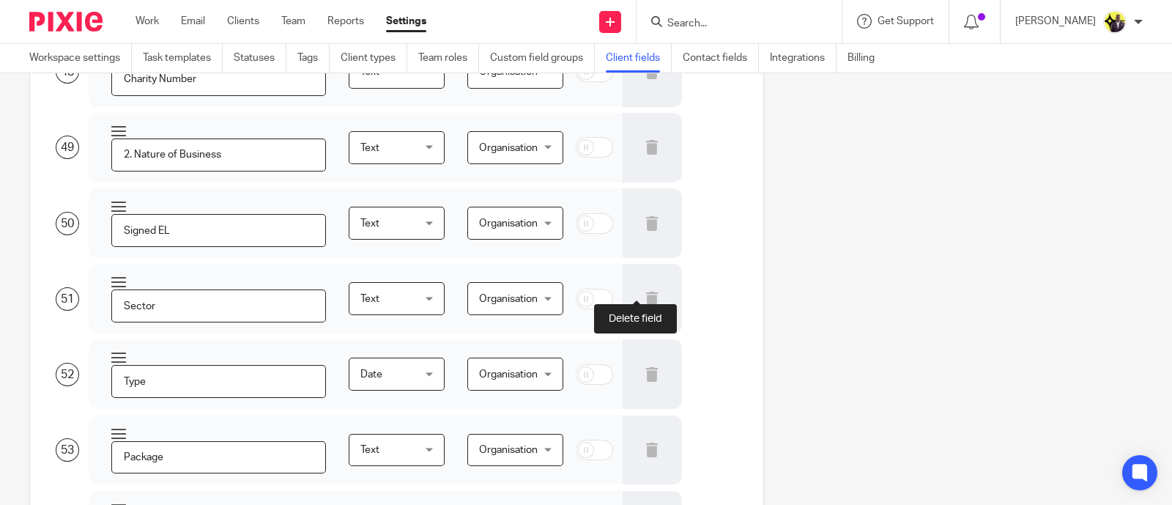
type input "3. Middle name"
type input "4. Surname"
type input "5. preferred name"
type input "Any Former Names"
type input "Nationality"
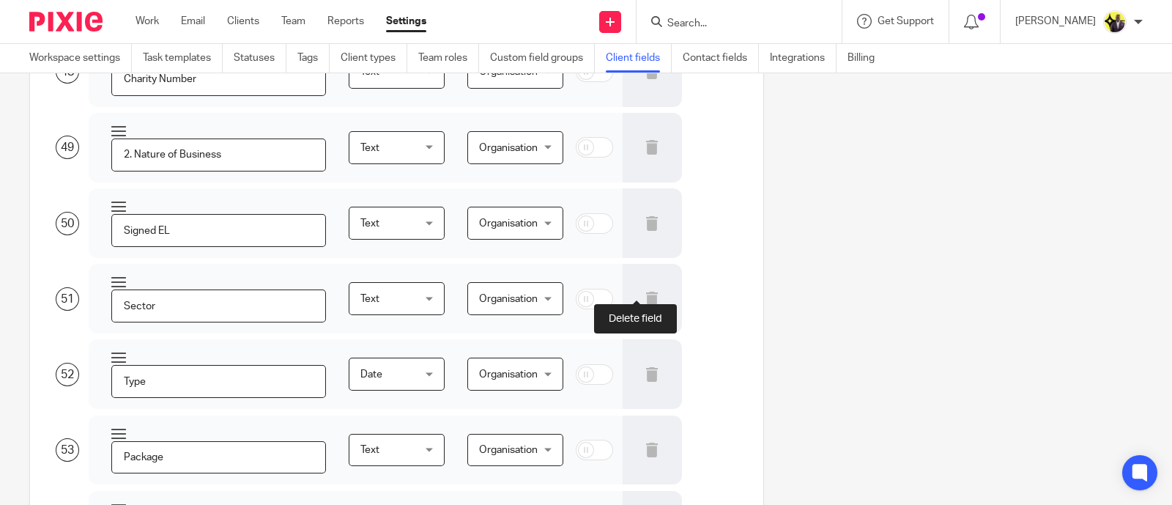
type input "Date of Birth"
type input "National insurance Number"
type input "Yell"
type input "AML Check completed"
type input "8. Correspondence address"
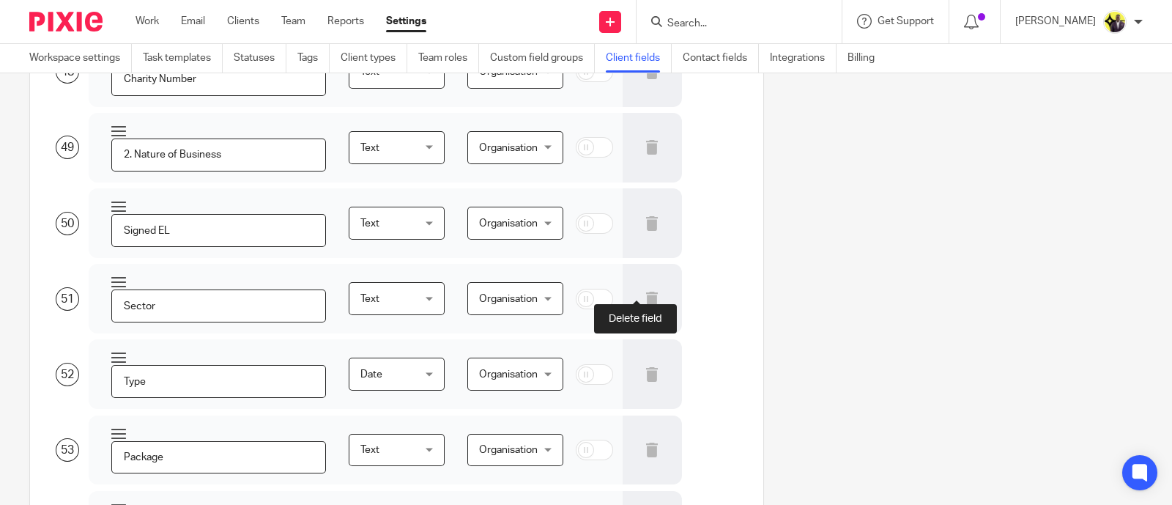
type input "CIS CT auth requested"
type input "CIS SA auth requested"
type input "Bookkeeping Frequency - Monthly"
type input "Bookkeeping Frequency - Quarterly"
type input "Bookkeeping Frequency - Annually"
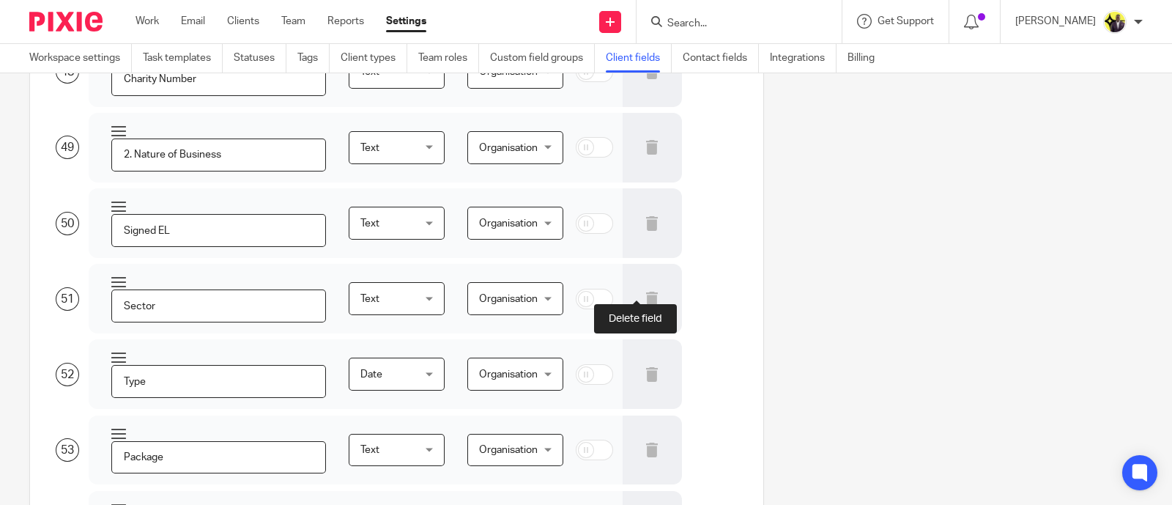
type input "First VAT Return"
type input "Confirmation Statement due"
type input "Current Director(s)"
type input "Current Shareholder(s)"
type input "Accounts due by"
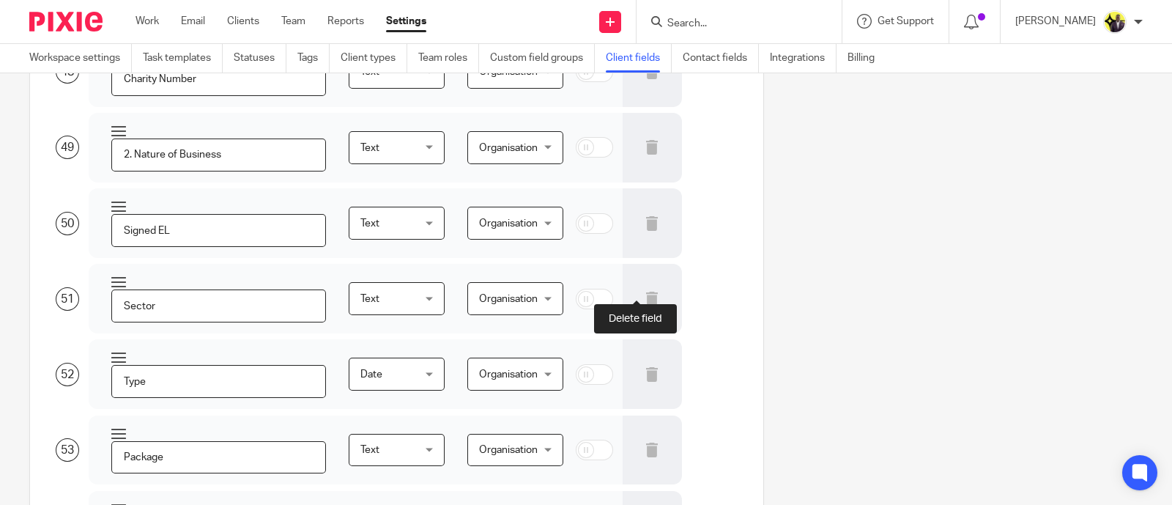
type input "Pocket CFO"
type input "Monthly Management Accounts"
type input "CIS SA Auth Confirmed"
type input "6. SA Auth Confirmed"
type input "Additional 1 Clients Name"
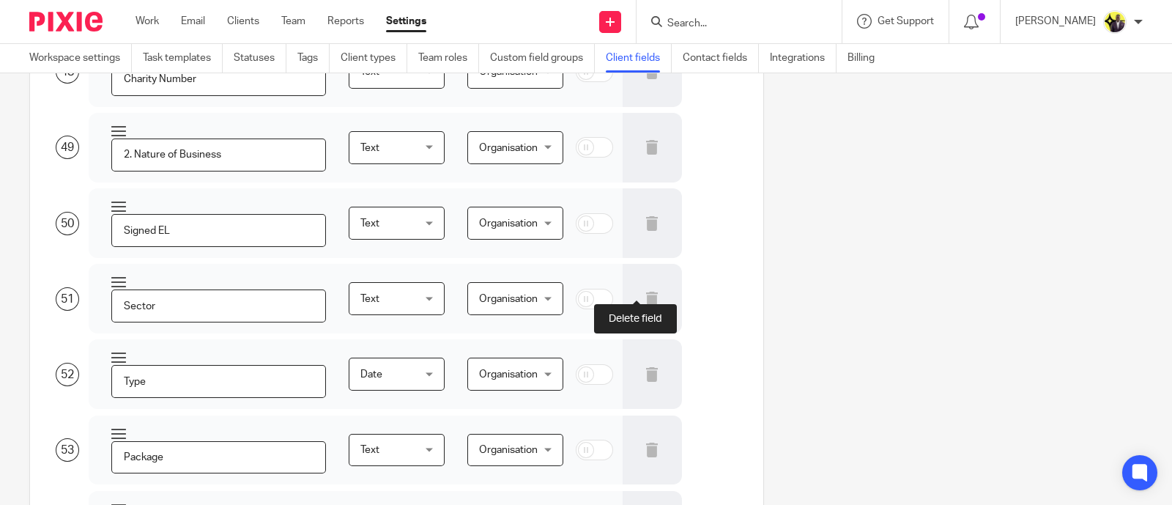
type input "Additional DOB 1"
type input "Additional 1 - SA UTR"
type input "Additional 2 Clients Name"
type input "Additional 2 - SA UTR"
type input "Additional DOB 2"
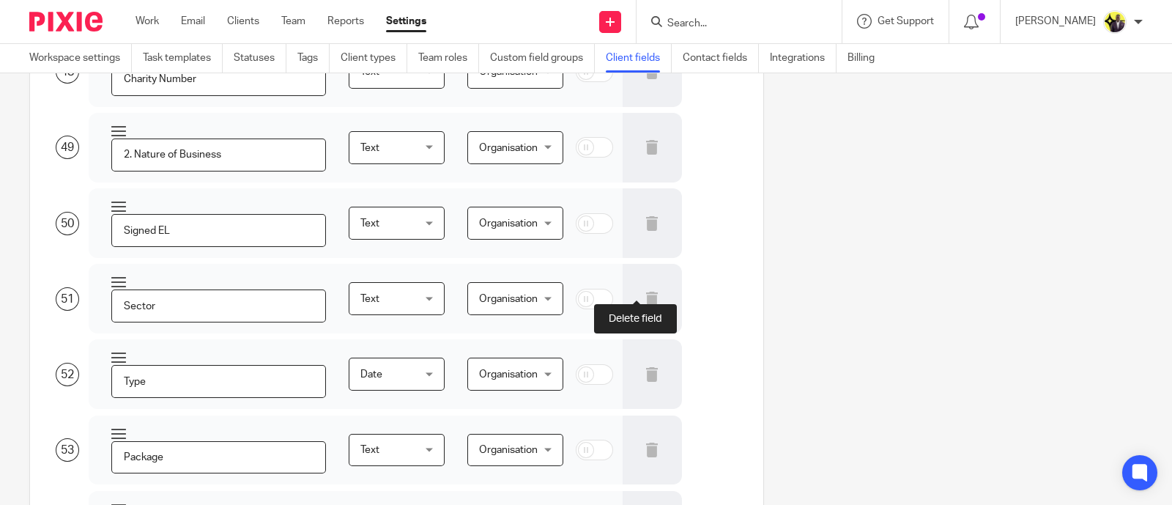
type input "Additional 3 Clients Name"
type input "Additional 3 - SA UTR"
type input "Additional DOB 3"
type input "Additional 4 Clients Name"
type input "Additional 4 - SA UTR"
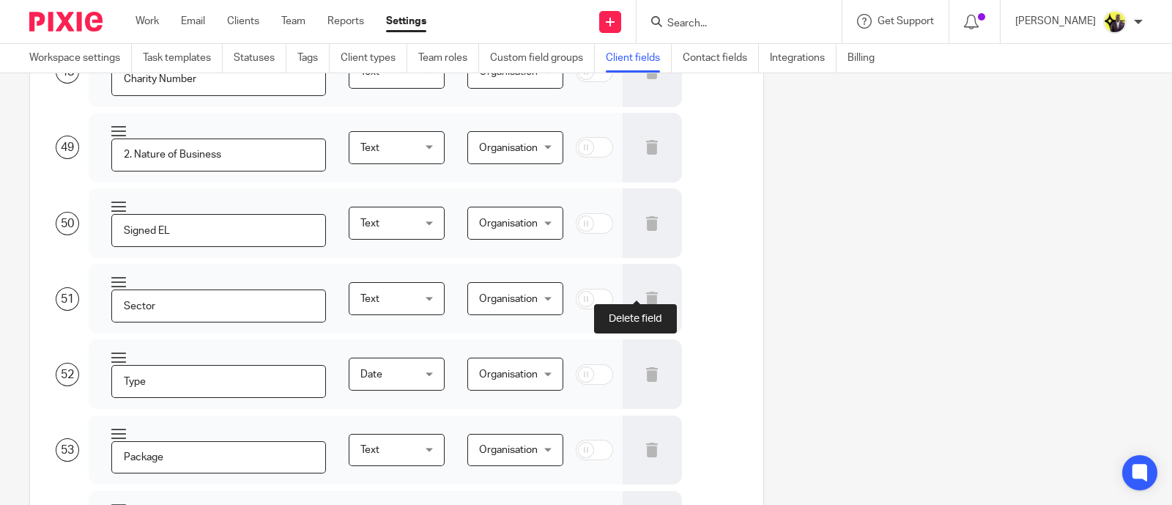
type input "9. CWF1 Reg"
type input "Porting"
type input "Personal VAT number"
type input "QEs - Mar/Jun/Sep/Dec"
type input "QEs - Jan/Apr/Jul/Oct"
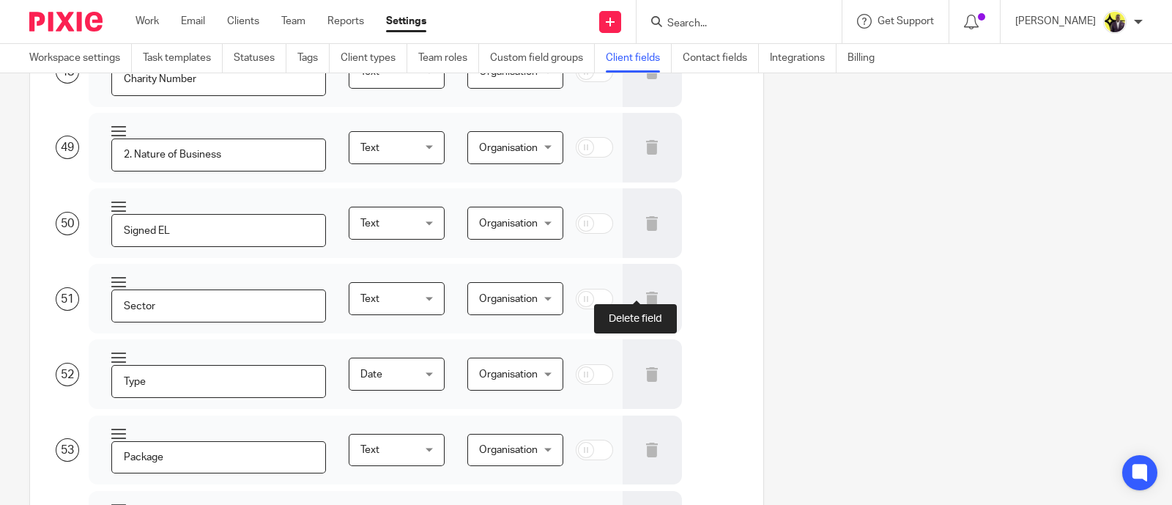
type input "QEs - Feb/May/Aug/Nov"
type input "VAT Registration Date"
type input "Flat Rate Scheme Percentage"
type input "Standard Scheme"
type input "Vantage Tax Fee Protection"
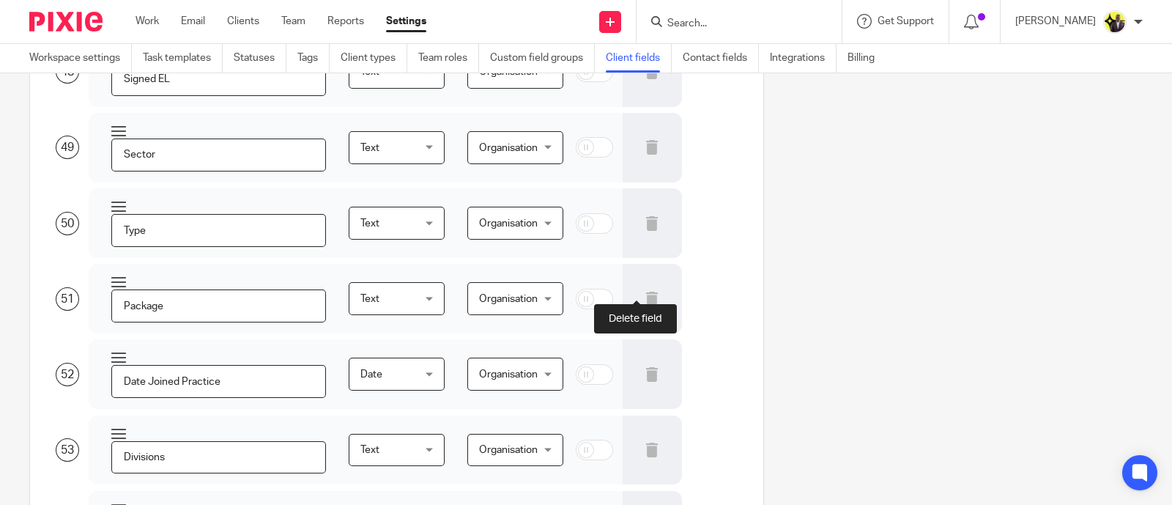
type input "Additional DOB 4"
type input "Joined PROOF"
type input "MTD 2026 CRITERIA; SE and/or rental income over £50,000"
type input "MTD 2027 CRITERIA; SE and/or rental income over £30,000"
type input "Alternative Archved Clients"
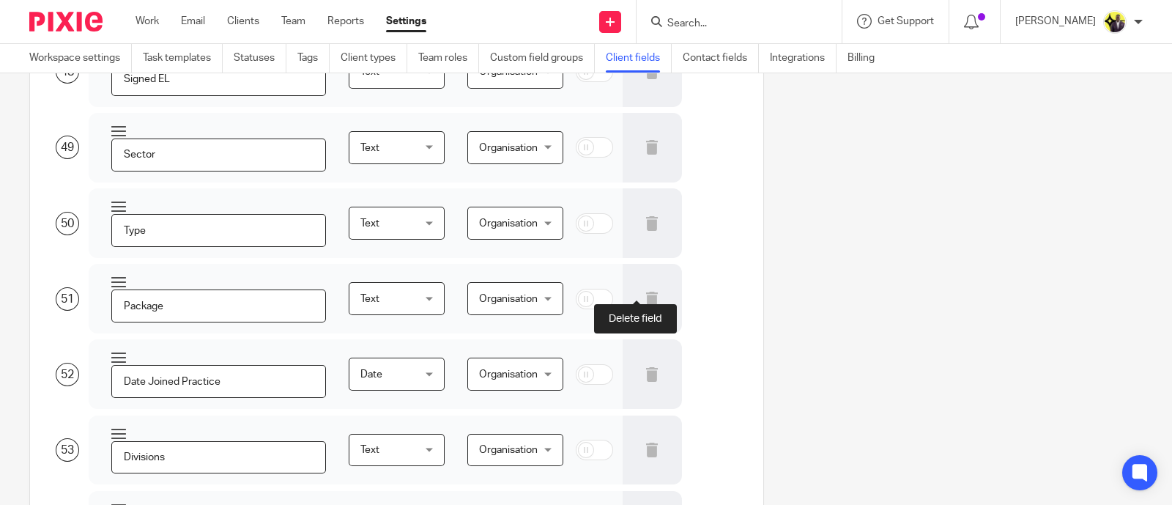
type input "1. Property"
type input "2. Emergency cash fund"
type input "3. Protection"
type input "4. Will"
type input "5. Pension"
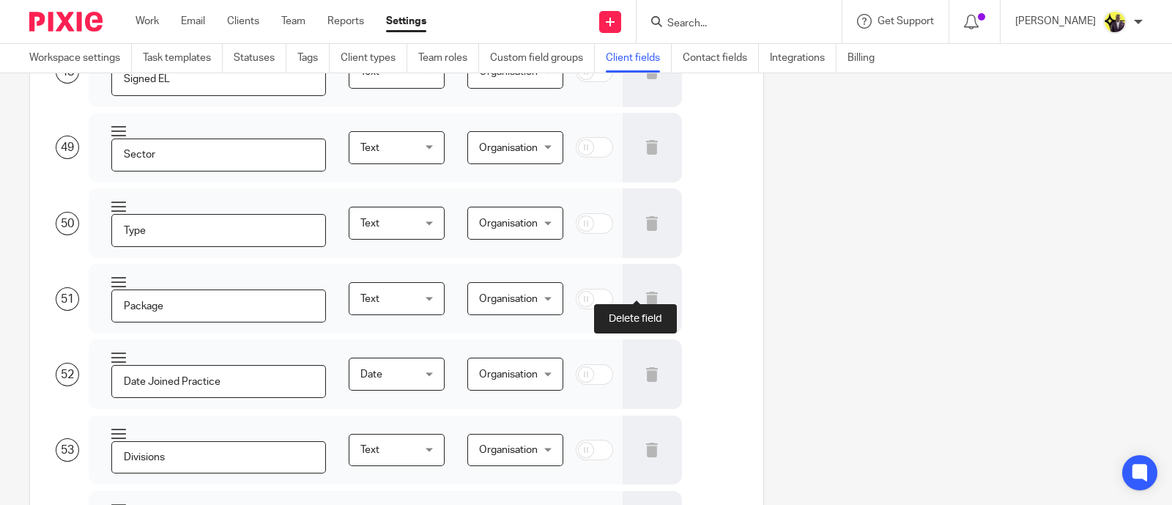
type input "6. ISAs"
type input "7. Investments"
type input "Companies House Personal Code"
type input "AML Risk Assessment Completed"
type input "Politically Exposed Person (PEP)"
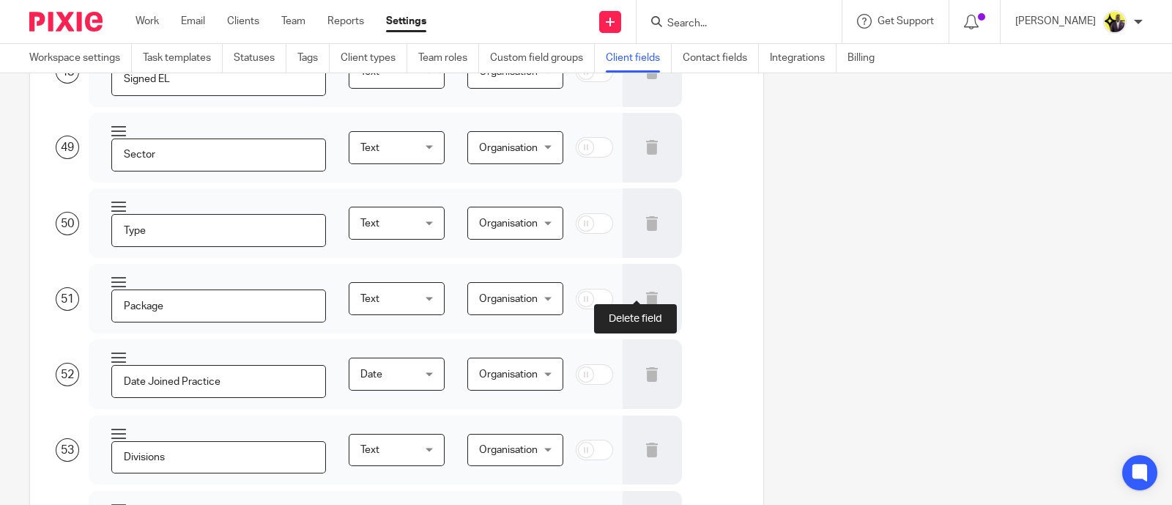
type input "Overall Identity Risk (Low, Normal, High)"
type input "Overall Transactional Risk (Low, Normal, High)"
type input "Overall Geographical Risk (Low, Normal, High)"
type input "Overall Products and Services Risk (Low, Normal, High)"
type input "Overall Delivery Channel Risk (Low, Normal, High)"
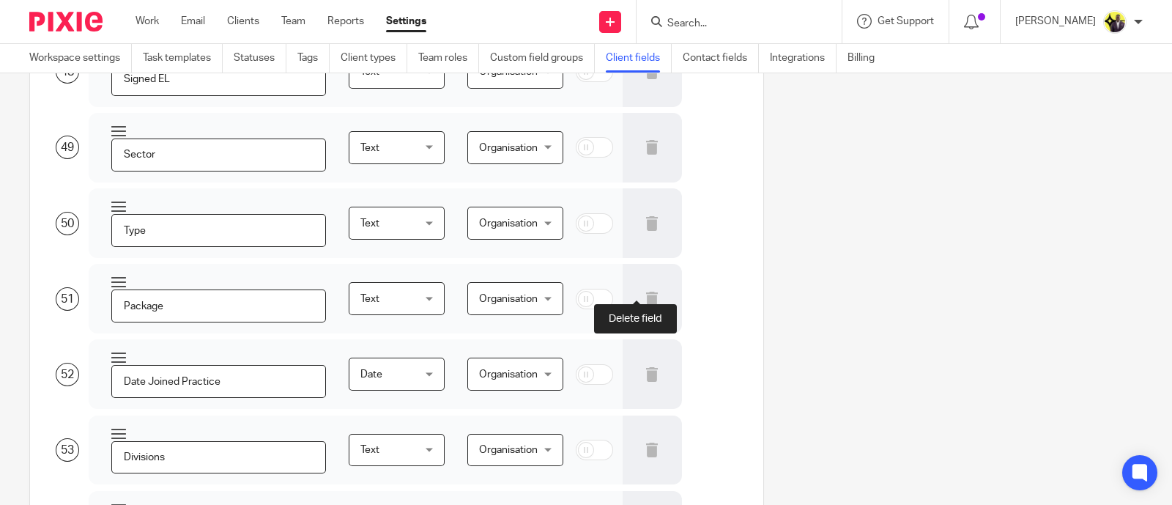
type input "Enhanced Due Diligence (EDD) Completed"
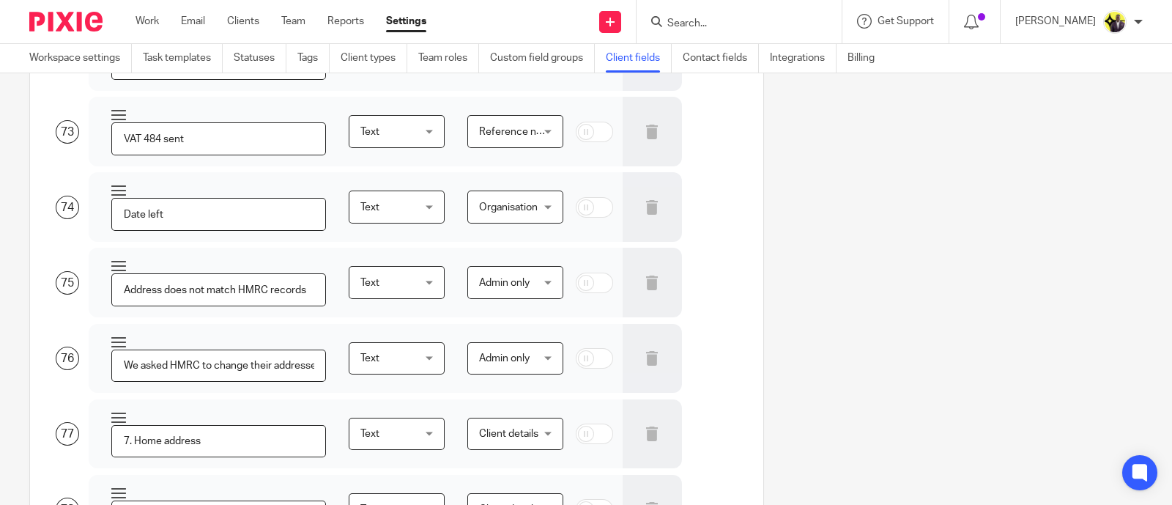
scroll to position [5899, 0]
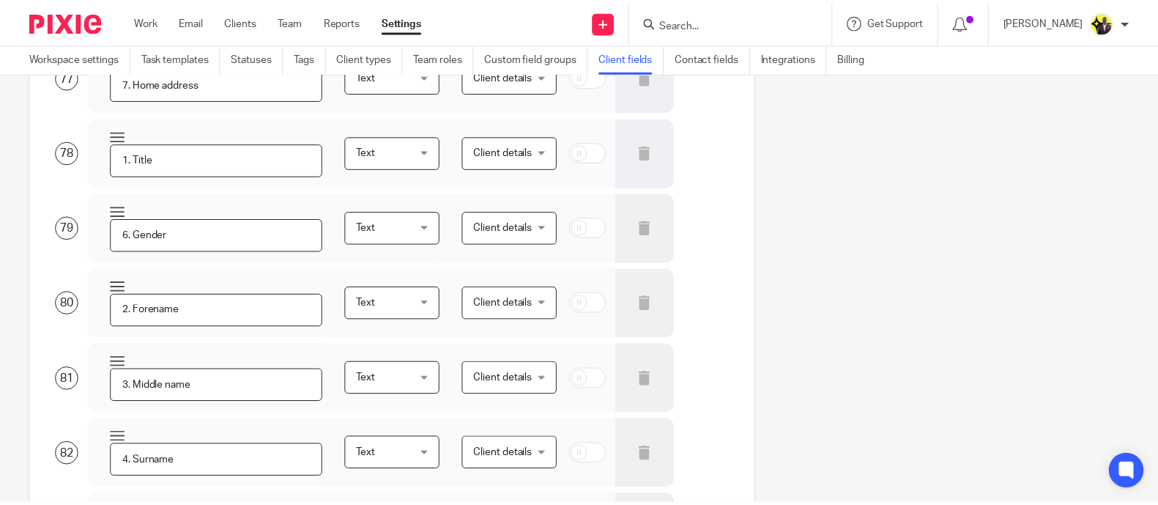
scroll to position [8722, 0]
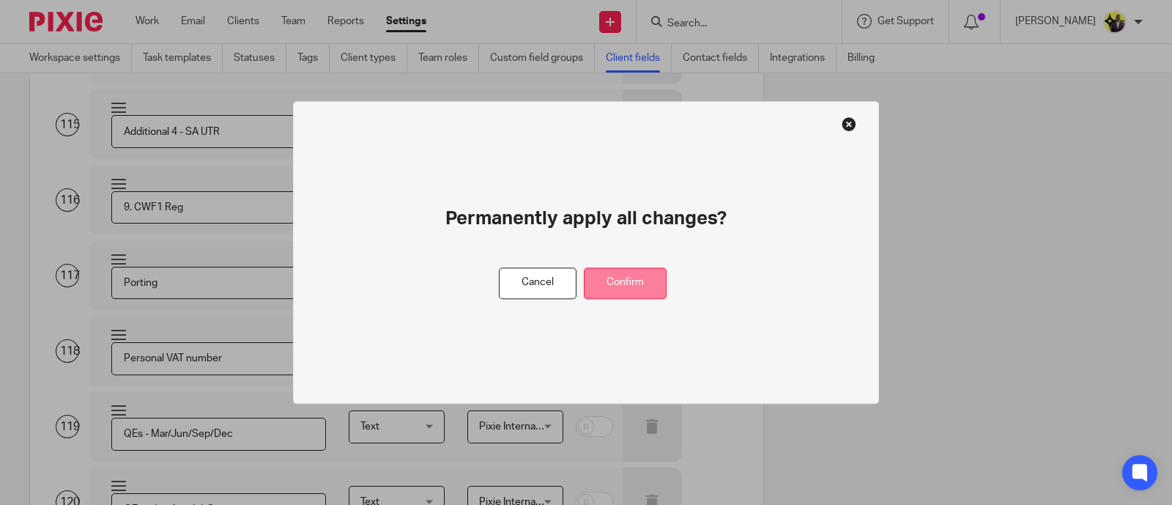
click at [641, 292] on button "Confirm" at bounding box center [625, 282] width 83 height 31
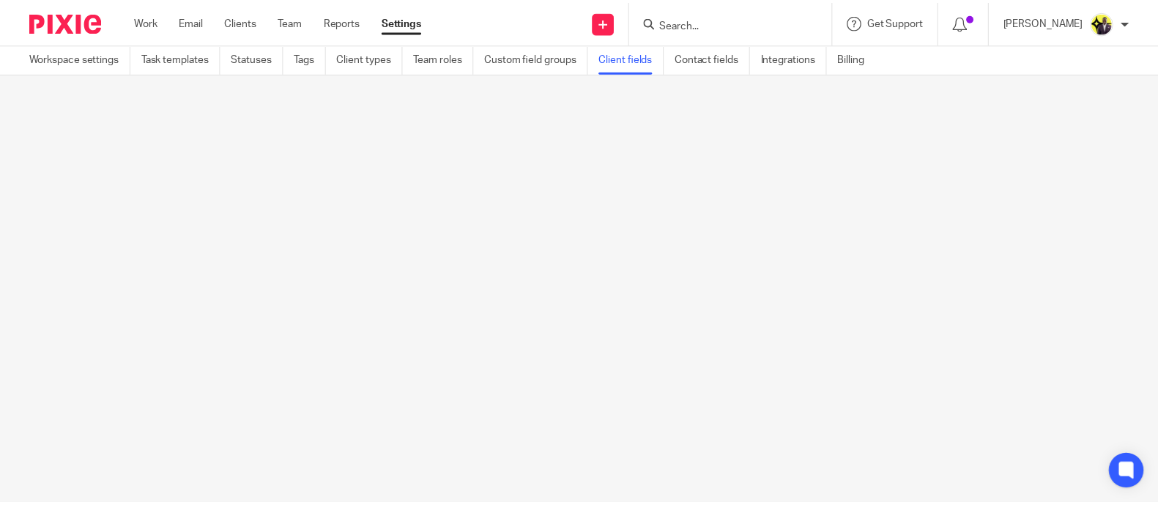
scroll to position [0, 0]
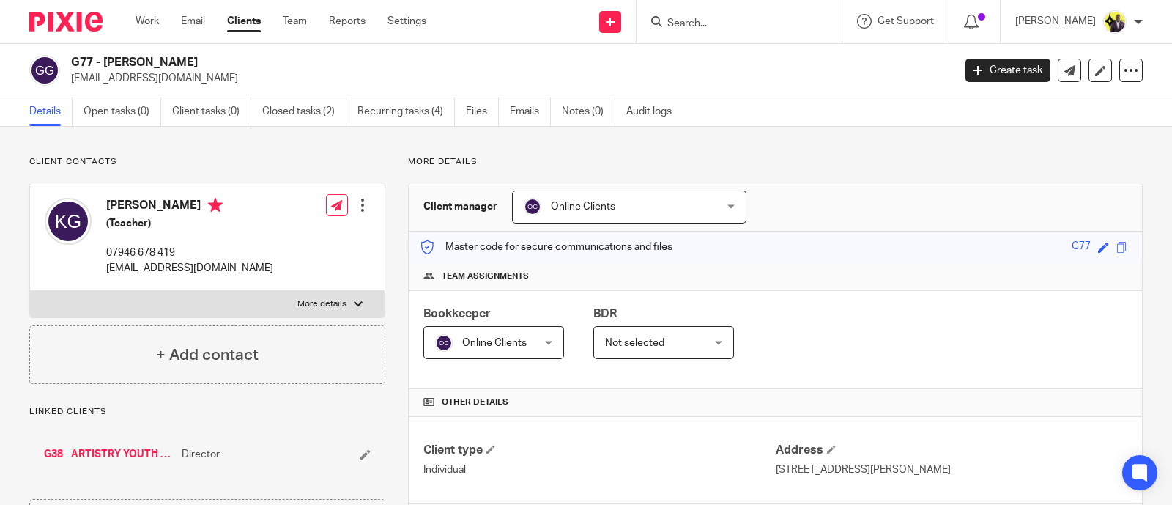
click at [723, 22] on input "Search" at bounding box center [732, 24] width 132 height 13
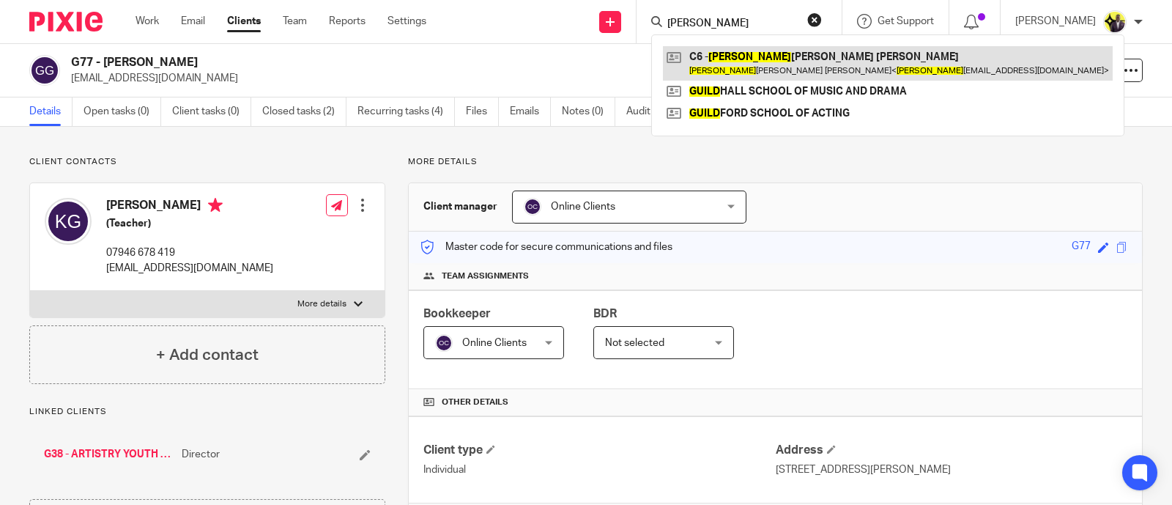
type input "[PERSON_NAME]"
click at [850, 67] on link at bounding box center [888, 63] width 450 height 34
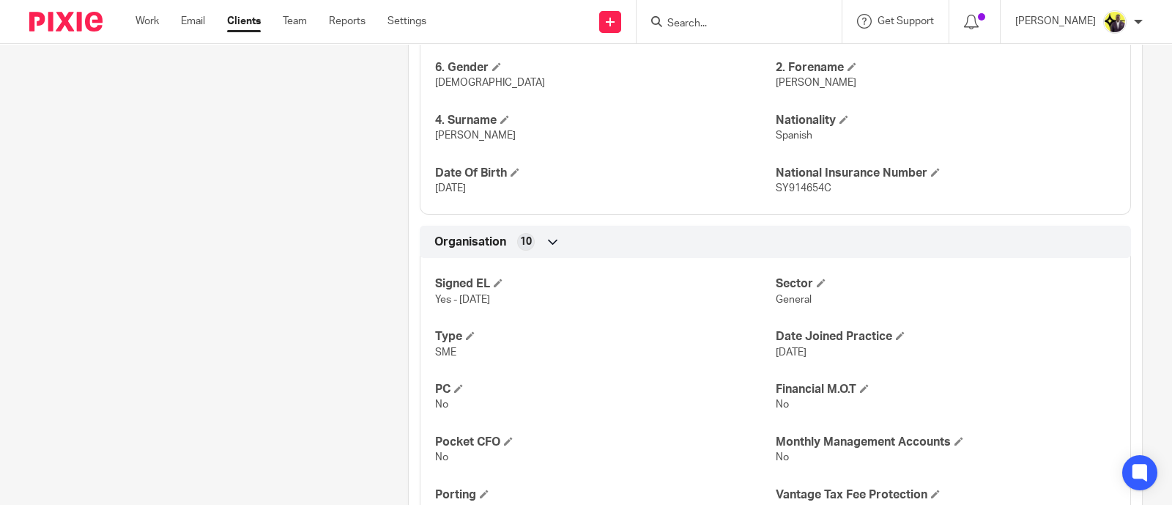
scroll to position [732, 0]
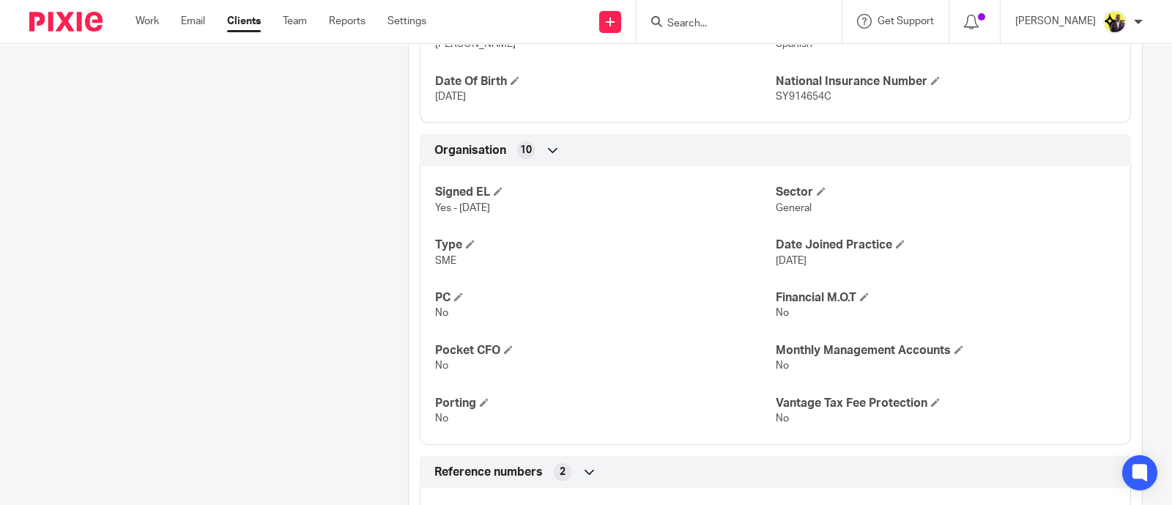
click at [349, 182] on div "Client contacts [PERSON_NAME] [PERSON_NAME] (Artist) 34630 930 220 [EMAIL_ADDRE…" at bounding box center [196, 94] width 379 height 1341
click at [755, 29] on input "Search" at bounding box center [732, 24] width 132 height 13
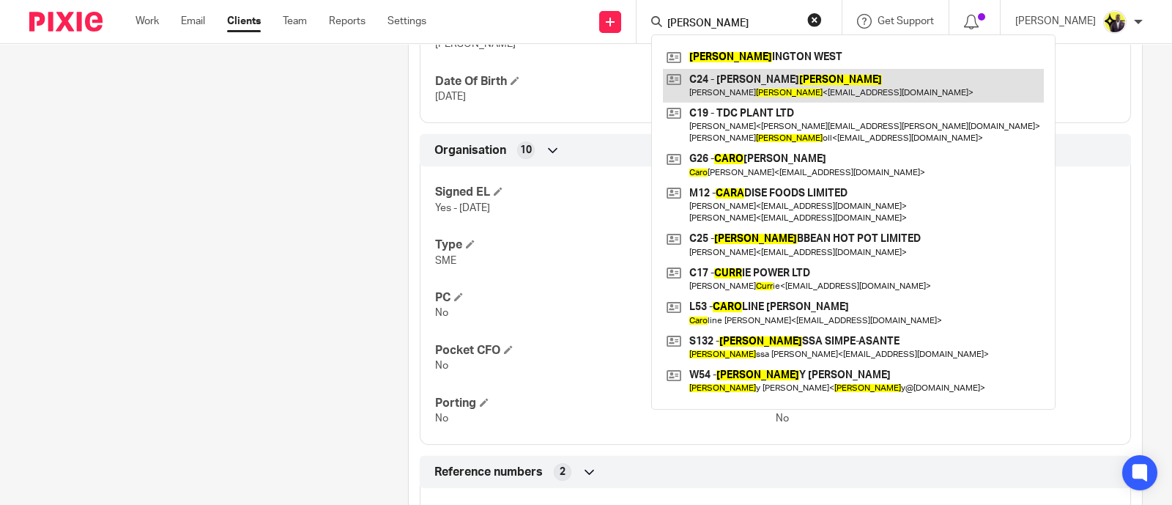
type input "[PERSON_NAME]"
click at [780, 80] on link at bounding box center [853, 86] width 381 height 34
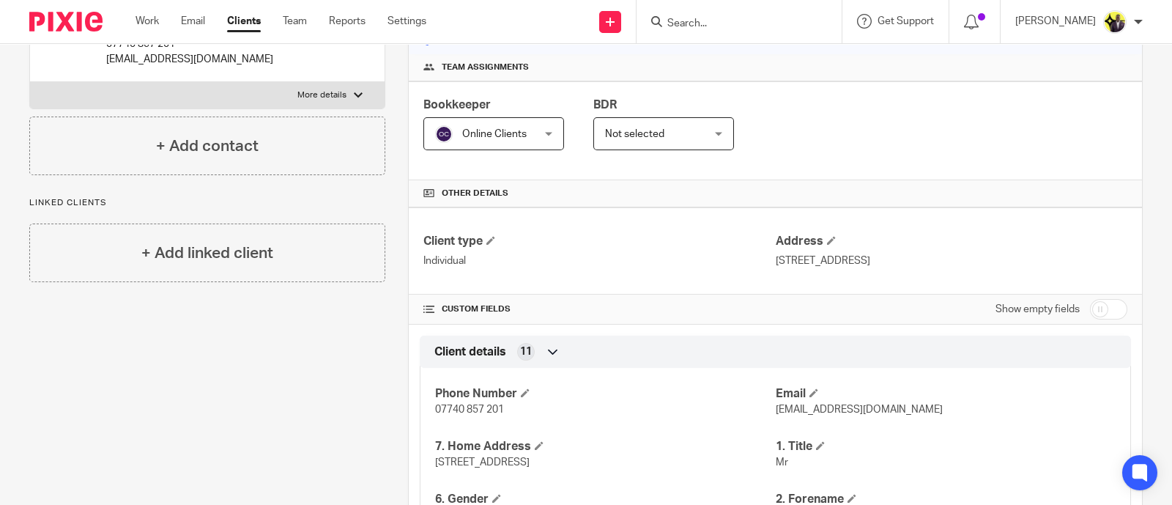
scroll to position [182, 0]
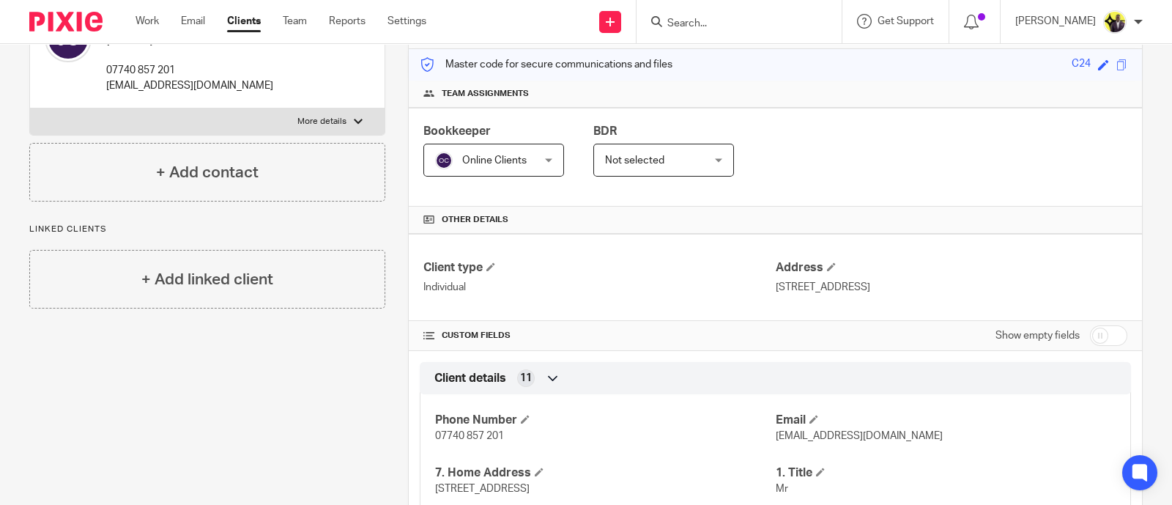
click at [749, 19] on input "Search" at bounding box center [732, 24] width 132 height 13
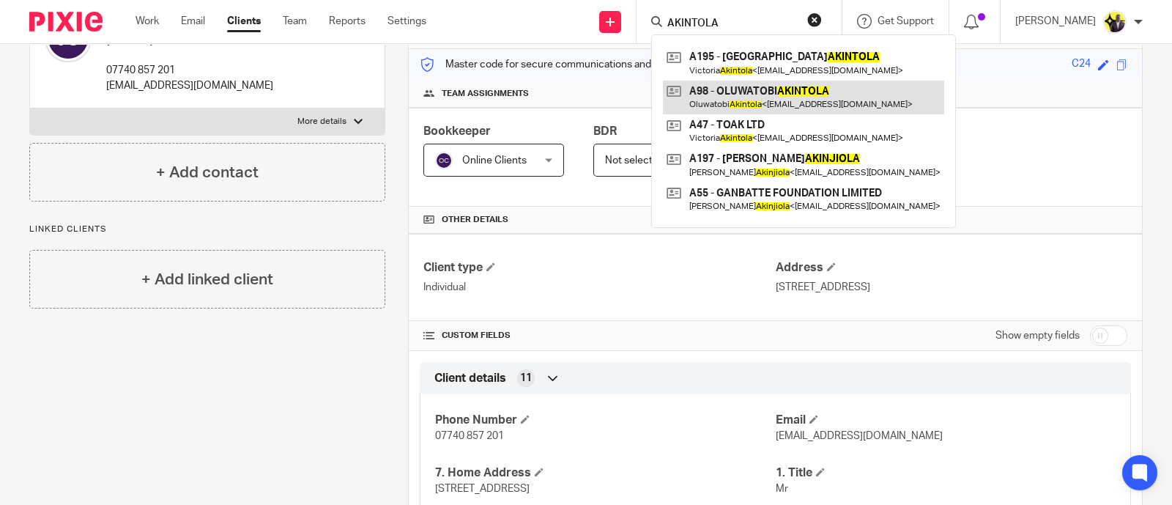
type input "AKINTOLA"
click at [790, 89] on link at bounding box center [803, 98] width 281 height 34
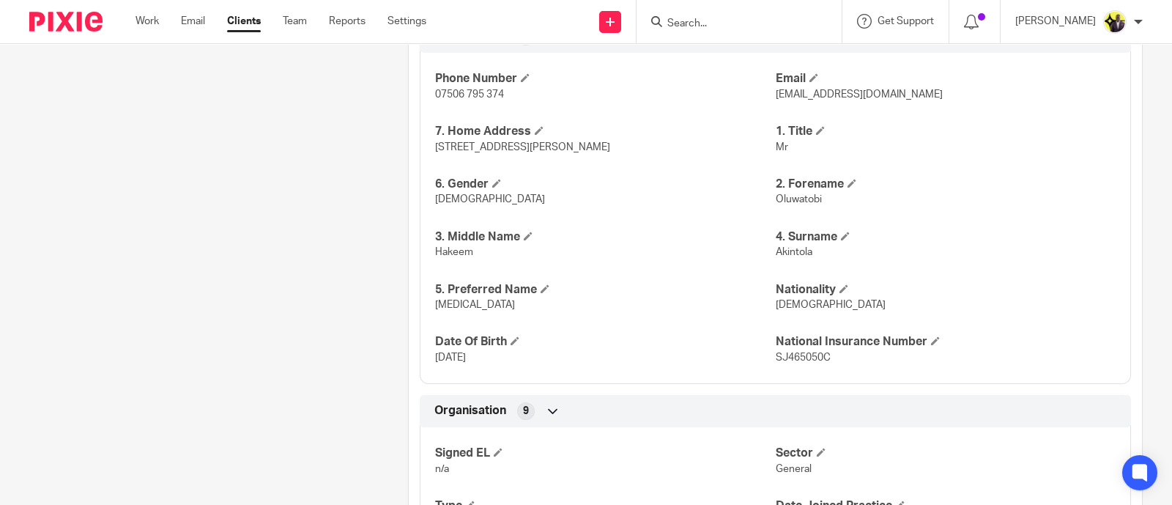
scroll to position [640, 0]
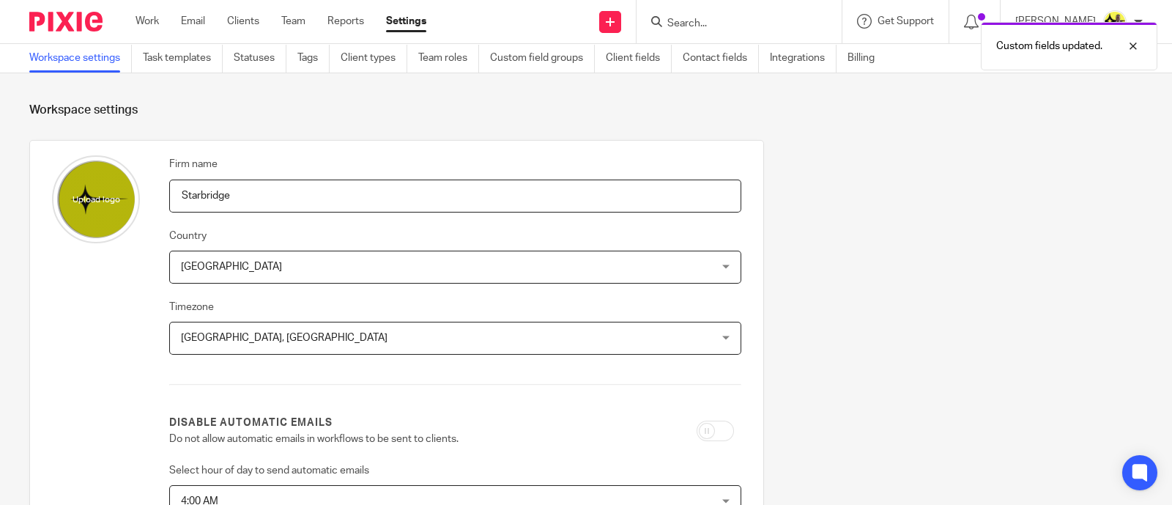
click at [643, 62] on div "Custom fields updated." at bounding box center [871, 43] width 571 height 56
click at [641, 51] on div "Custom fields updated." at bounding box center [871, 43] width 571 height 56
click at [638, 51] on link "Client fields" at bounding box center [639, 58] width 66 height 29
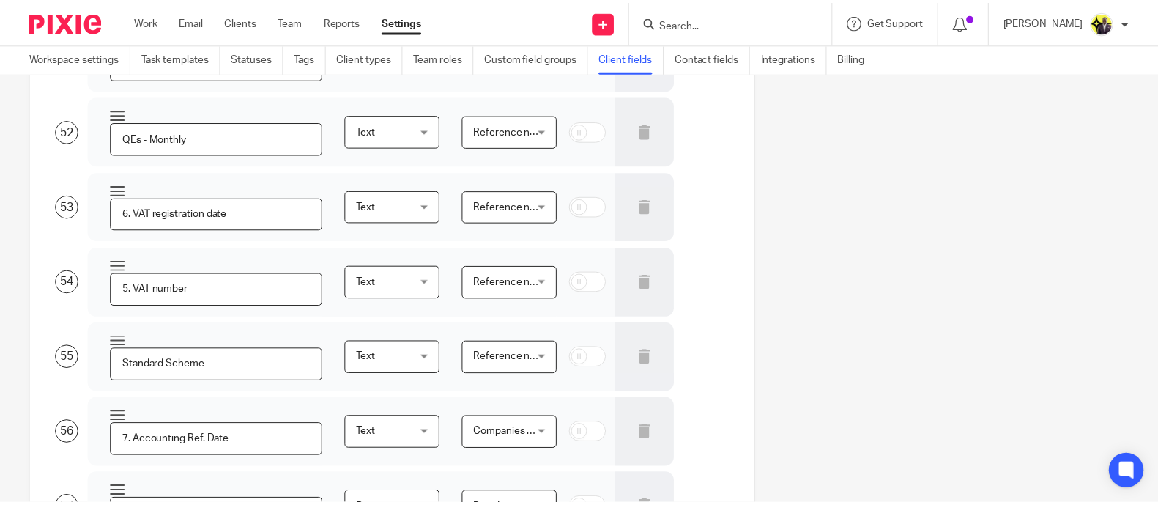
scroll to position [8113, 0]
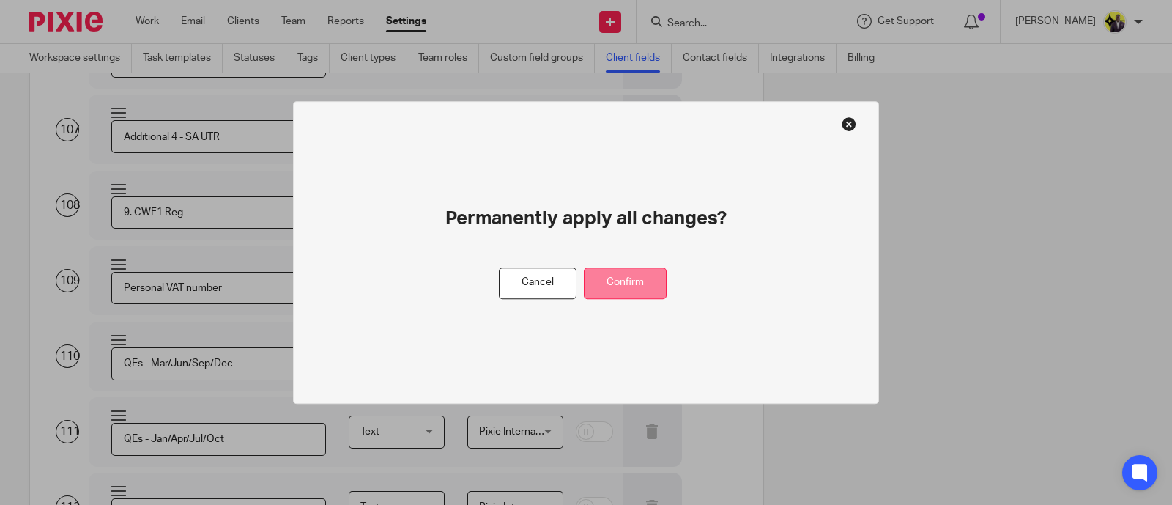
click at [620, 278] on button "Confirm" at bounding box center [625, 282] width 83 height 31
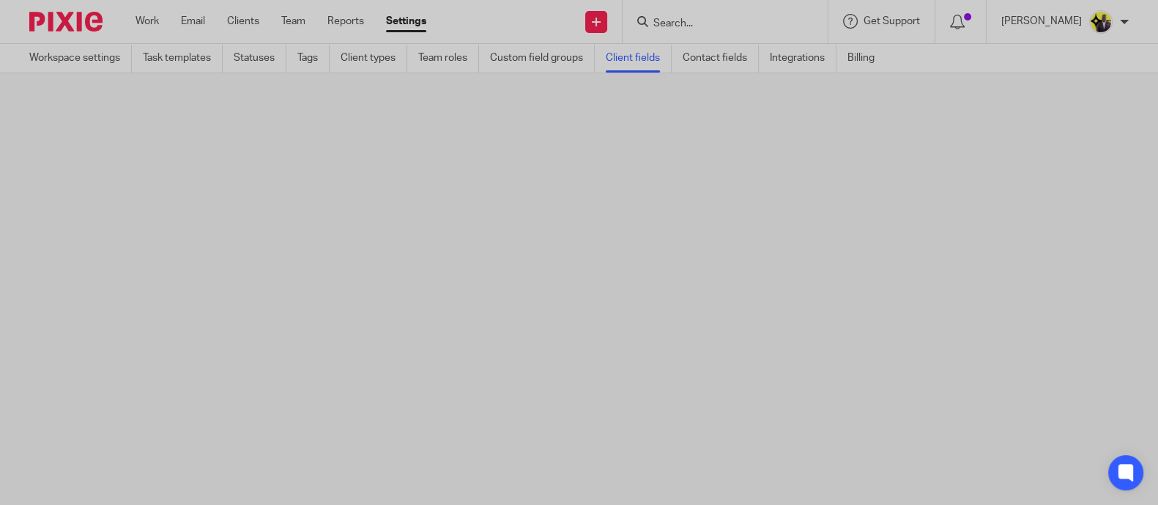
scroll to position [0, 0]
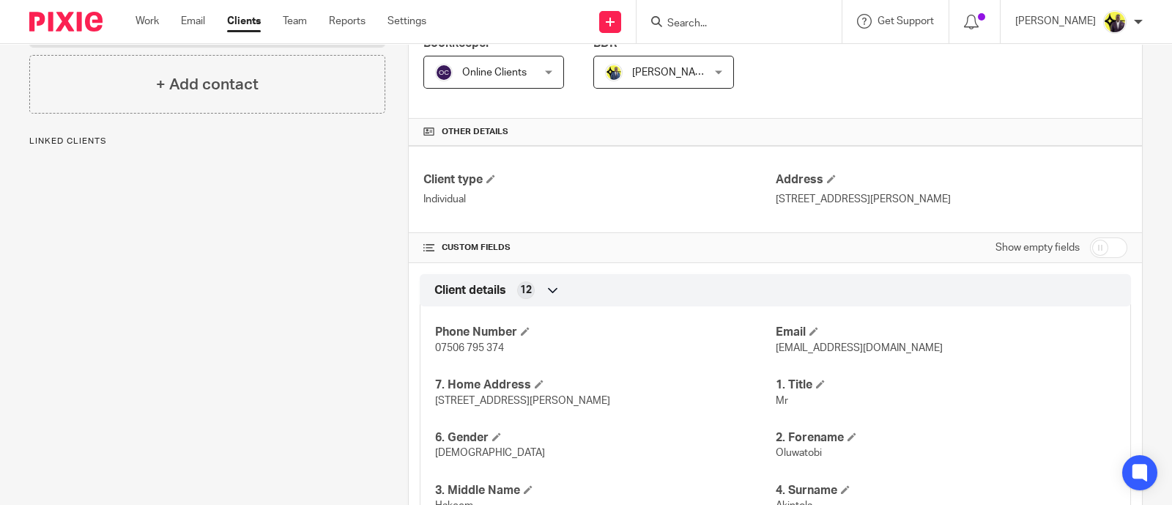
scroll to position [275, 0]
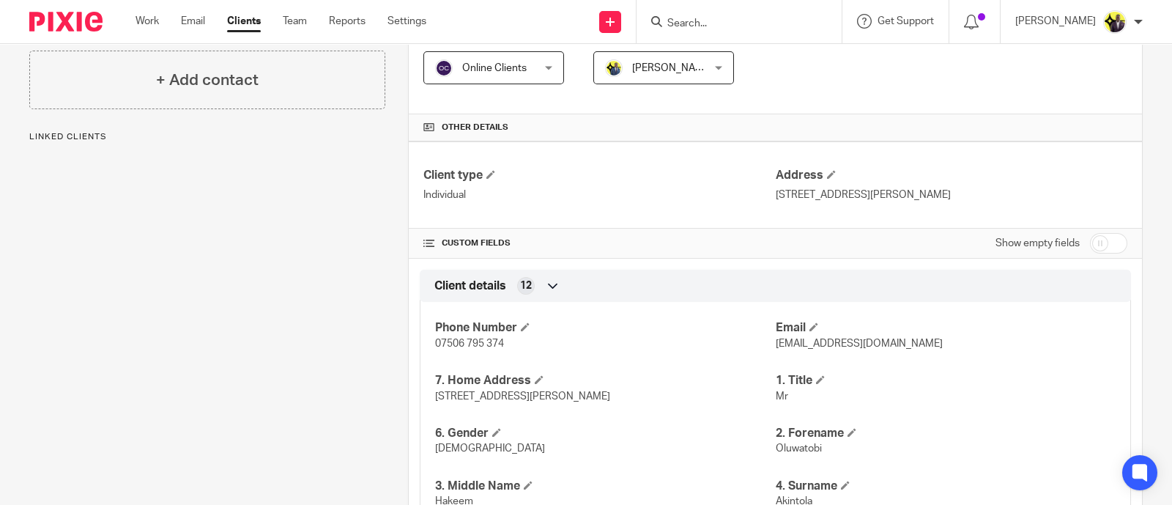
click at [1097, 243] on input "checkbox" at bounding box center [1108, 243] width 37 height 21
checkbox input "true"
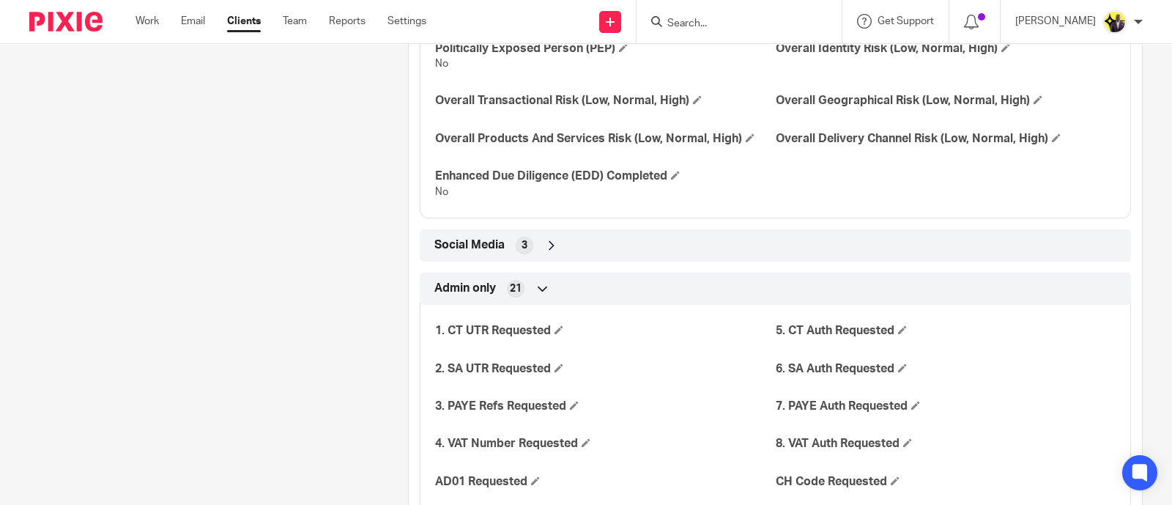
scroll to position [2380, 0]
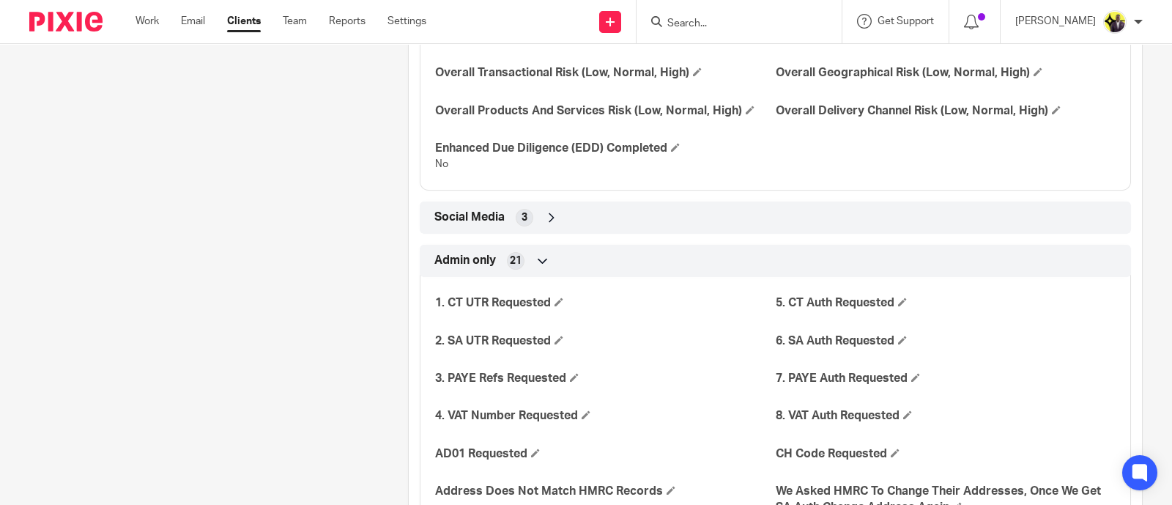
click at [546, 210] on icon at bounding box center [551, 217] width 15 height 15
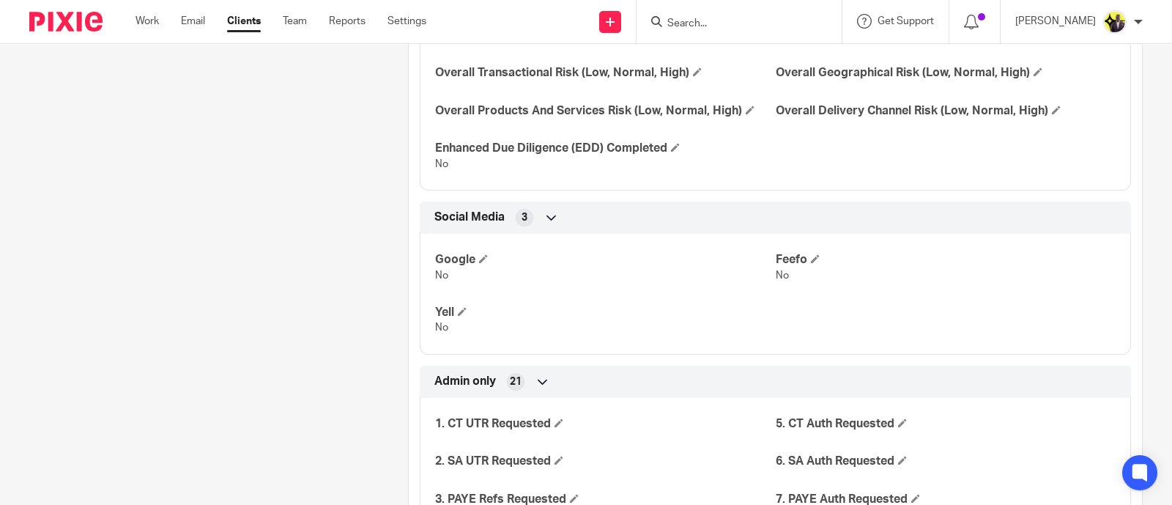
click at [546, 210] on icon at bounding box center [551, 217] width 15 height 15
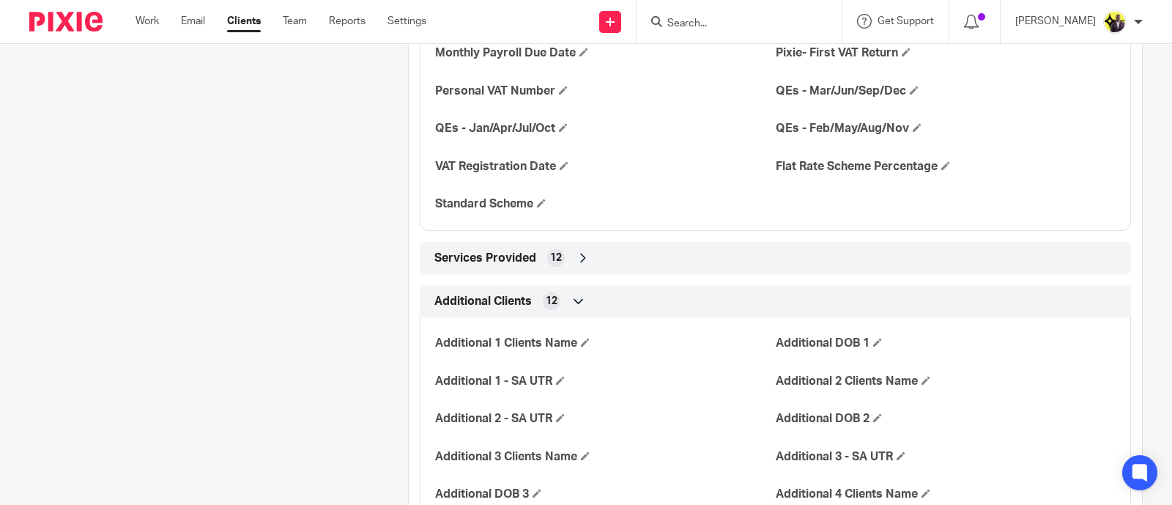
scroll to position [3374, 0]
click at [505, 256] on span "Services Provided" at bounding box center [485, 257] width 102 height 15
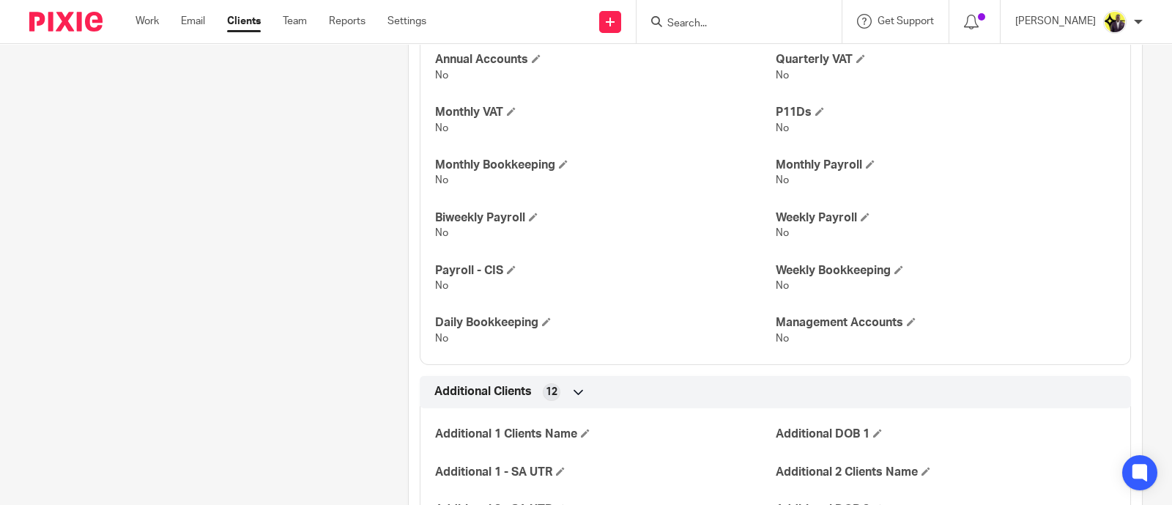
scroll to position [3522, 0]
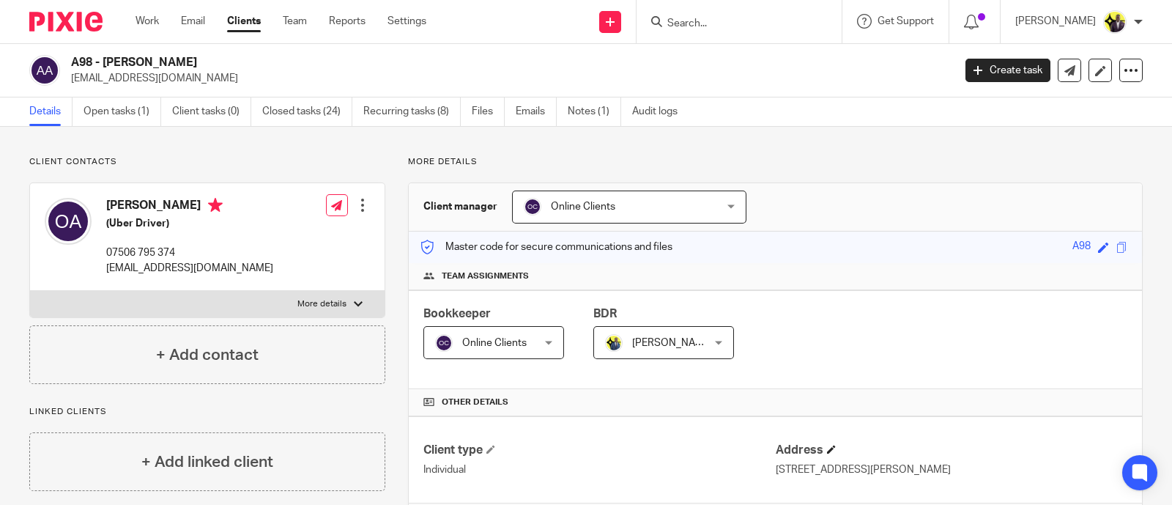
scroll to position [458, 0]
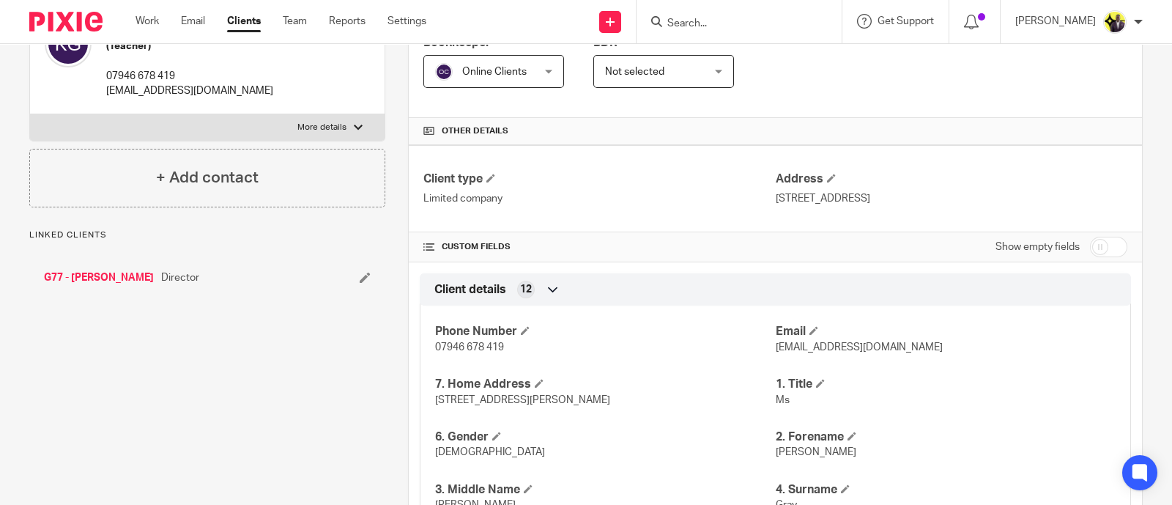
scroll to position [275, 0]
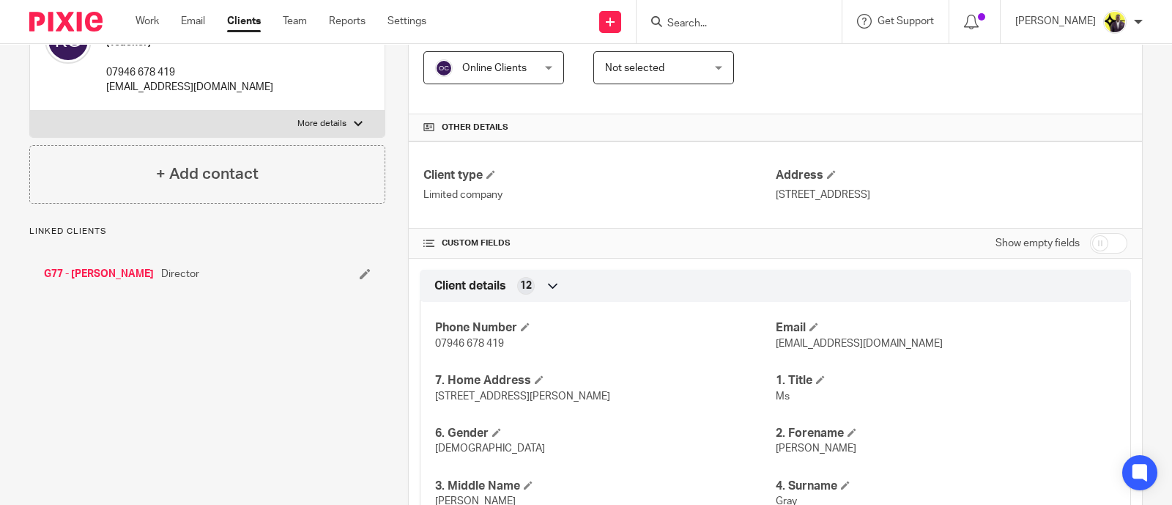
click at [1095, 240] on input "checkbox" at bounding box center [1108, 243] width 37 height 21
checkbox input "true"
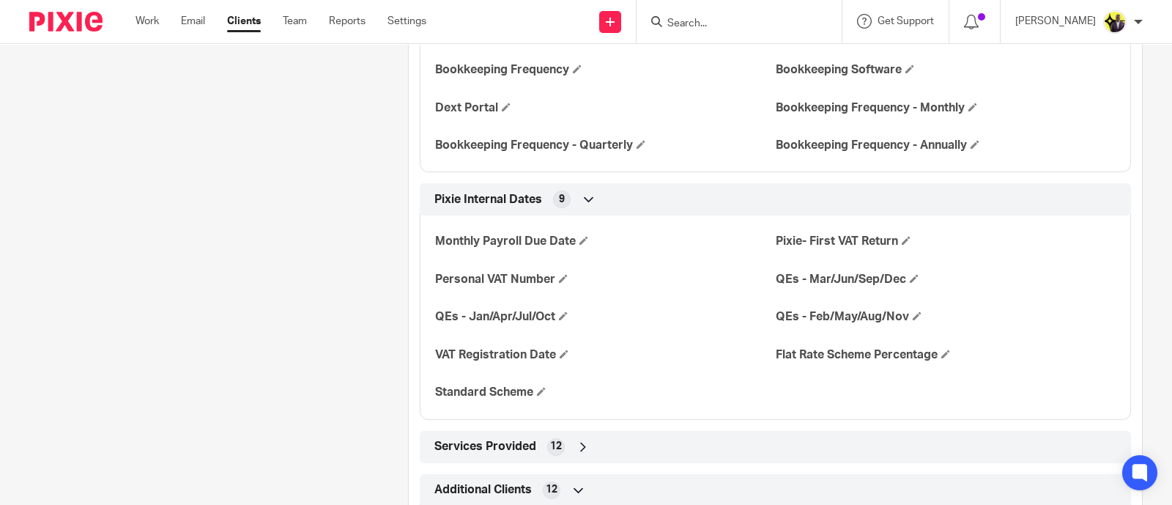
scroll to position [3112, 0]
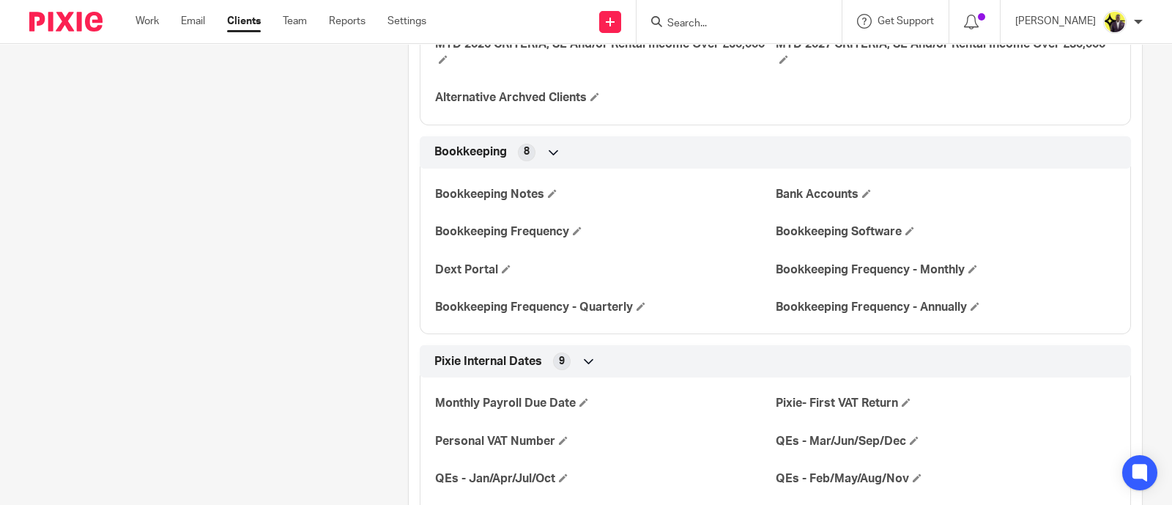
click at [751, 14] on form at bounding box center [744, 21] width 156 height 18
click at [763, 18] on input "Search" at bounding box center [732, 24] width 132 height 13
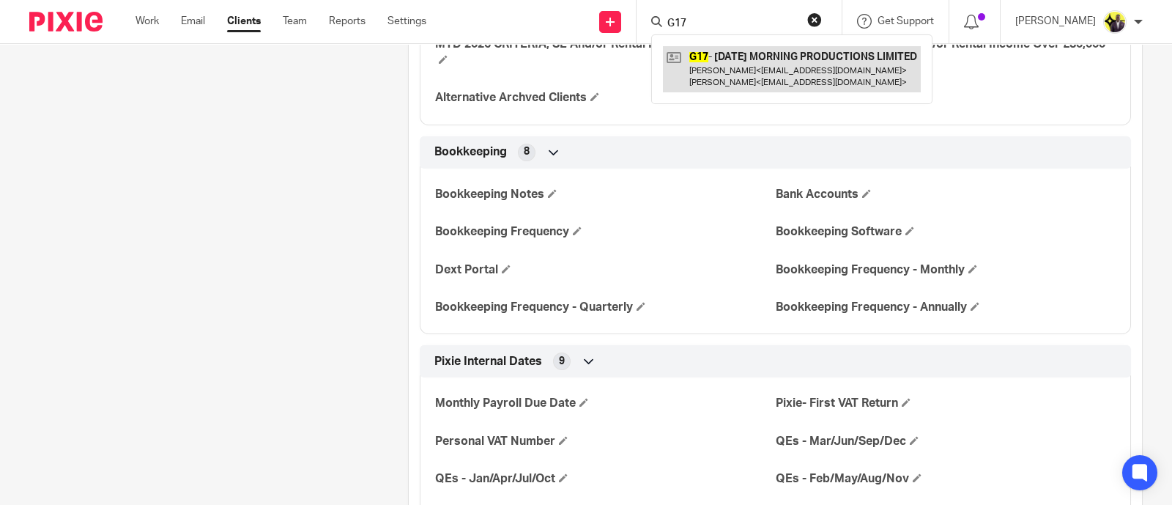
type input "G17"
click at [768, 67] on link at bounding box center [792, 68] width 258 height 45
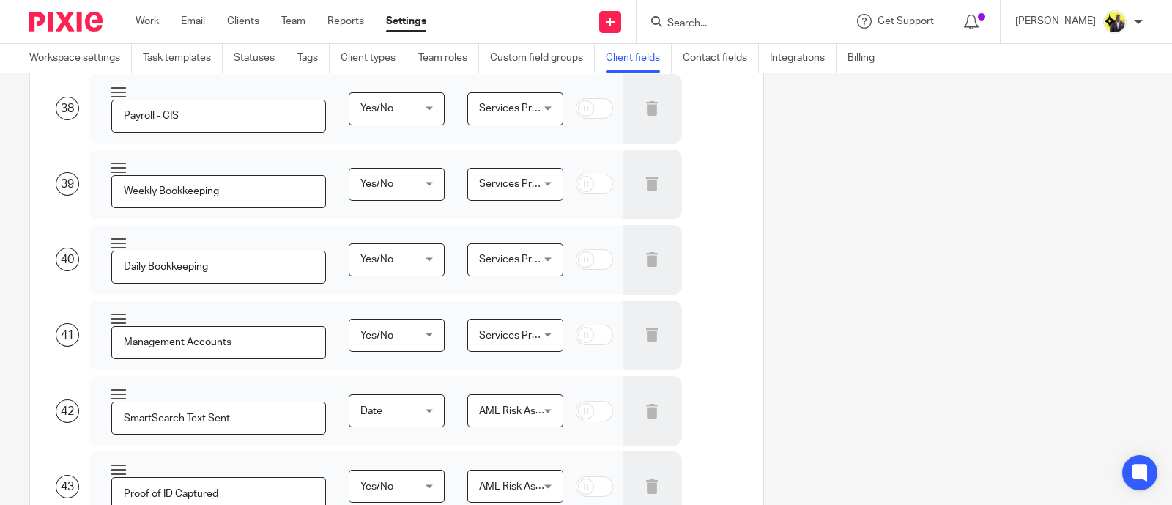
scroll to position [6929, 0]
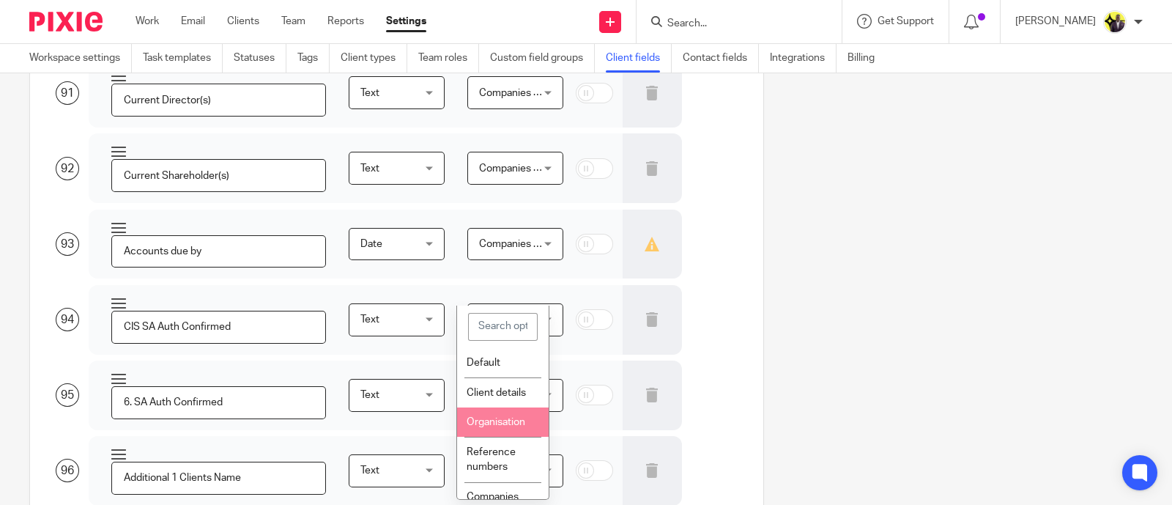
scroll to position [91, 0]
click at [501, 428] on li "Companies House" at bounding box center [503, 413] width 92 height 45
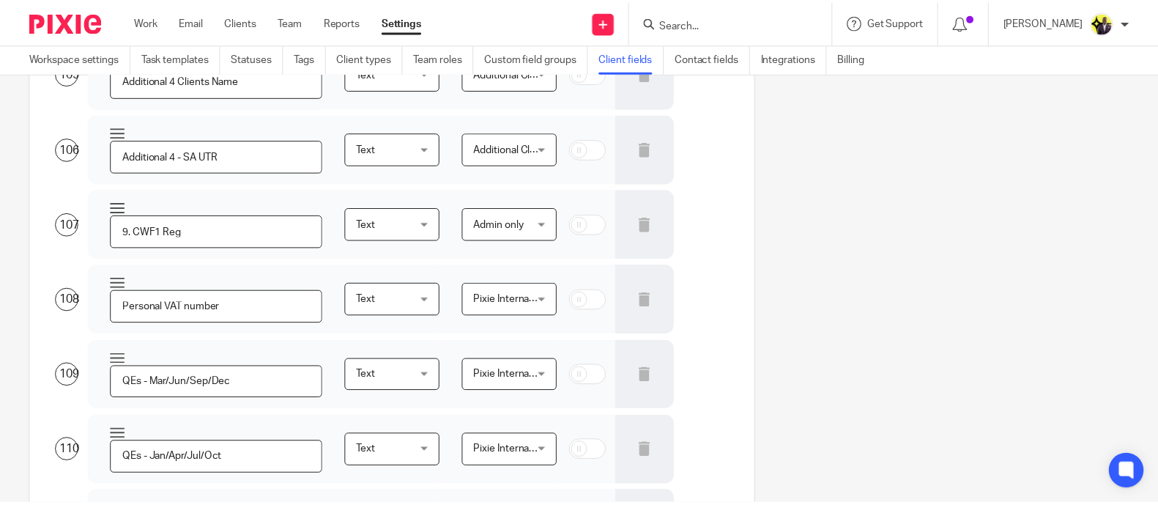
scroll to position [8040, 0]
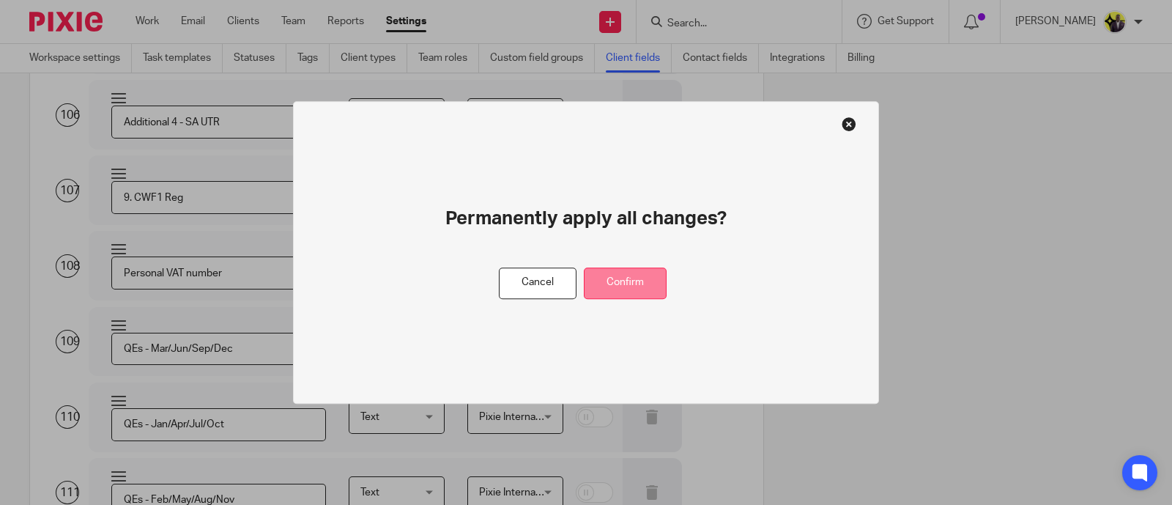
click at [621, 273] on button "Confirm" at bounding box center [625, 282] width 83 height 31
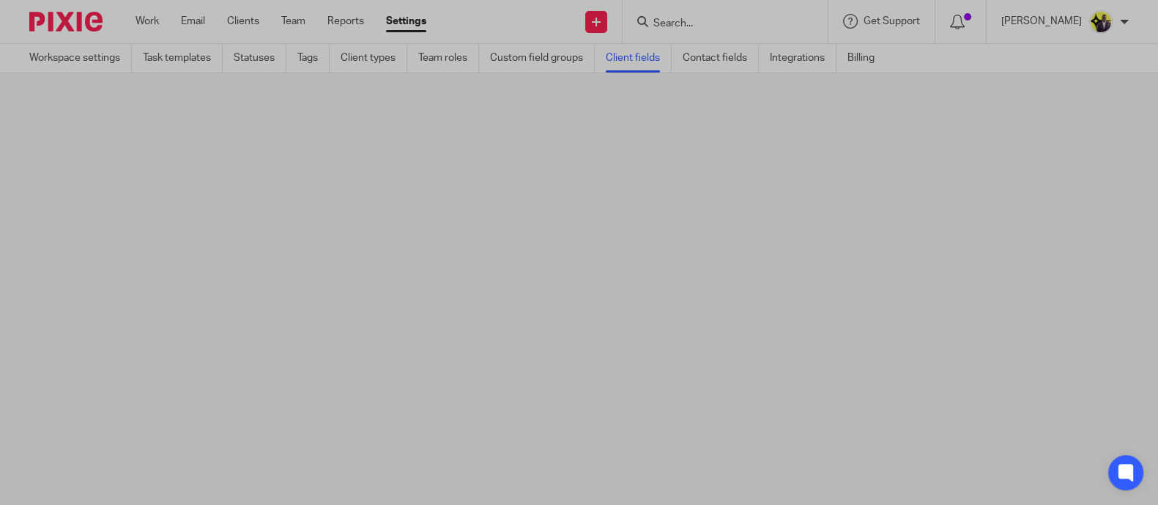
scroll to position [0, 0]
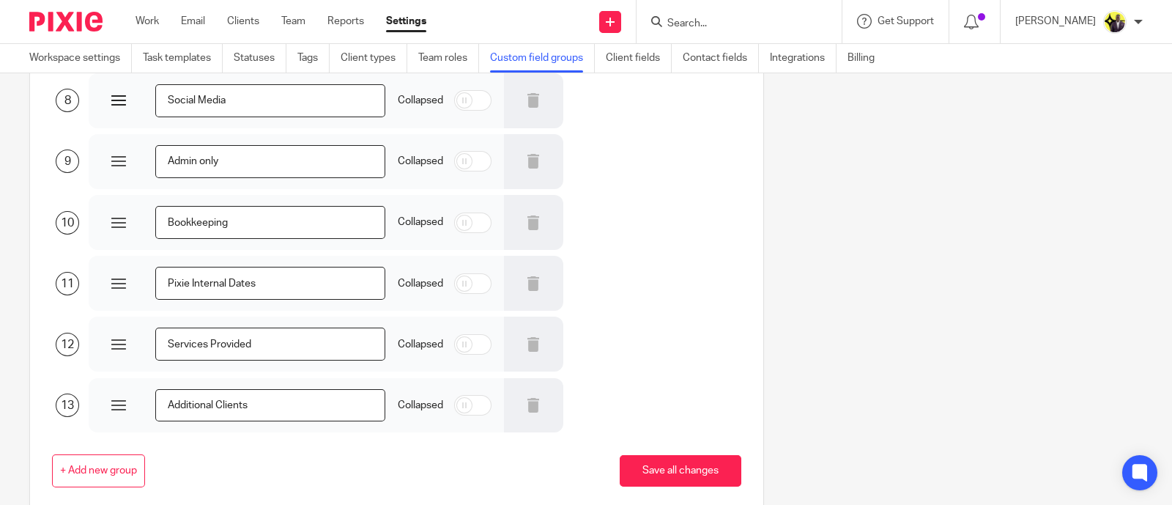
scroll to position [549, 0]
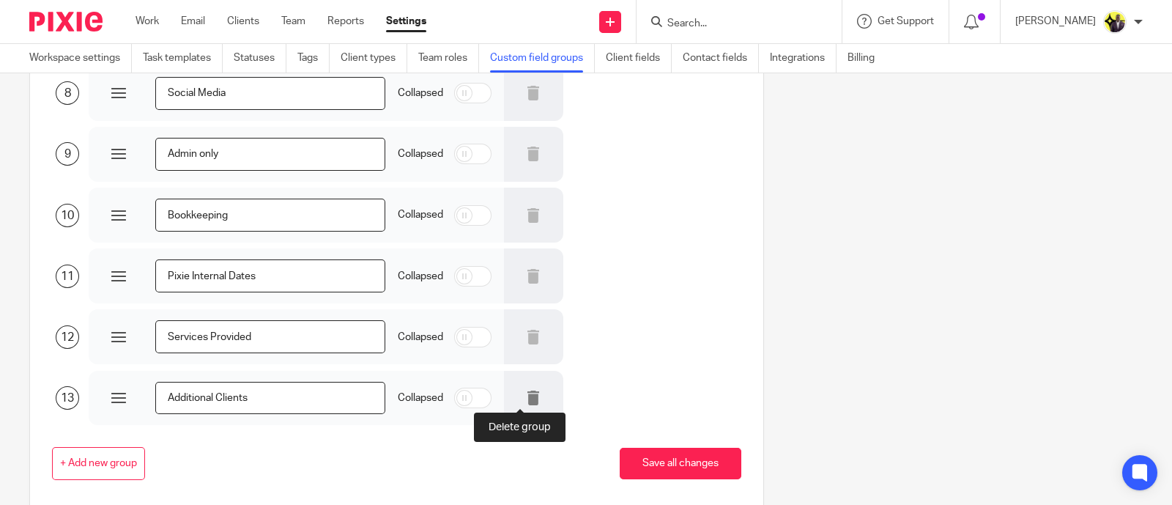
click at [526, 390] on icon at bounding box center [533, 397] width 15 height 15
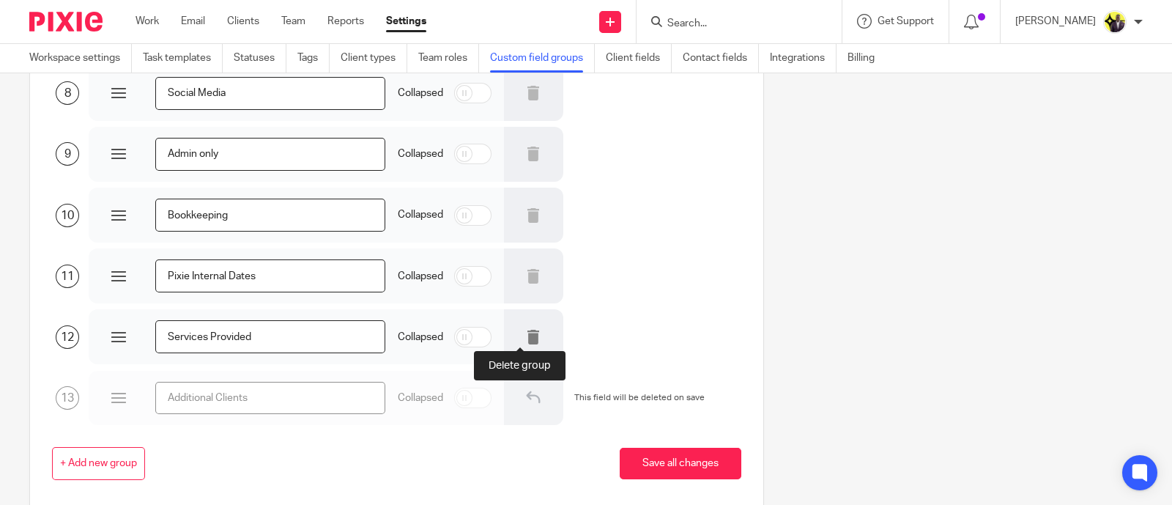
click at [526, 342] on icon at bounding box center [533, 337] width 15 height 15
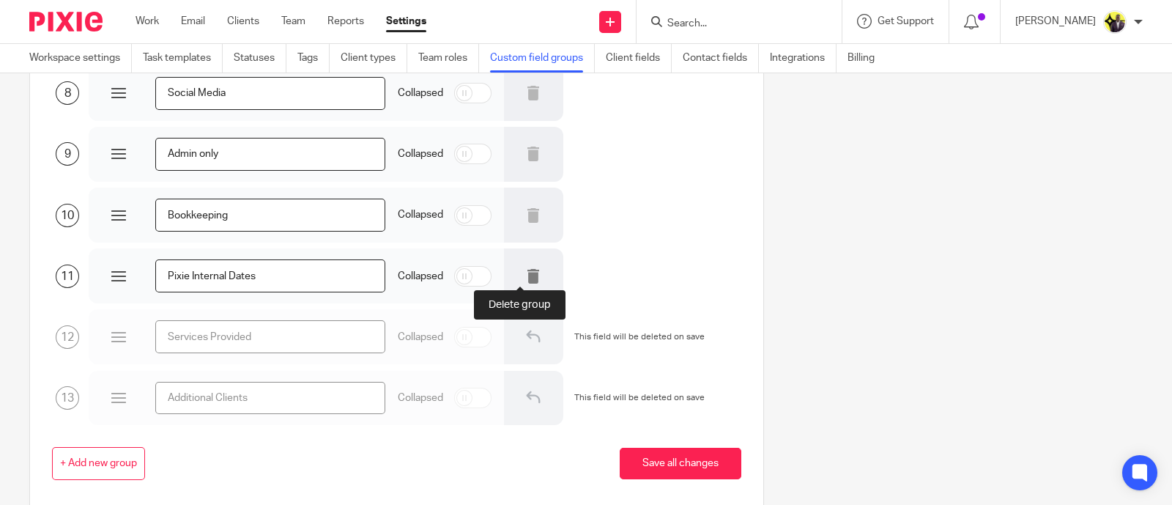
click at [527, 280] on icon at bounding box center [533, 276] width 15 height 15
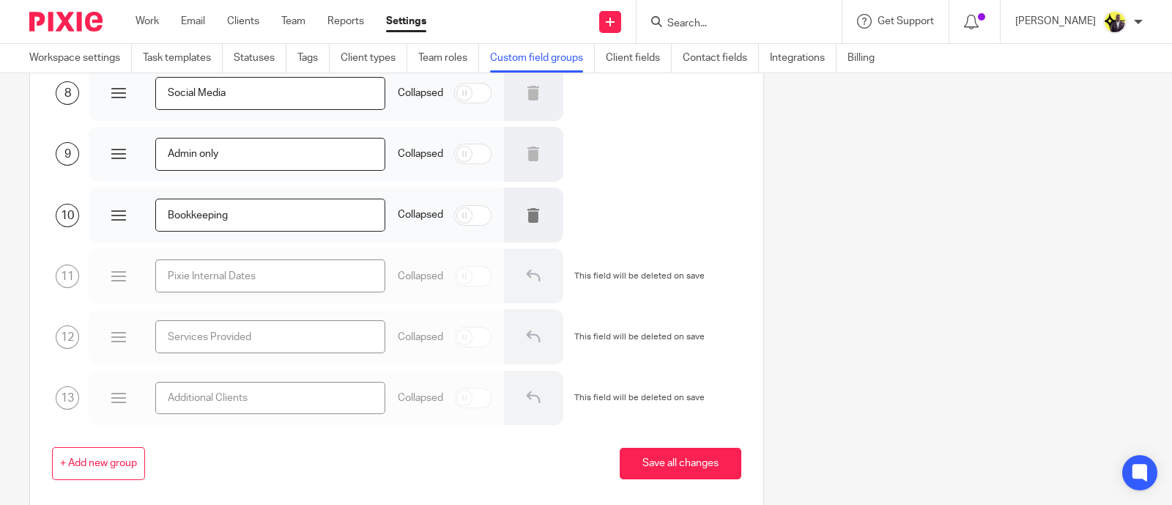
click at [527, 212] on icon at bounding box center [533, 215] width 15 height 15
drag, startPoint x: 270, startPoint y: 95, endPoint x: 92, endPoint y: 97, distance: 178.0
click at [94, 97] on div "Social Media" at bounding box center [237, 93] width 297 height 55
type input "f"
type input "G"
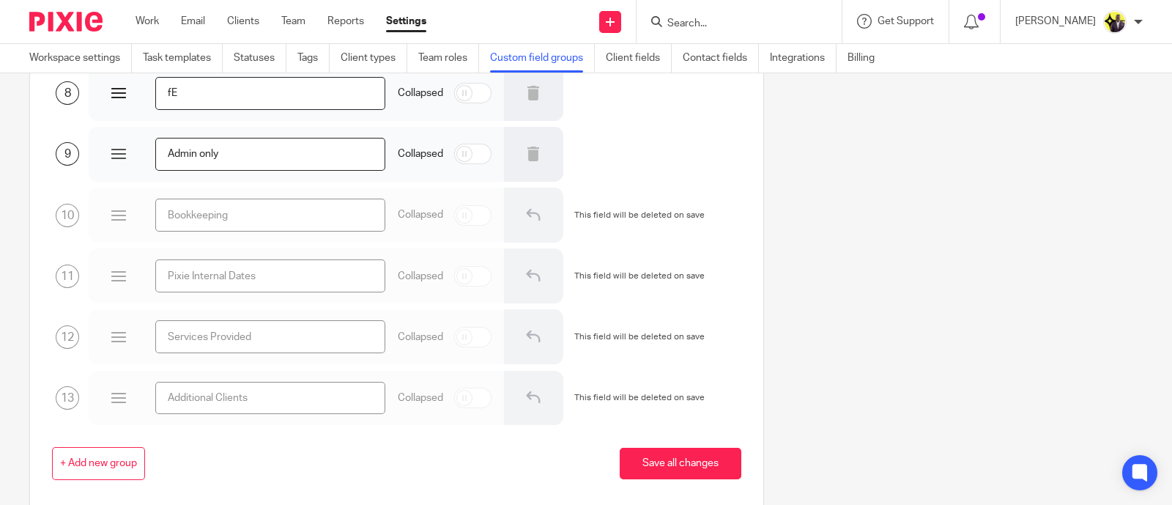
type input "f"
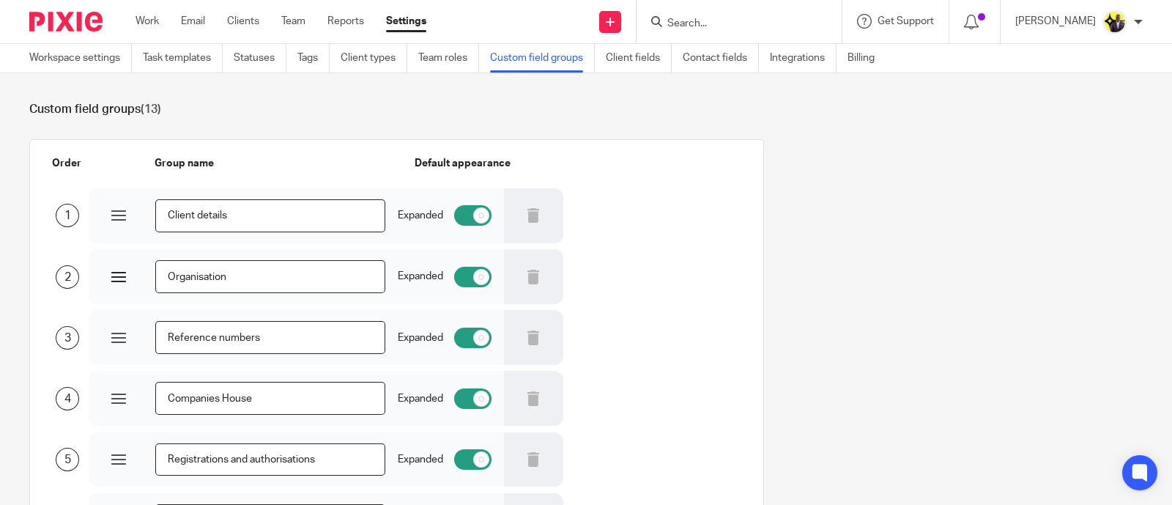
scroll to position [0, 0]
type input "Feedback"
click at [195, 217] on input "Client details" at bounding box center [270, 216] width 230 height 33
type input "Client Details"
drag, startPoint x: 216, startPoint y: 337, endPoint x: 318, endPoint y: 339, distance: 101.8
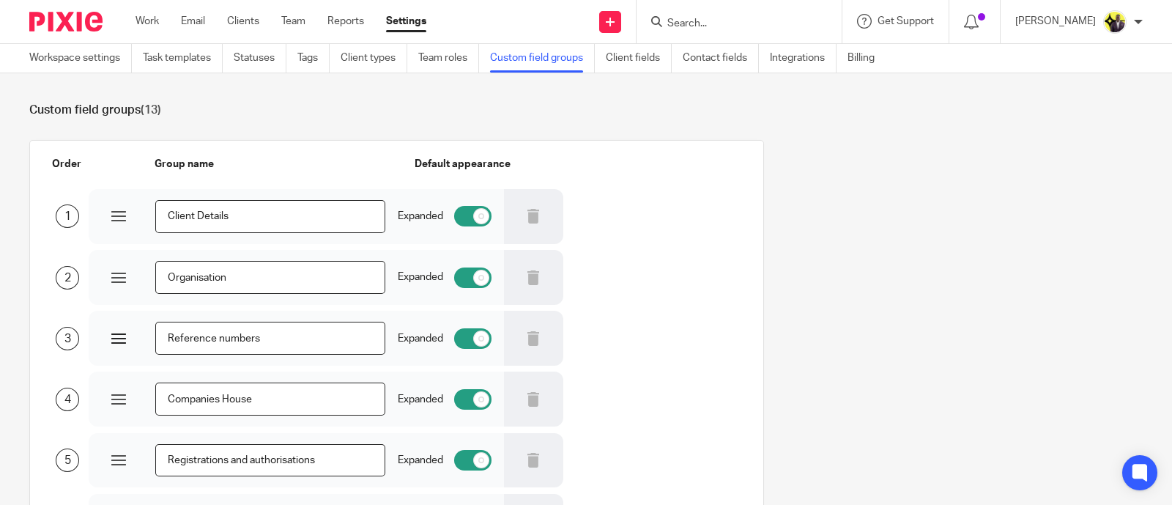
click at [216, 336] on input "Reference numbers" at bounding box center [270, 338] width 230 height 33
type input "Reference Numbers"
click at [251, 458] on input "Registrations and authorisations" at bounding box center [270, 460] width 230 height 33
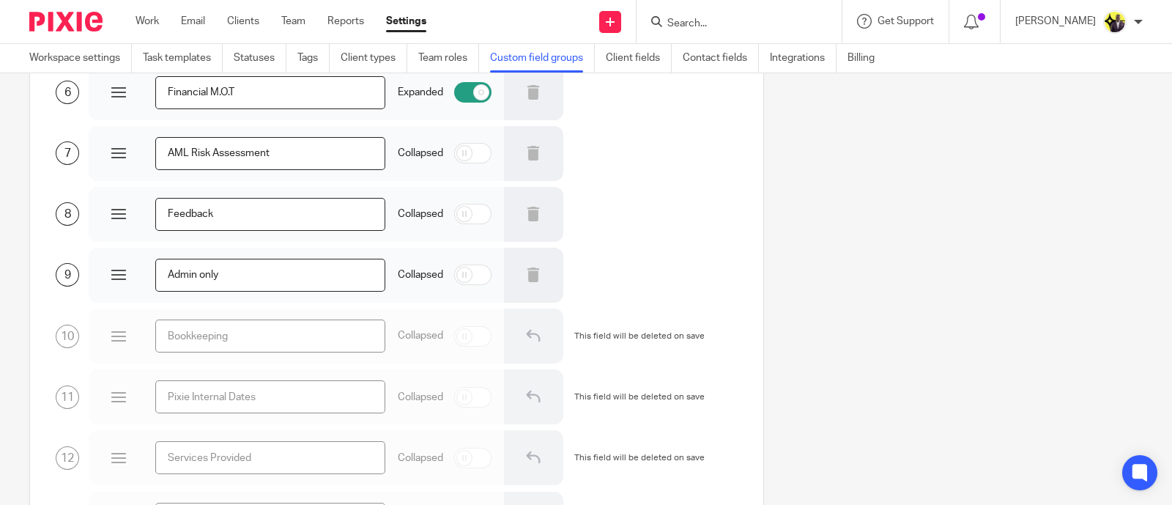
scroll to position [458, 0]
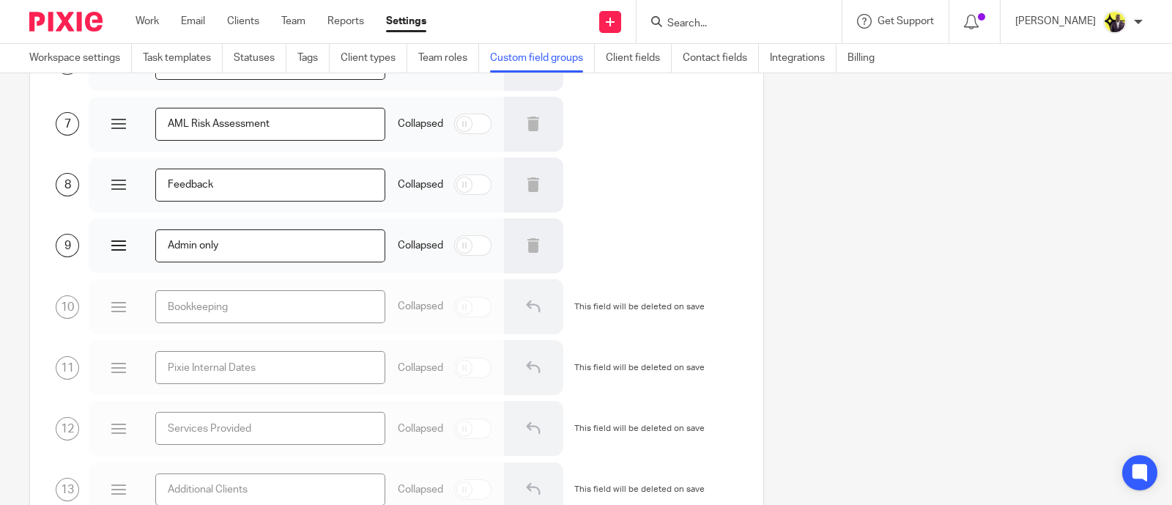
type input "Registrations & Authorisations"
drag, startPoint x: 200, startPoint y: 245, endPoint x: 229, endPoint y: 251, distance: 29.0
click at [199, 248] on input "Admin only" at bounding box center [270, 245] width 230 height 33
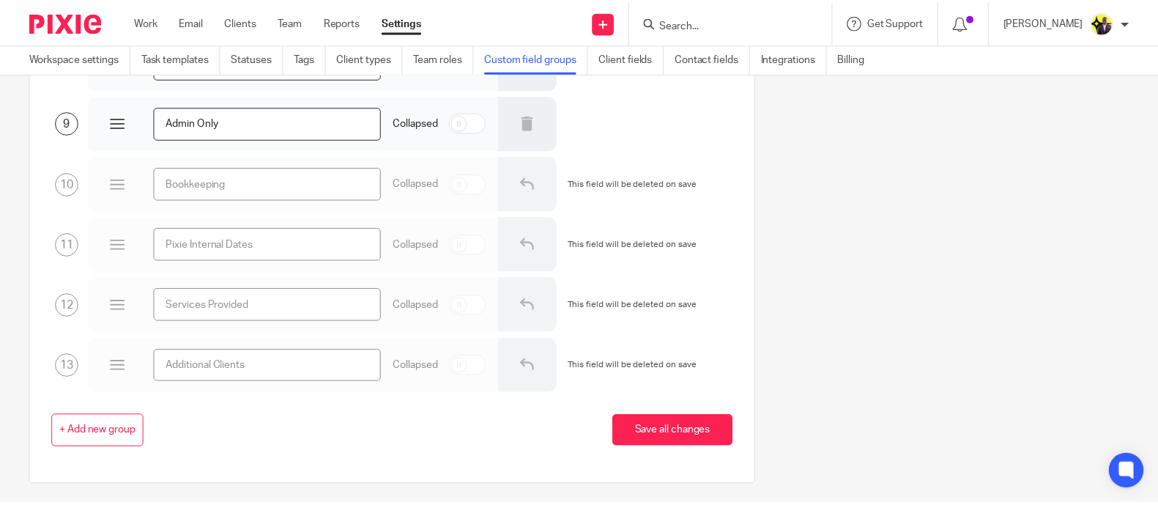
scroll to position [612, 0]
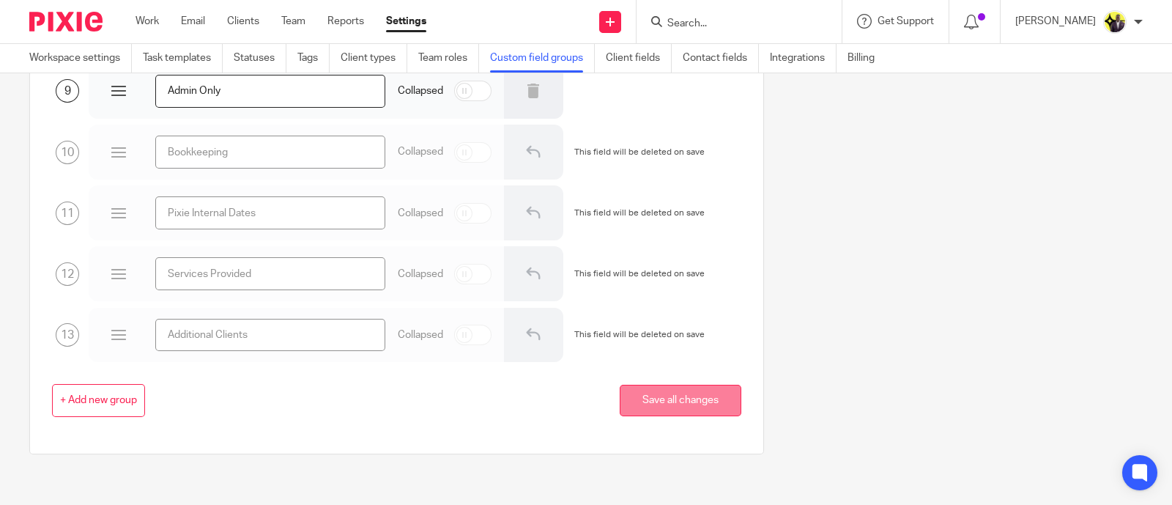
type input "Admin Only"
click at [669, 393] on button "Save all changes" at bounding box center [681, 400] width 122 height 31
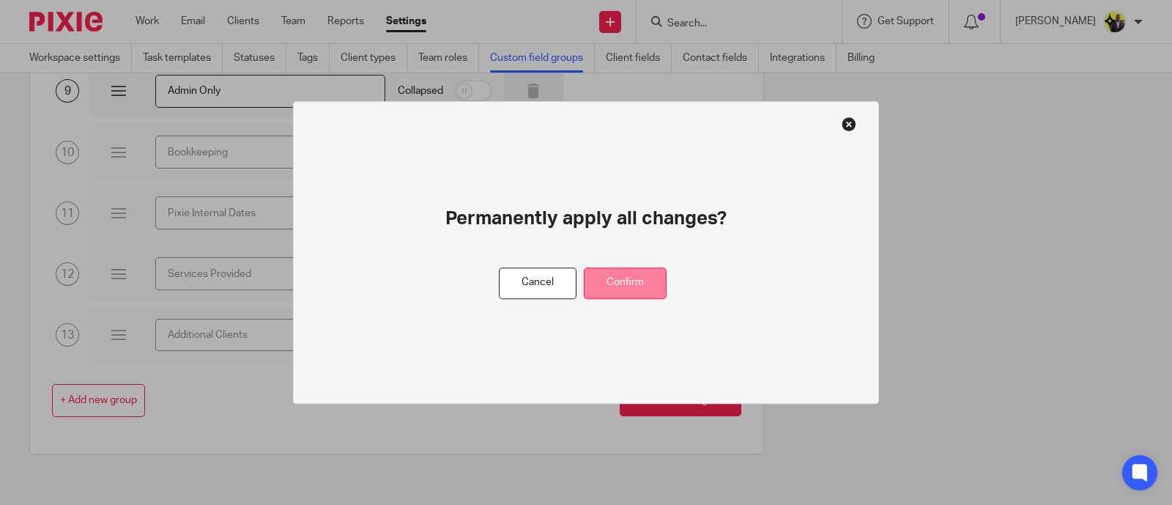
click at [621, 282] on button "Confirm" at bounding box center [625, 282] width 83 height 31
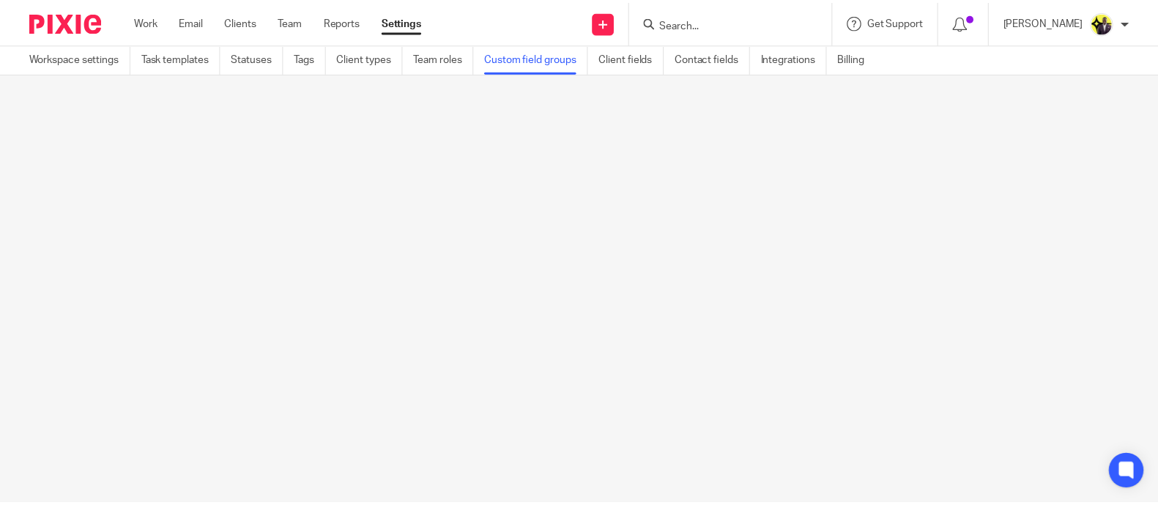
scroll to position [0, 0]
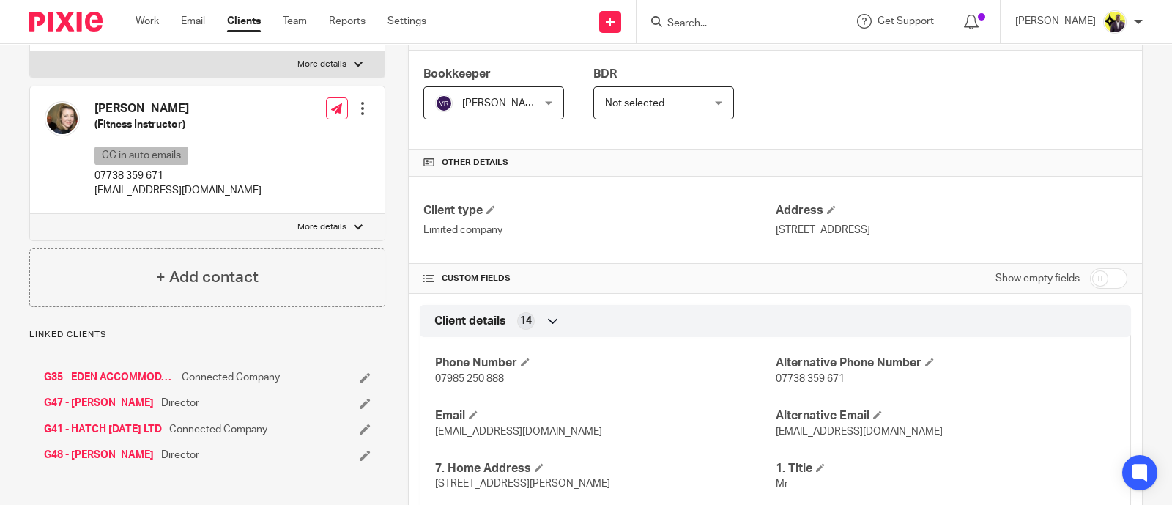
scroll to position [275, 0]
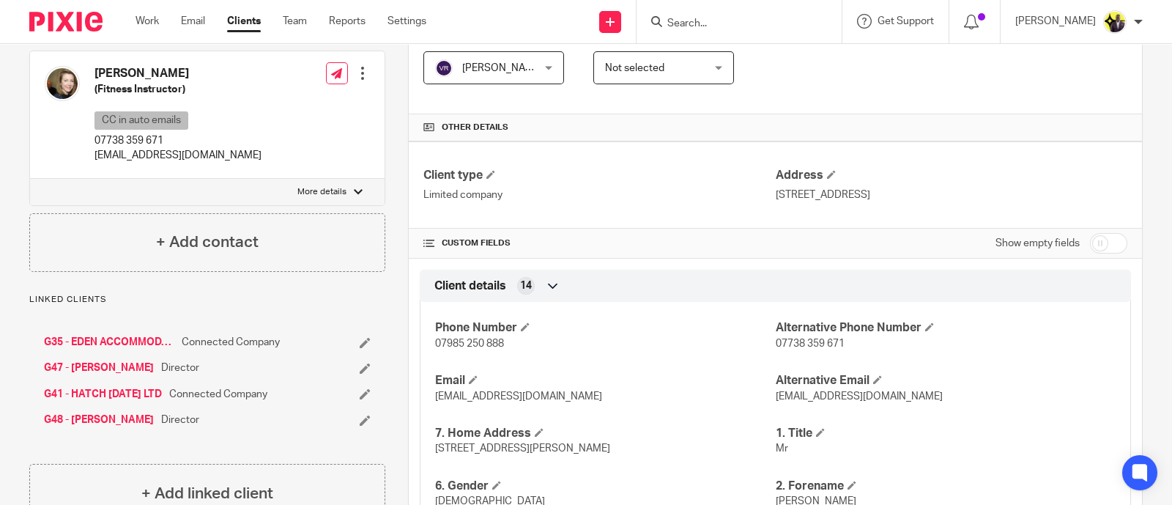
click at [1109, 245] on input "checkbox" at bounding box center [1108, 243] width 37 height 21
checkbox input "true"
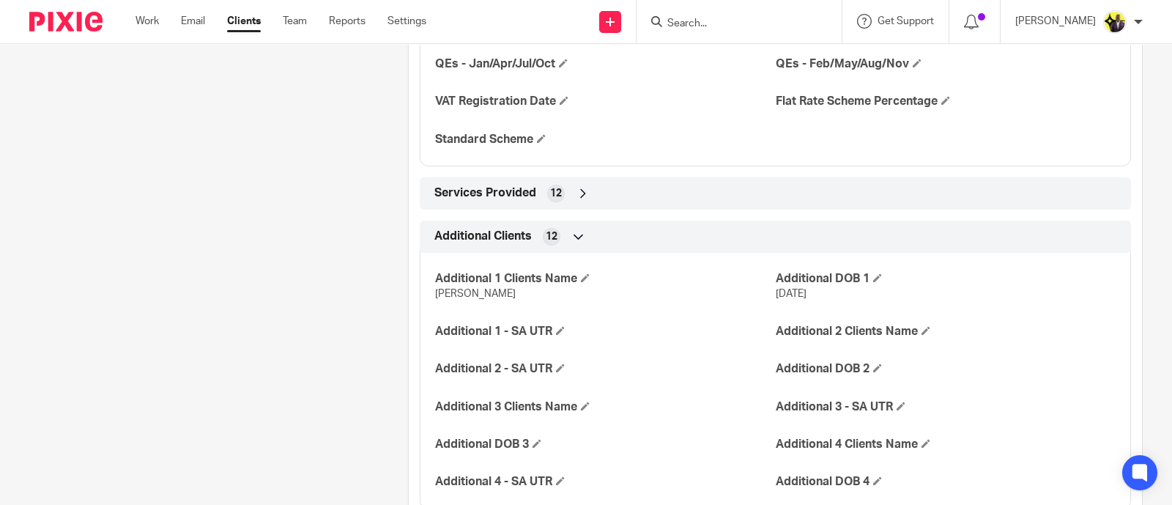
scroll to position [3622, 0]
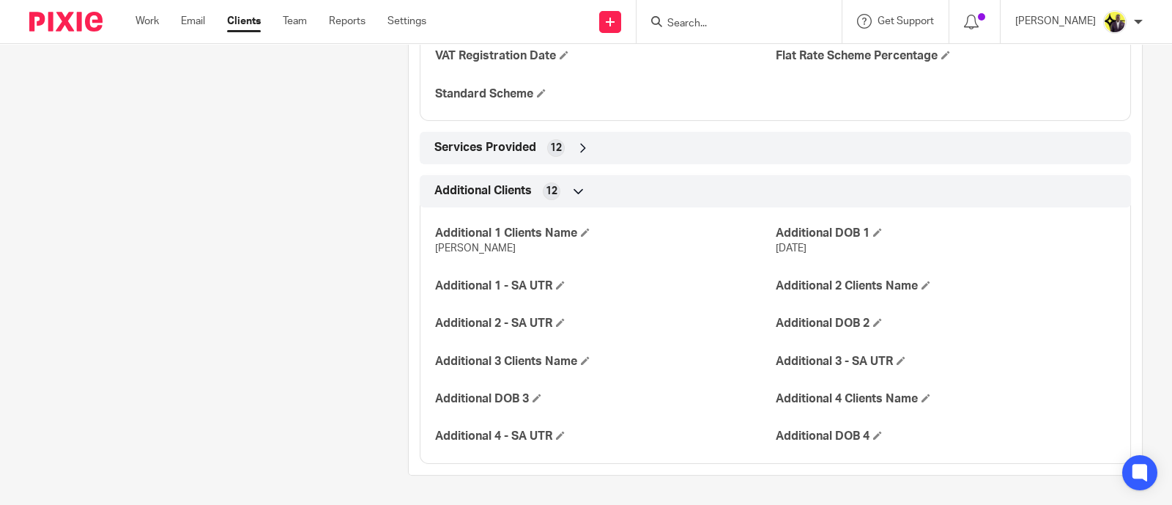
click at [504, 139] on div "Services Provided 12" at bounding box center [775, 148] width 689 height 25
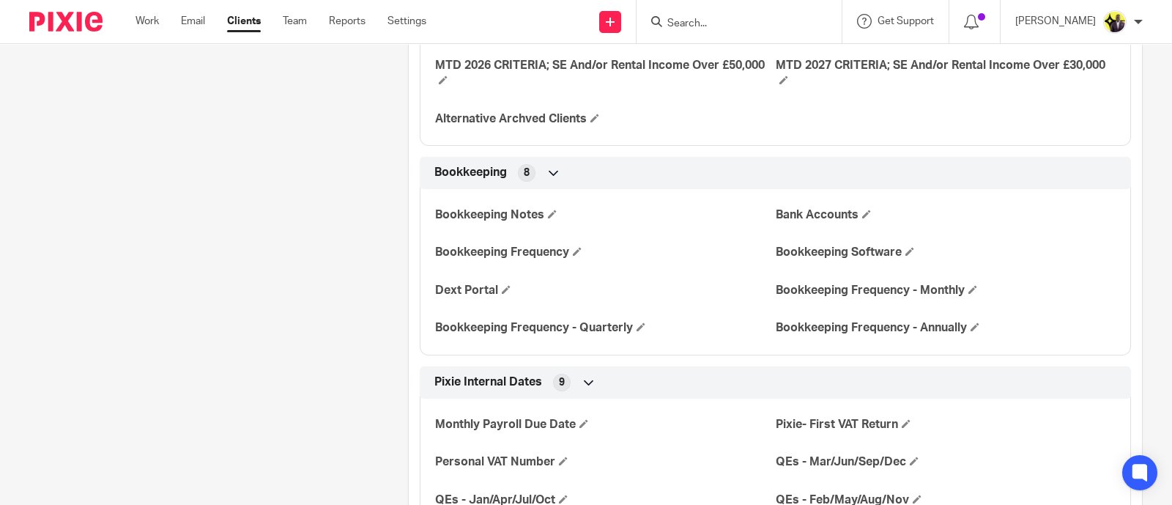
scroll to position [3037, 0]
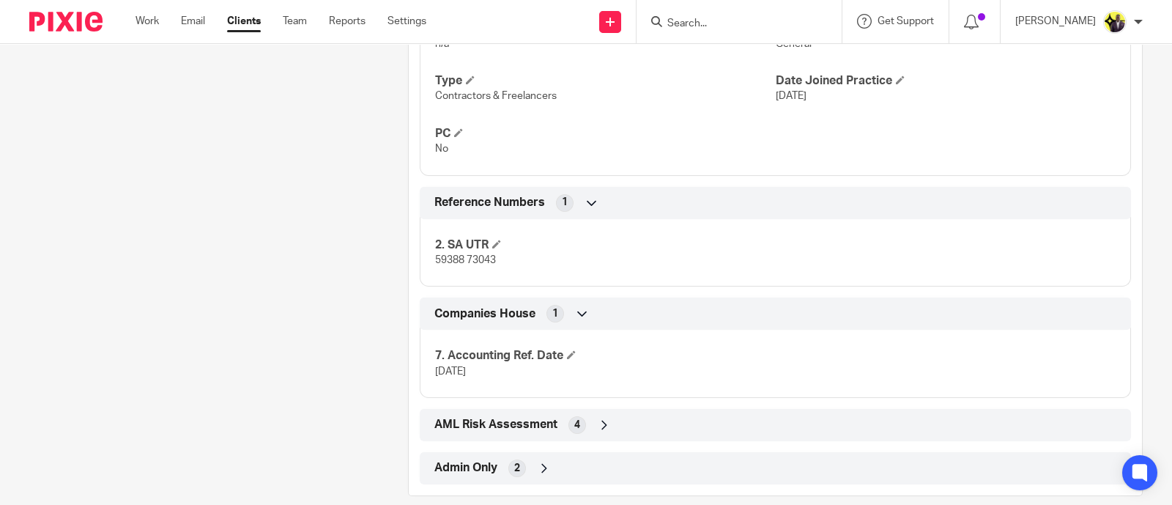
scroll to position [967, 0]
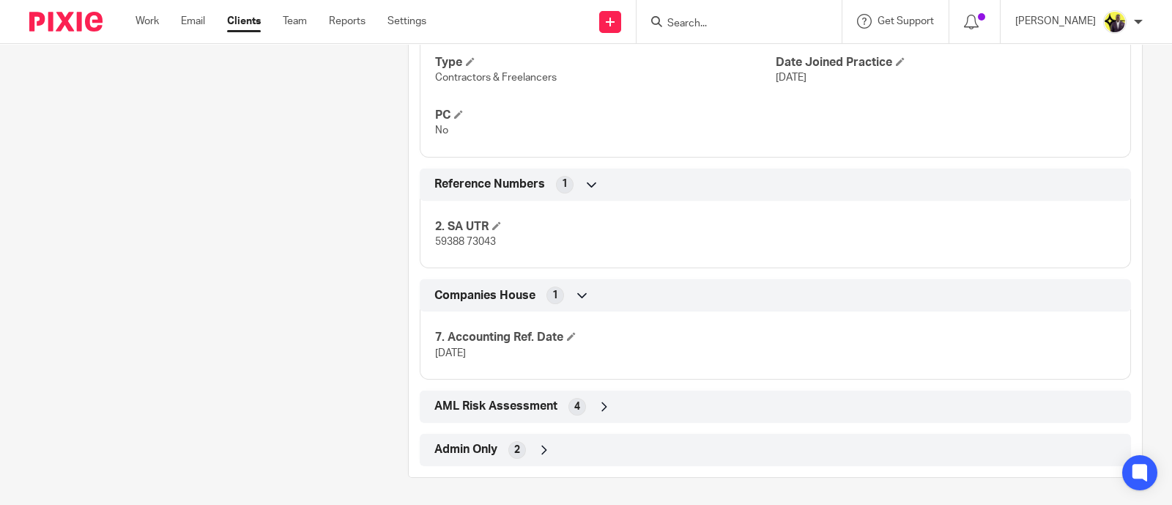
click at [475, 443] on span "Admin Only" at bounding box center [465, 449] width 63 height 15
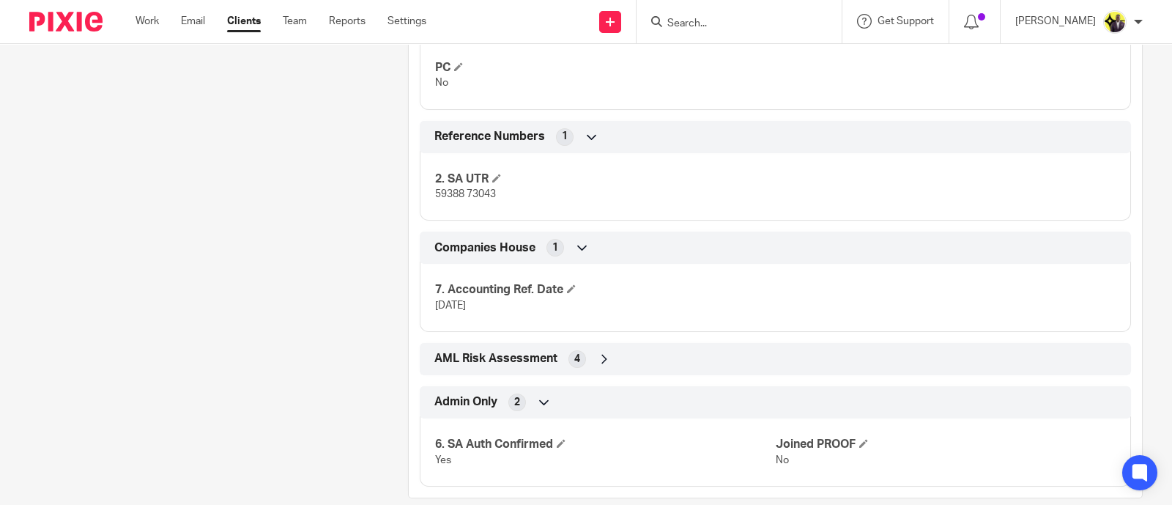
scroll to position [1035, 0]
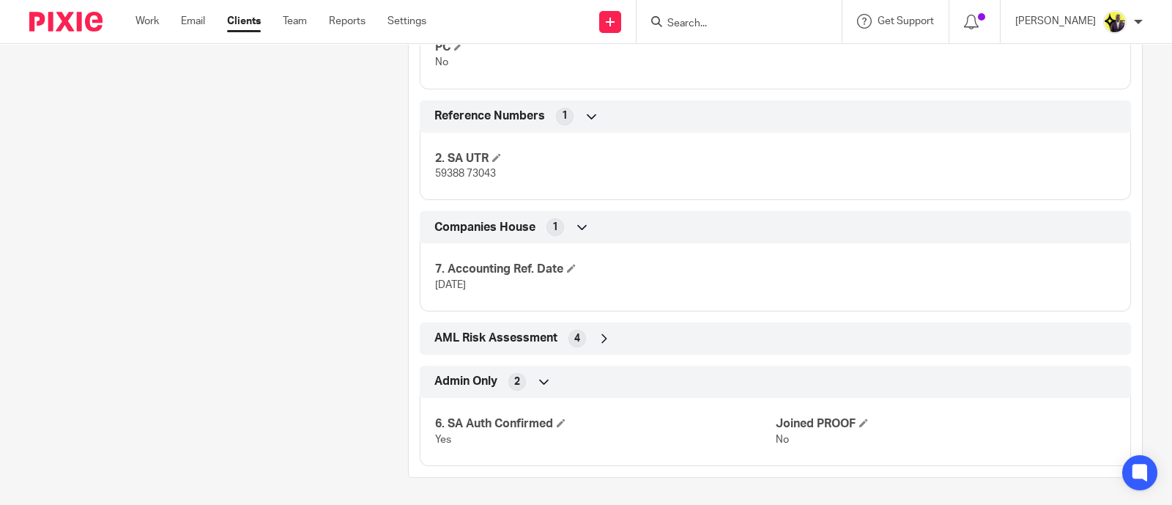
click at [473, 333] on span "AML Risk Assessment" at bounding box center [495, 337] width 123 height 15
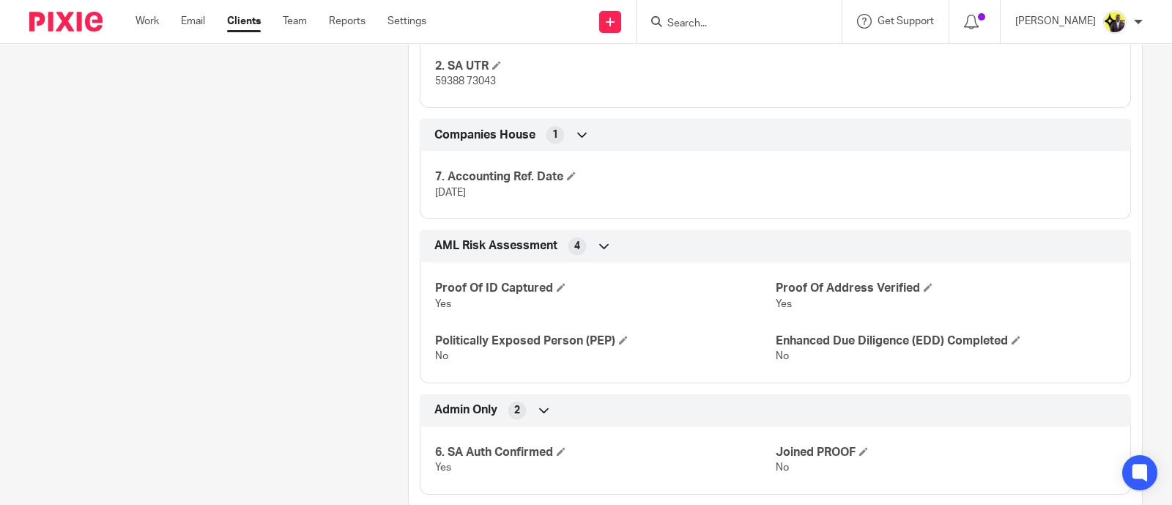
scroll to position [1155, 0]
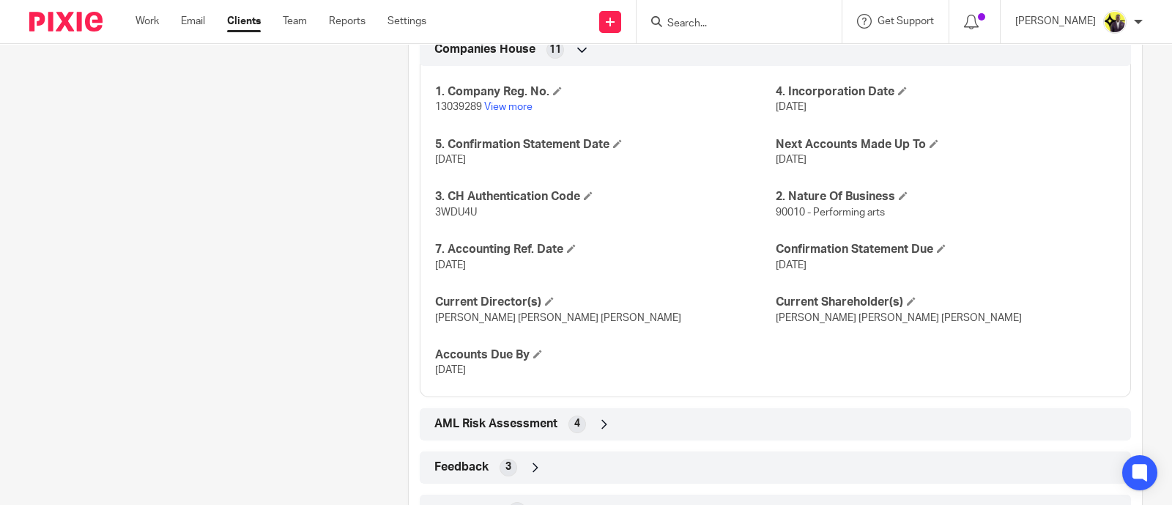
scroll to position [1941, 0]
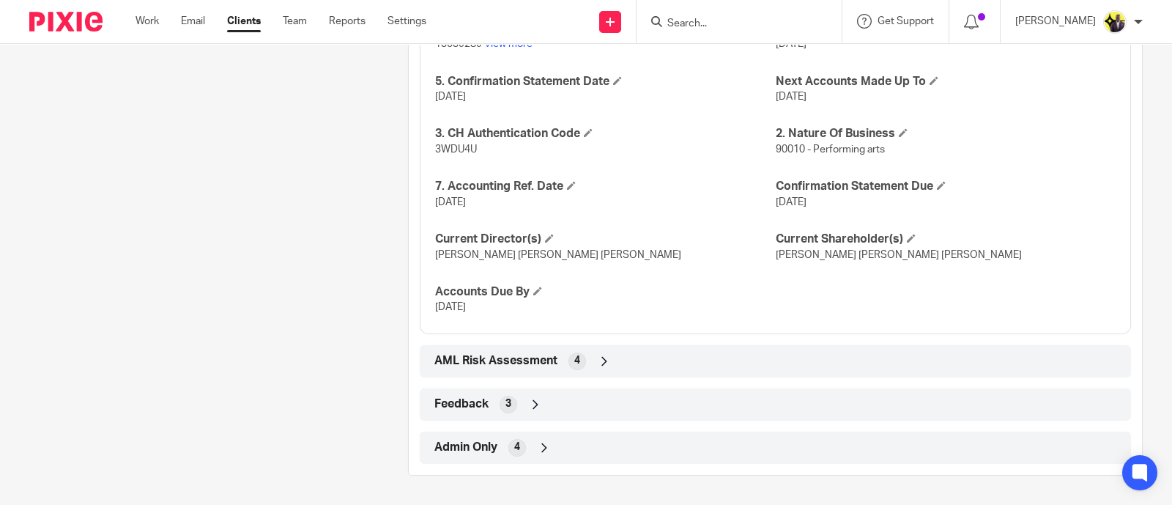
click at [472, 444] on span "Admin Only" at bounding box center [465, 446] width 63 height 15
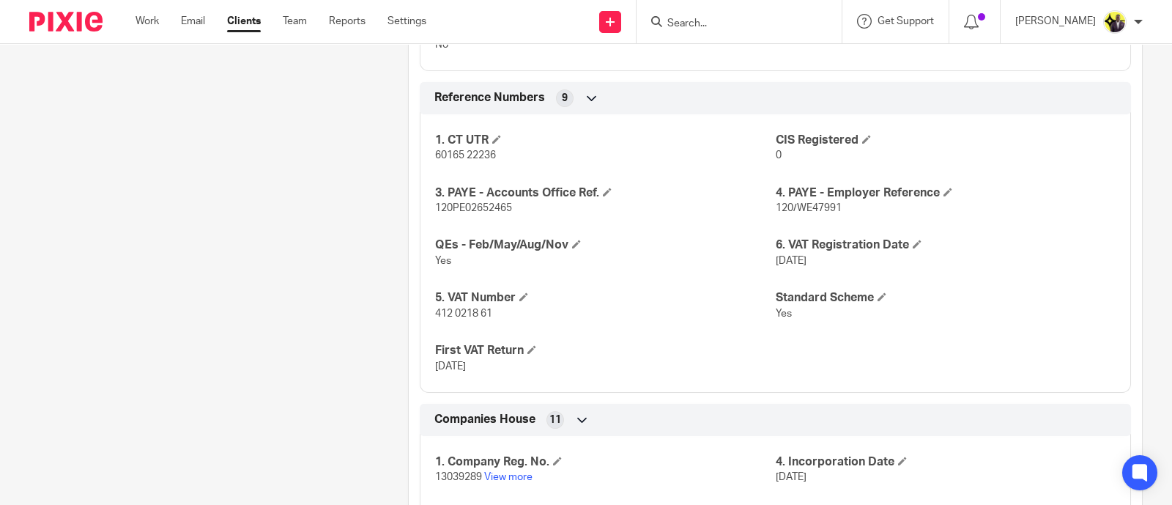
scroll to position [1420, 0]
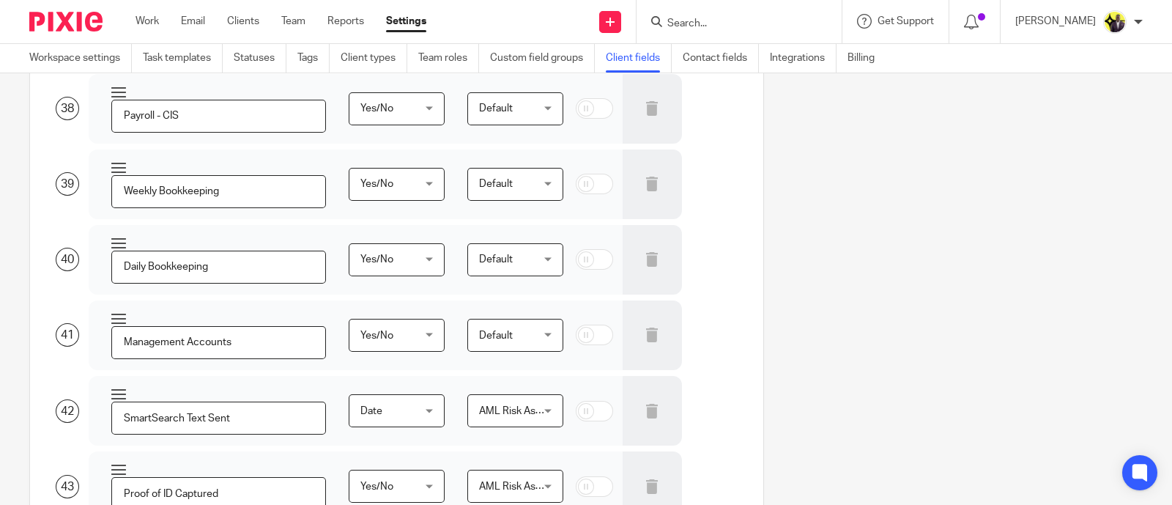
scroll to position [6929, 0]
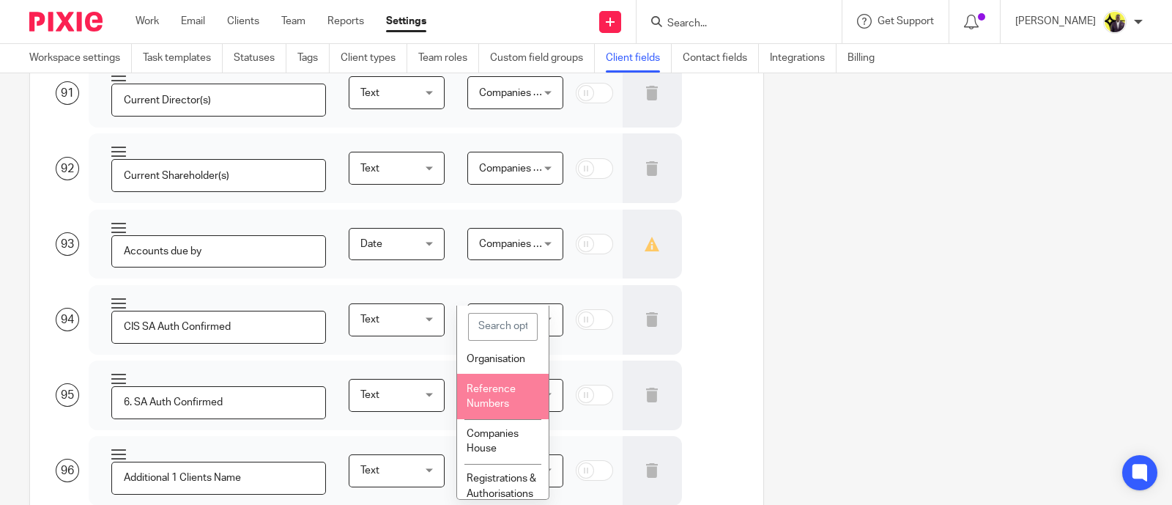
scroll to position [91, 0]
click at [500, 431] on li "Companies House" at bounding box center [503, 413] width 92 height 45
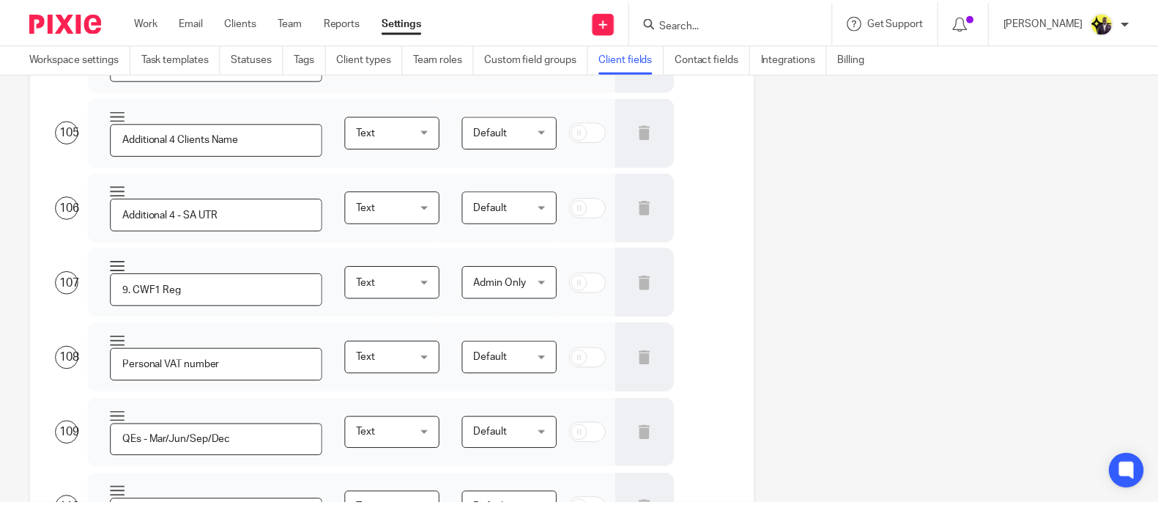
scroll to position [8040, 0]
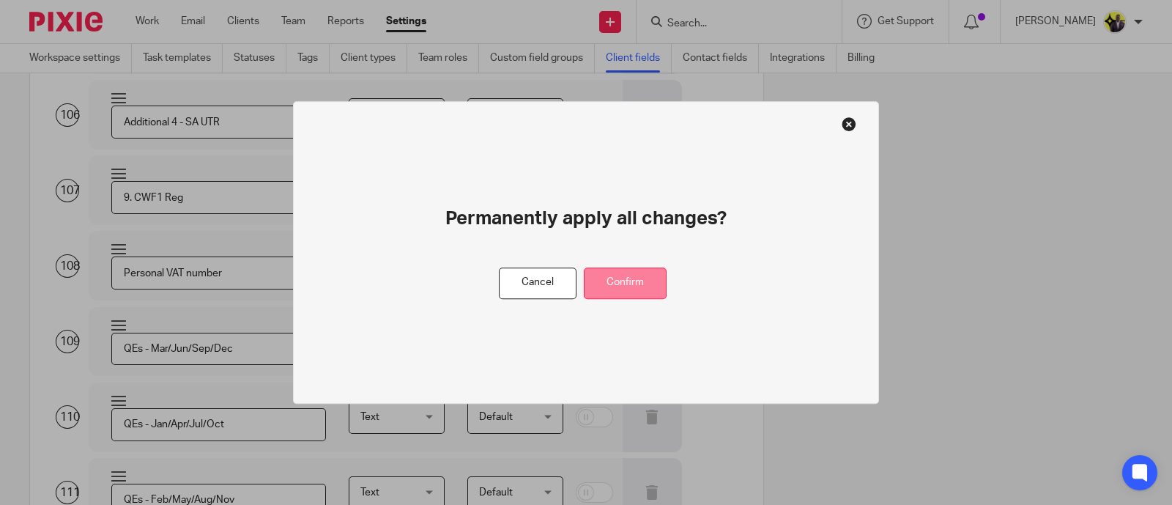
click at [619, 278] on button "Confirm" at bounding box center [625, 282] width 83 height 31
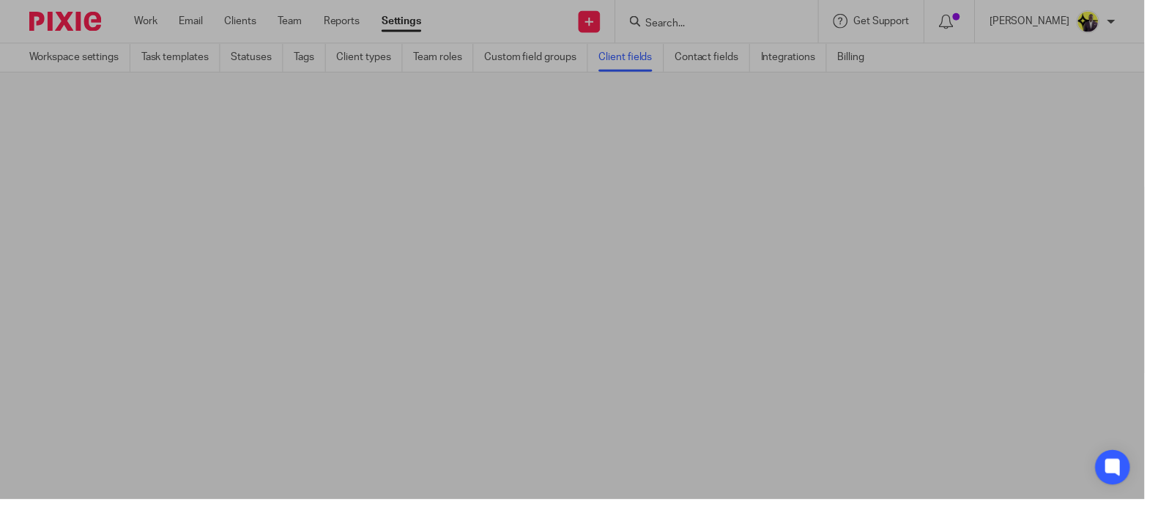
scroll to position [0, 0]
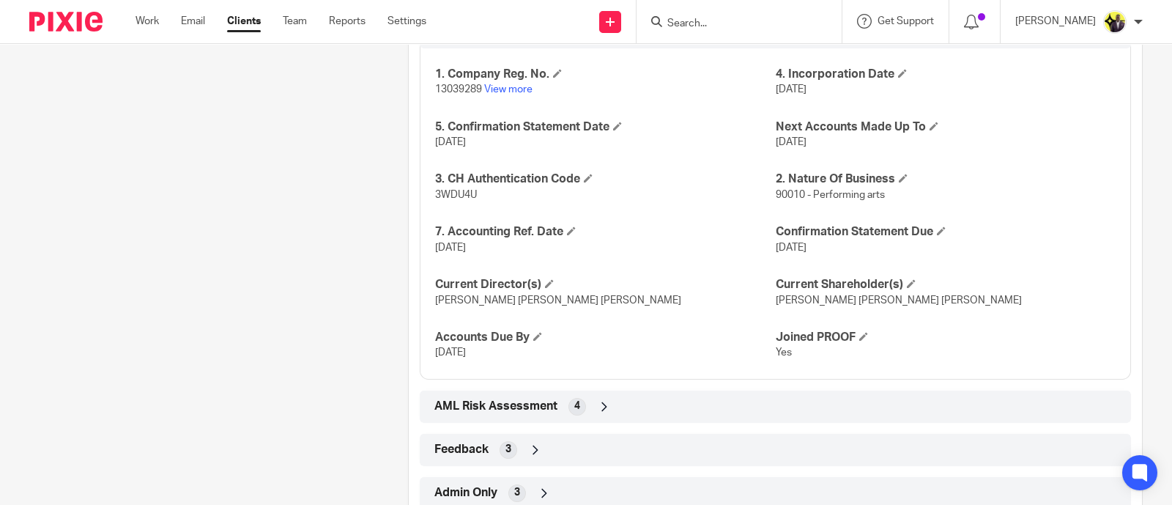
scroll to position [1941, 0]
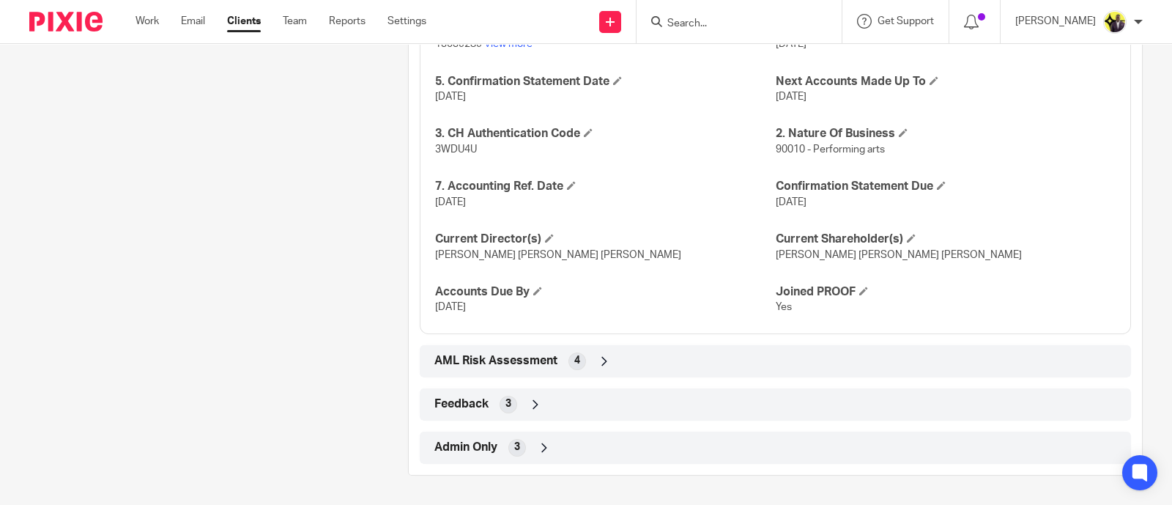
click at [516, 449] on div "3" at bounding box center [517, 448] width 18 height 18
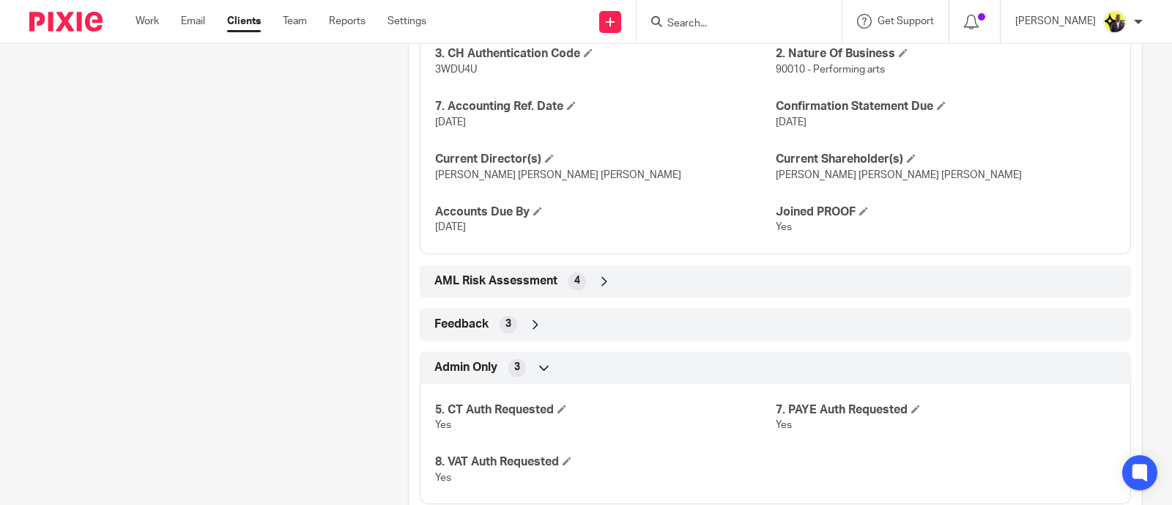
scroll to position [2062, 0]
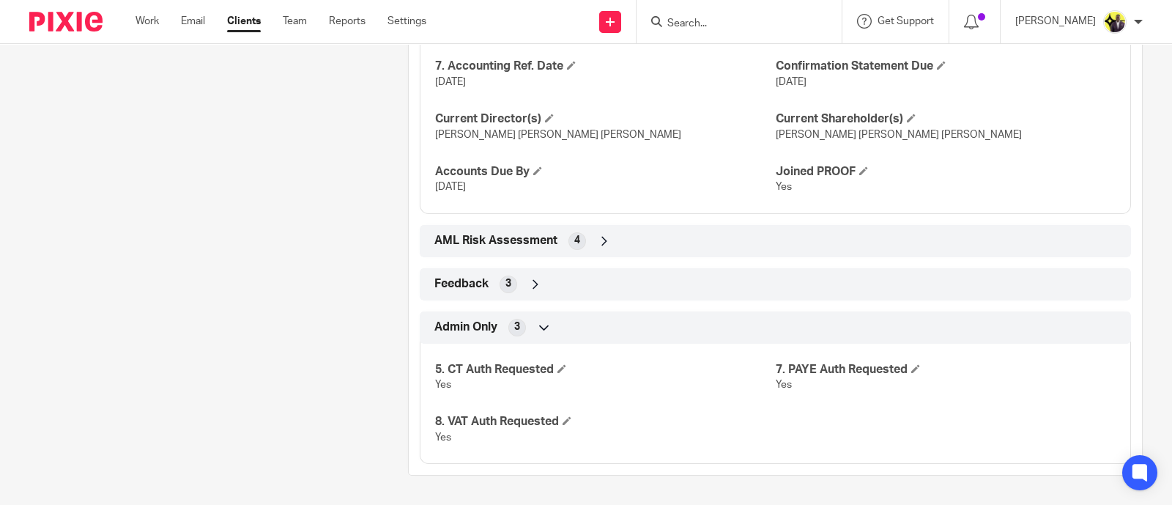
click at [472, 279] on span "Feedback" at bounding box center [461, 283] width 54 height 15
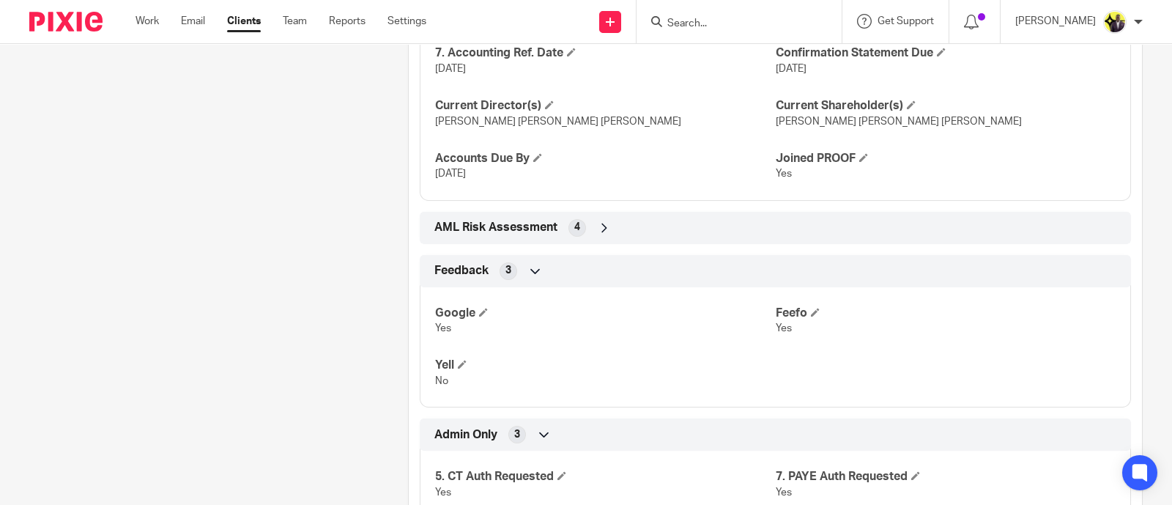
click at [472, 278] on span "Feedback" at bounding box center [461, 270] width 54 height 15
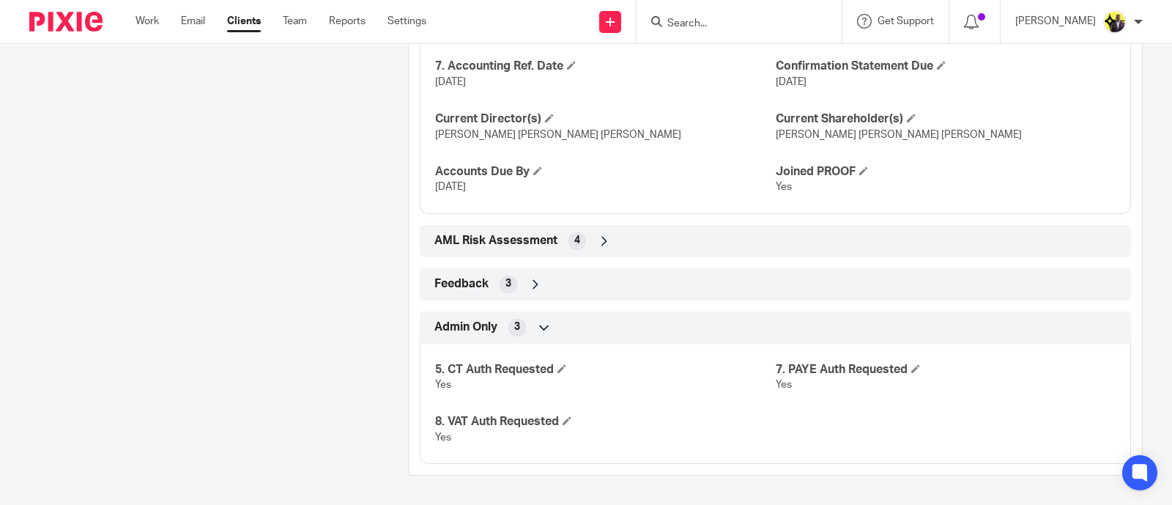
click at [778, 23] on input "Search" at bounding box center [732, 24] width 132 height 13
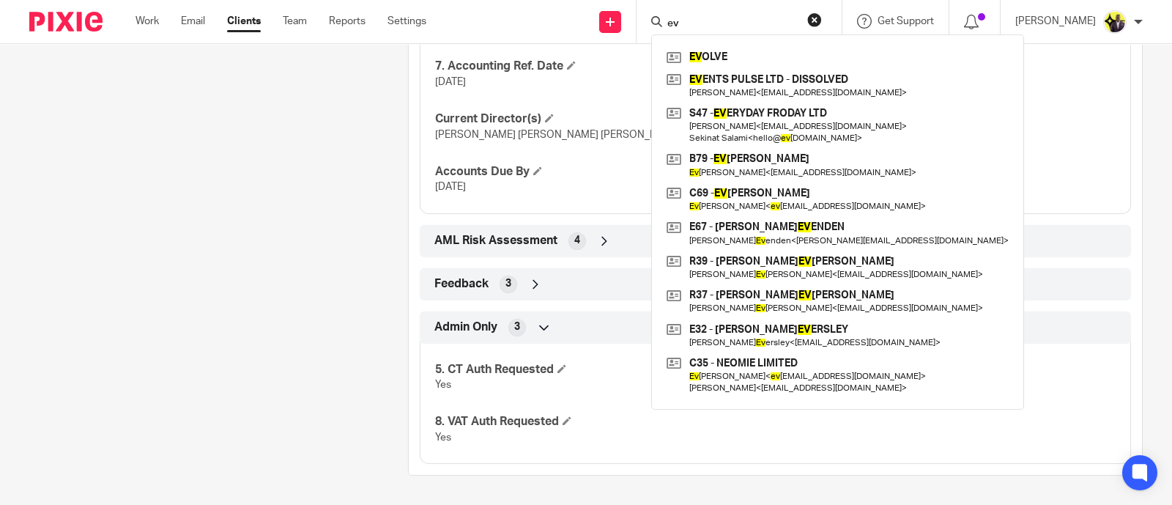
type input "e"
